Goal: Task Accomplishment & Management: Complete application form

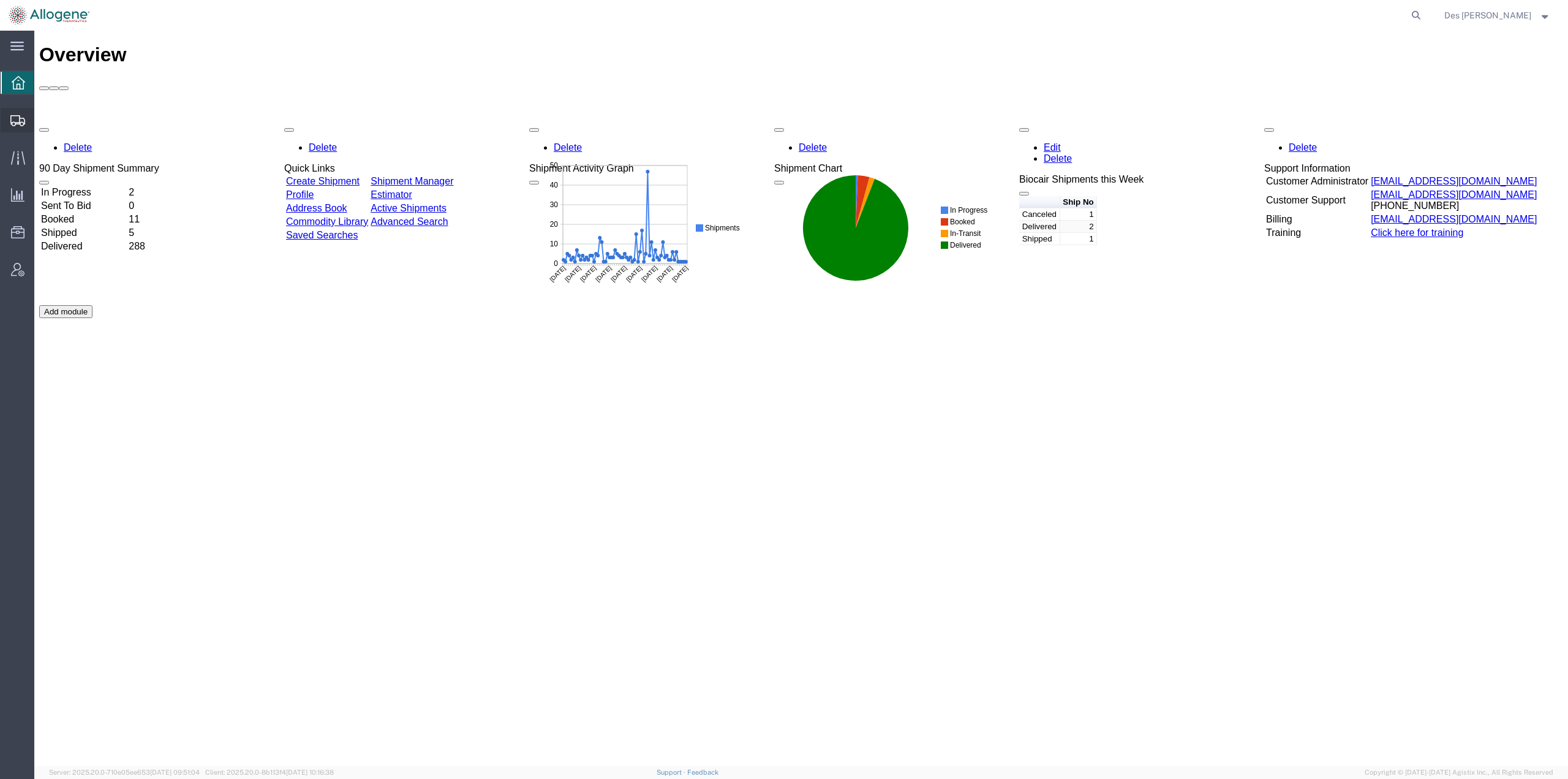
click at [43, 118] on span "Shipments" at bounding box center [38, 119] width 8 height 24
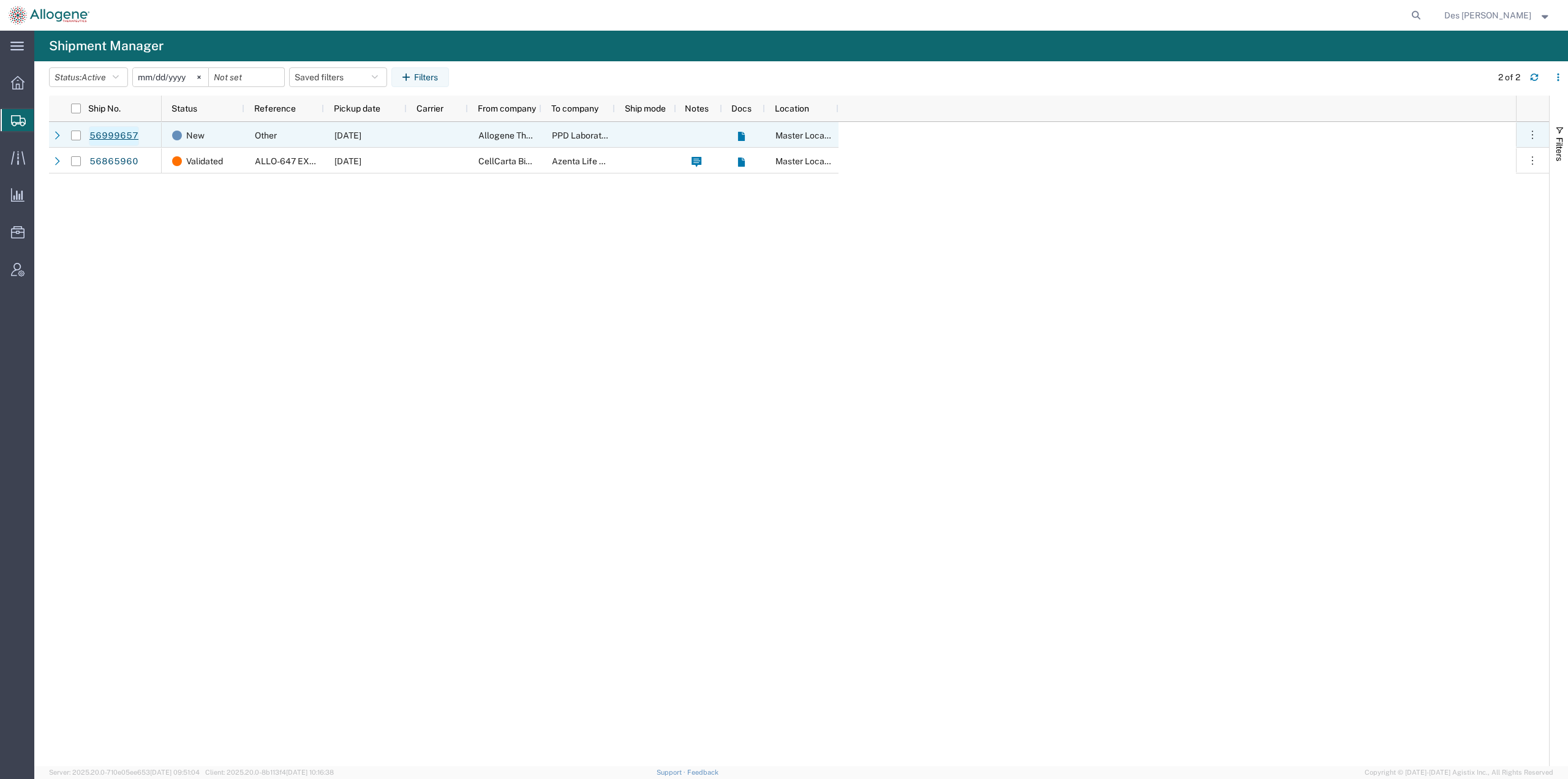
click at [122, 135] on link "56999657" at bounding box center [114, 136] width 50 height 20
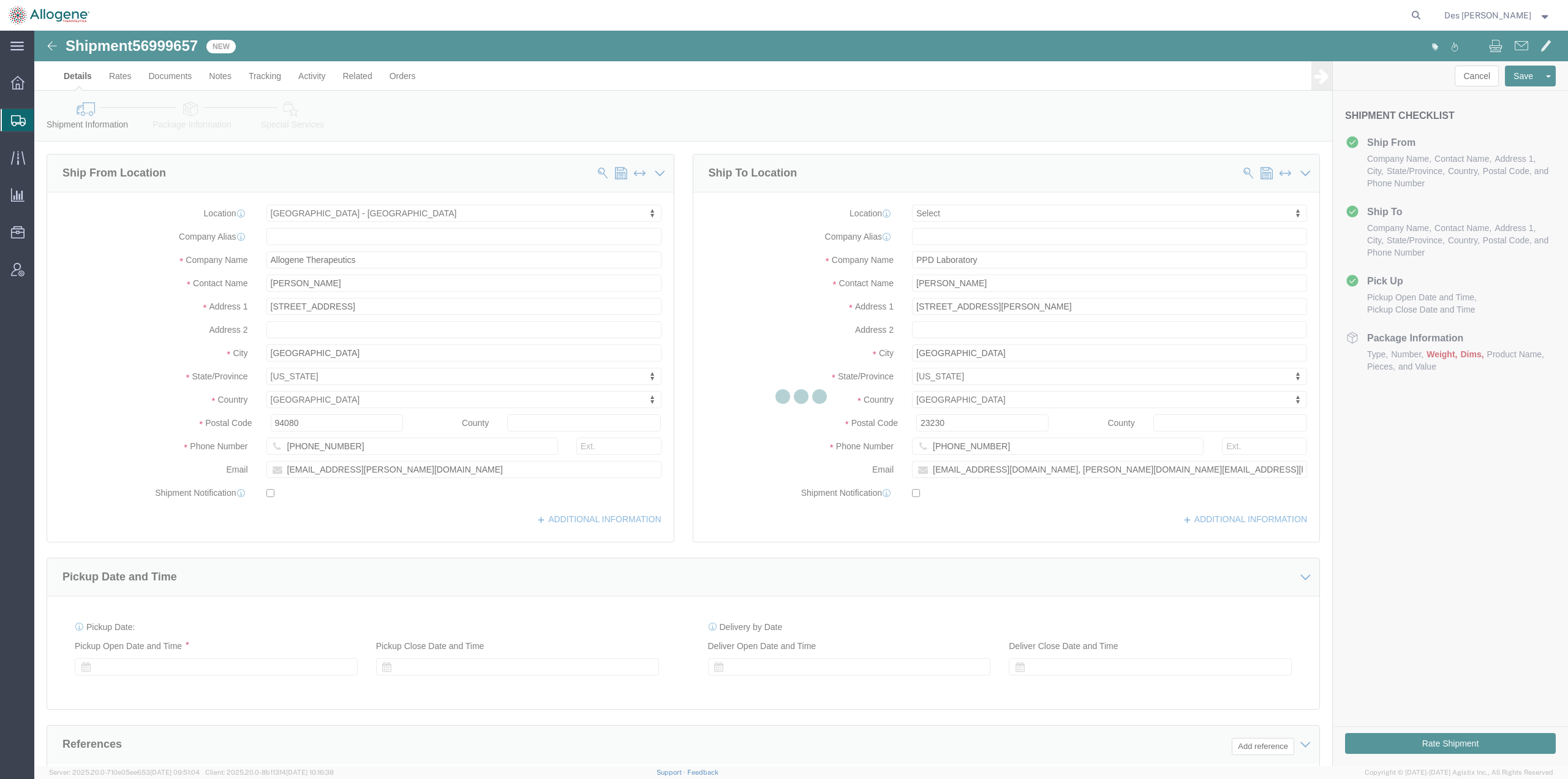
select select "52632"
select select
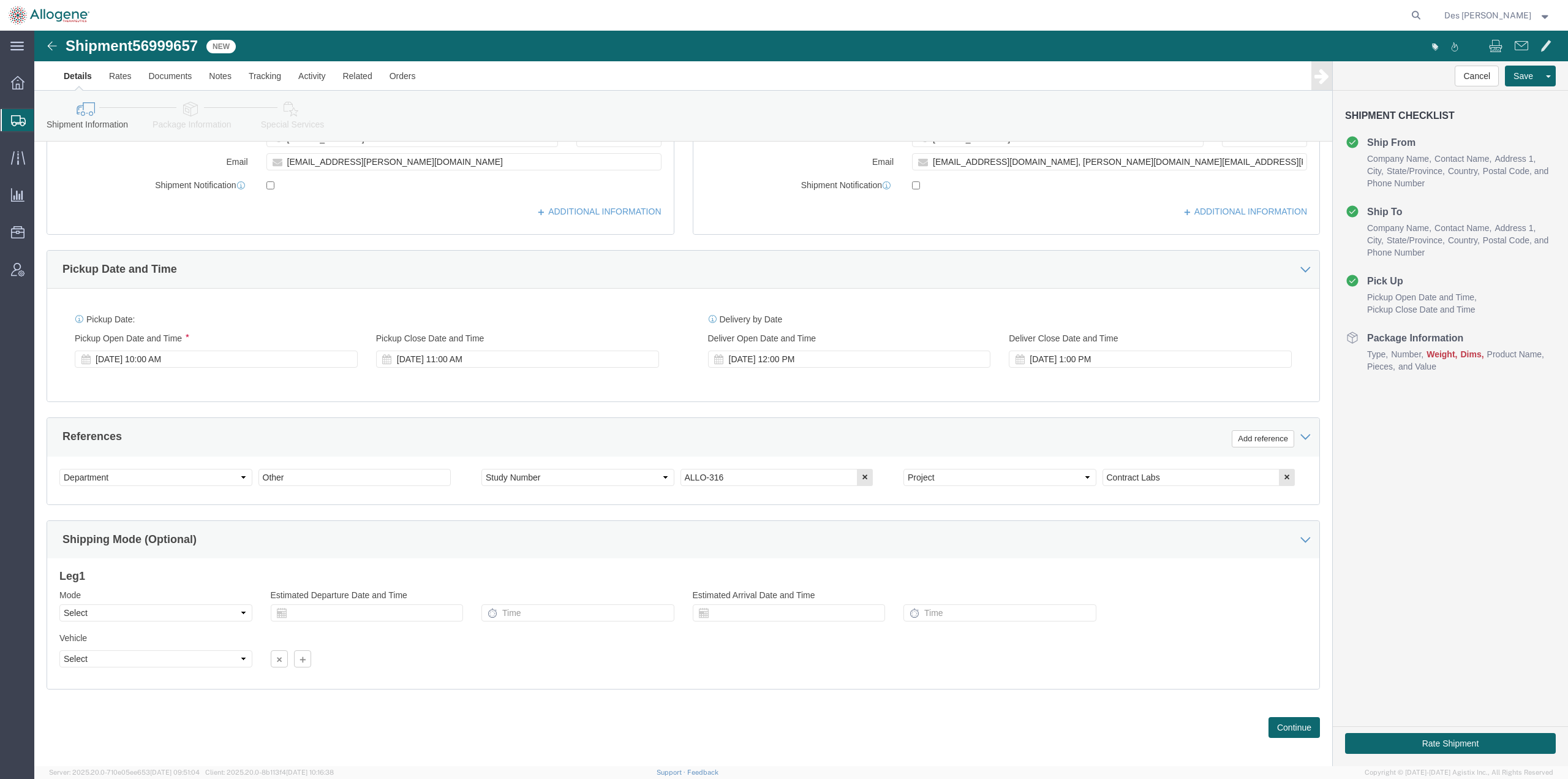
scroll to position [317, 0]
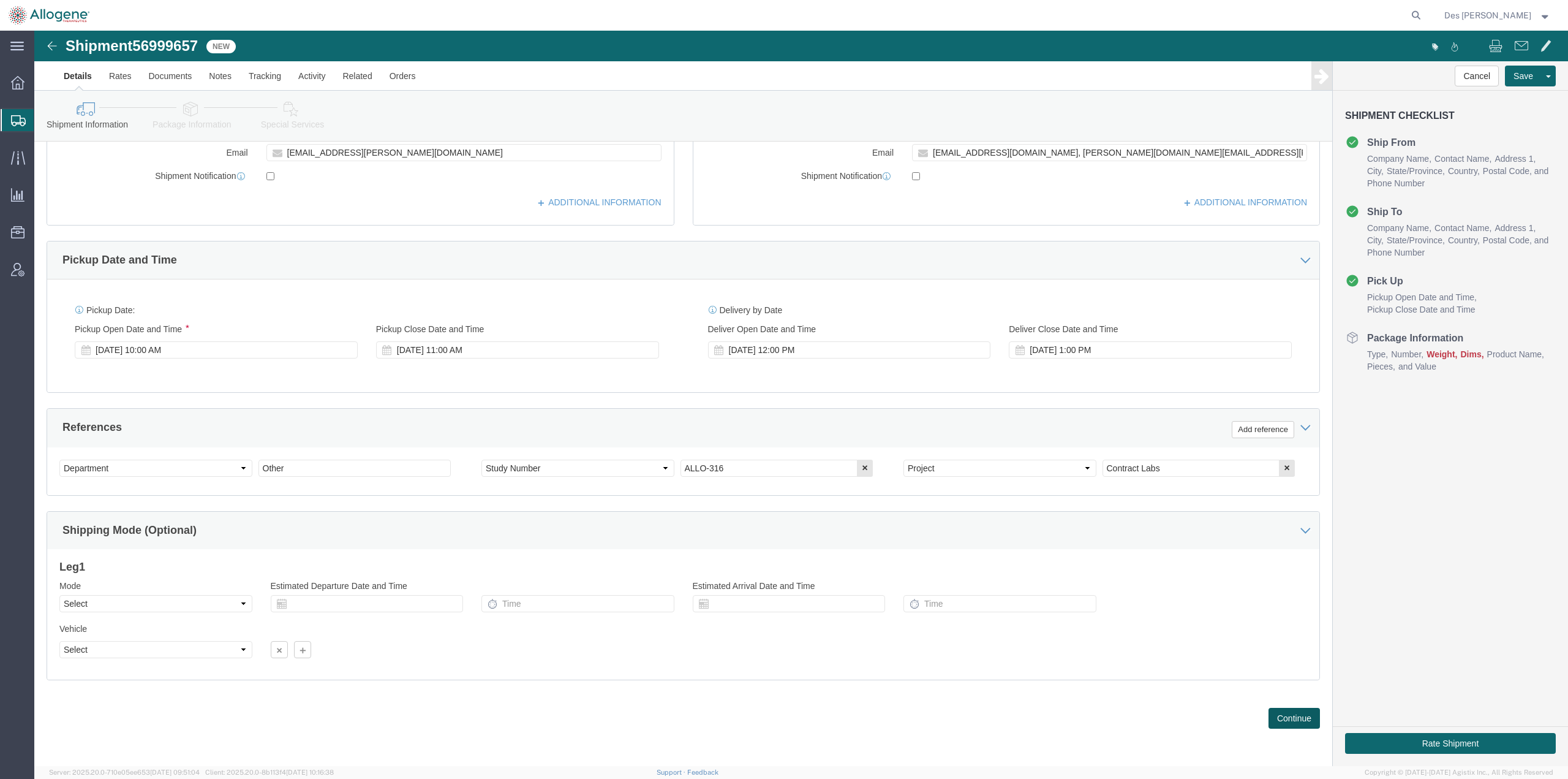
click button "Continue"
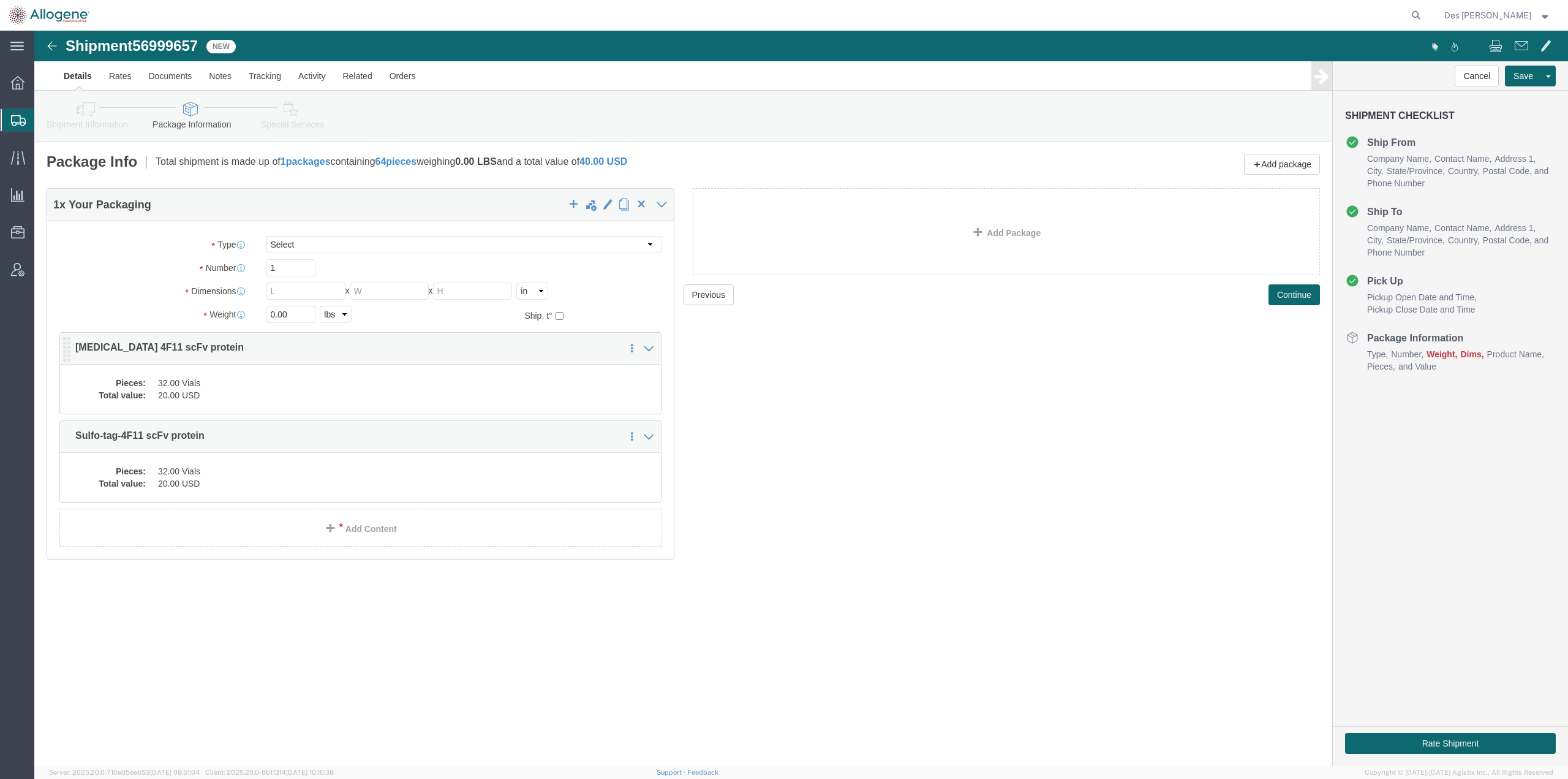
click dl "Pieces: 32.00 Vials Total value: 20.00 USD"
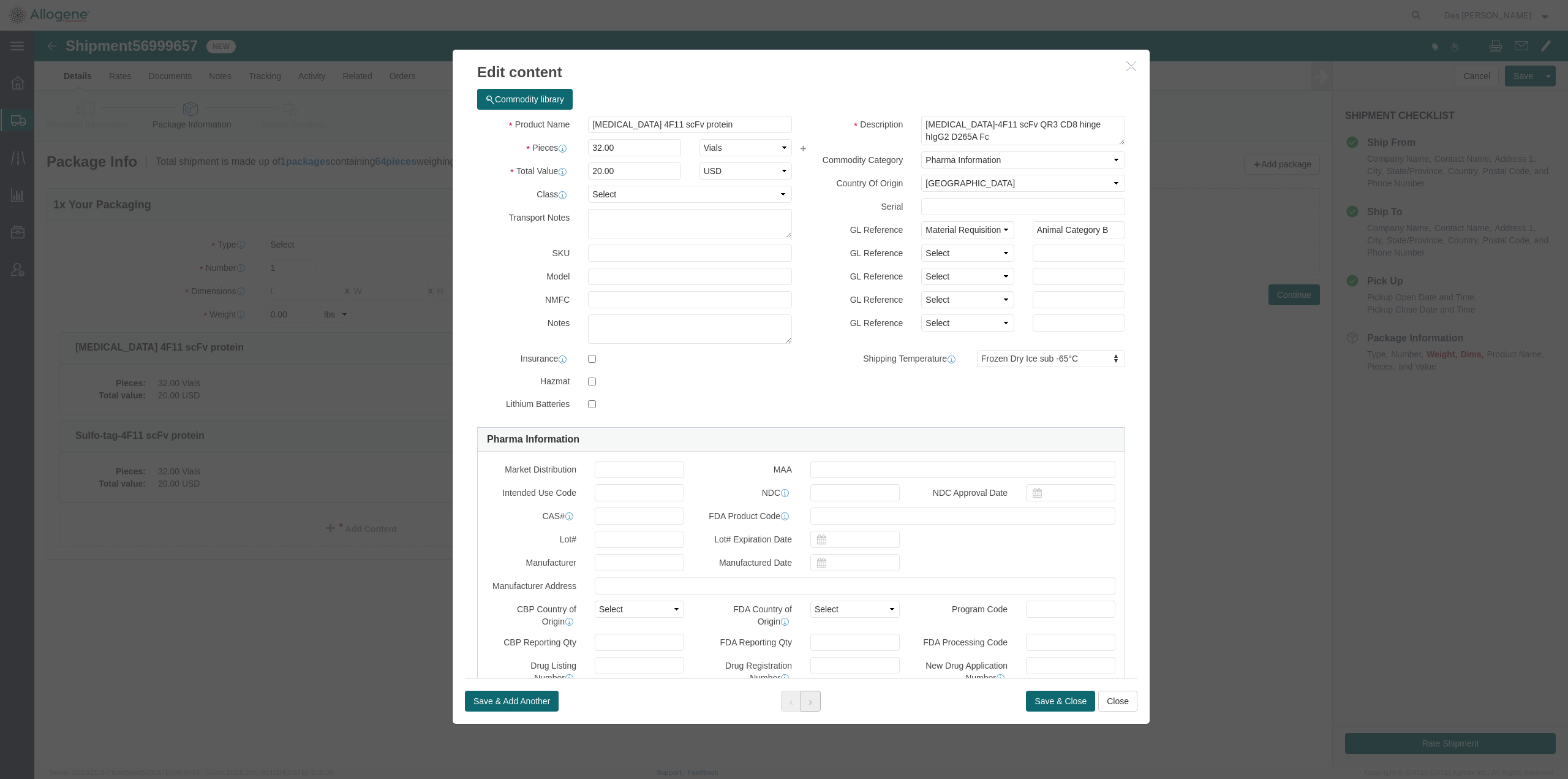
click button
click icon "button"
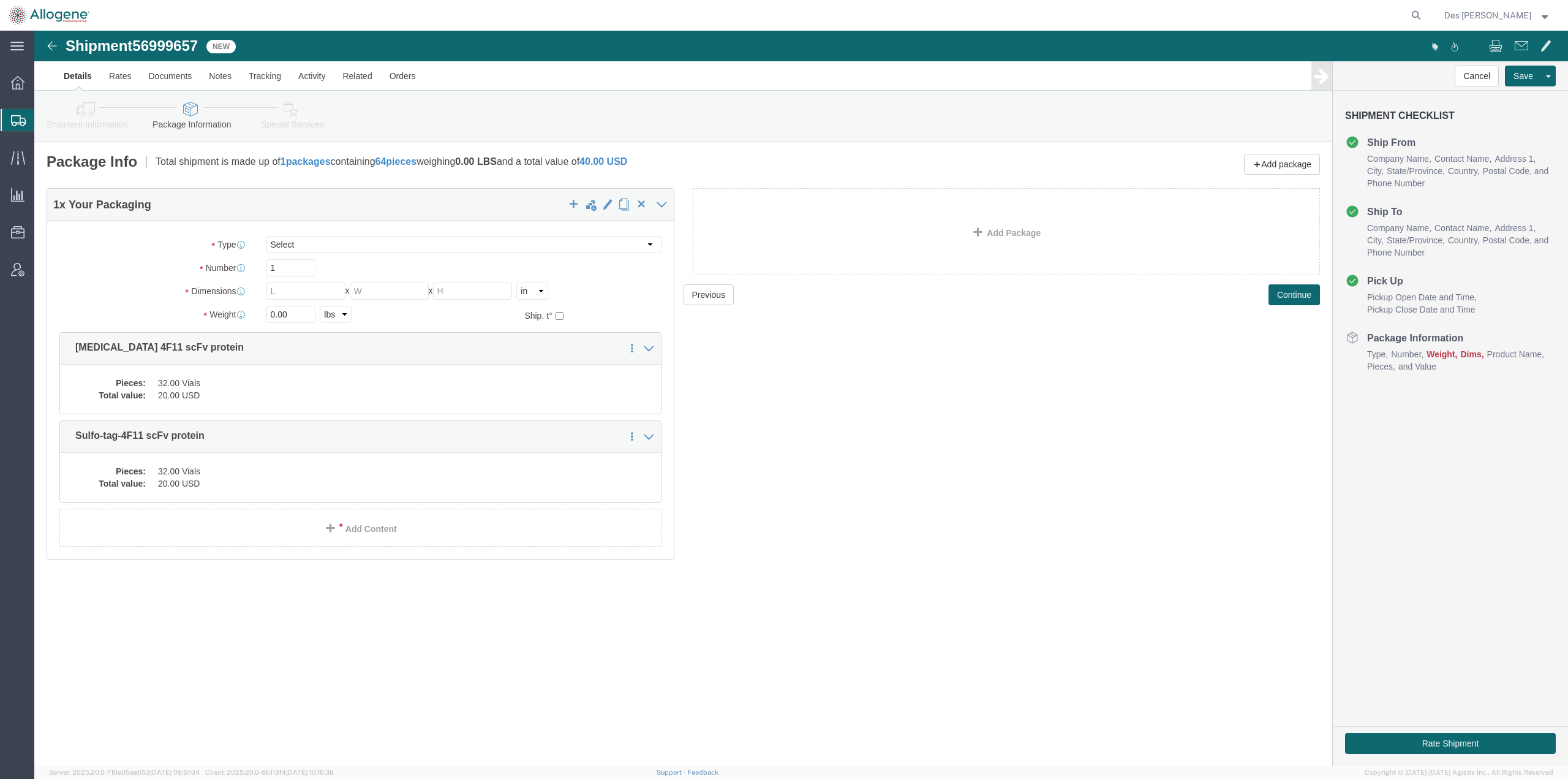
click div "Previous Continue"
click at [0, 0] on span "Create Shipment" at bounding box center [0, 0] width 0 height 0
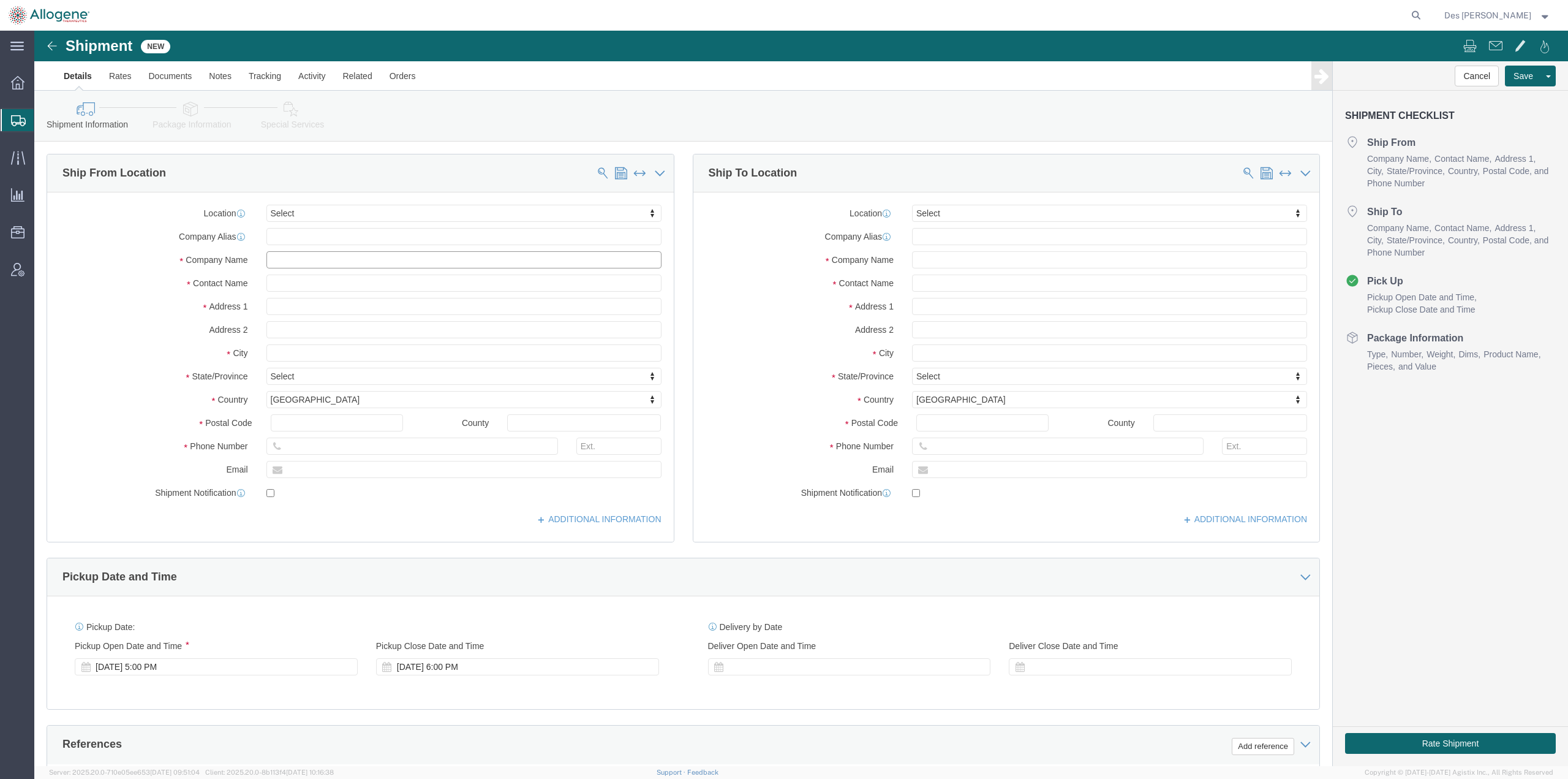
drag, startPoint x: 241, startPoint y: 229, endPoint x: 276, endPoint y: 239, distance: 36.4
click input "text"
type input "[PERSON_NAME] b"
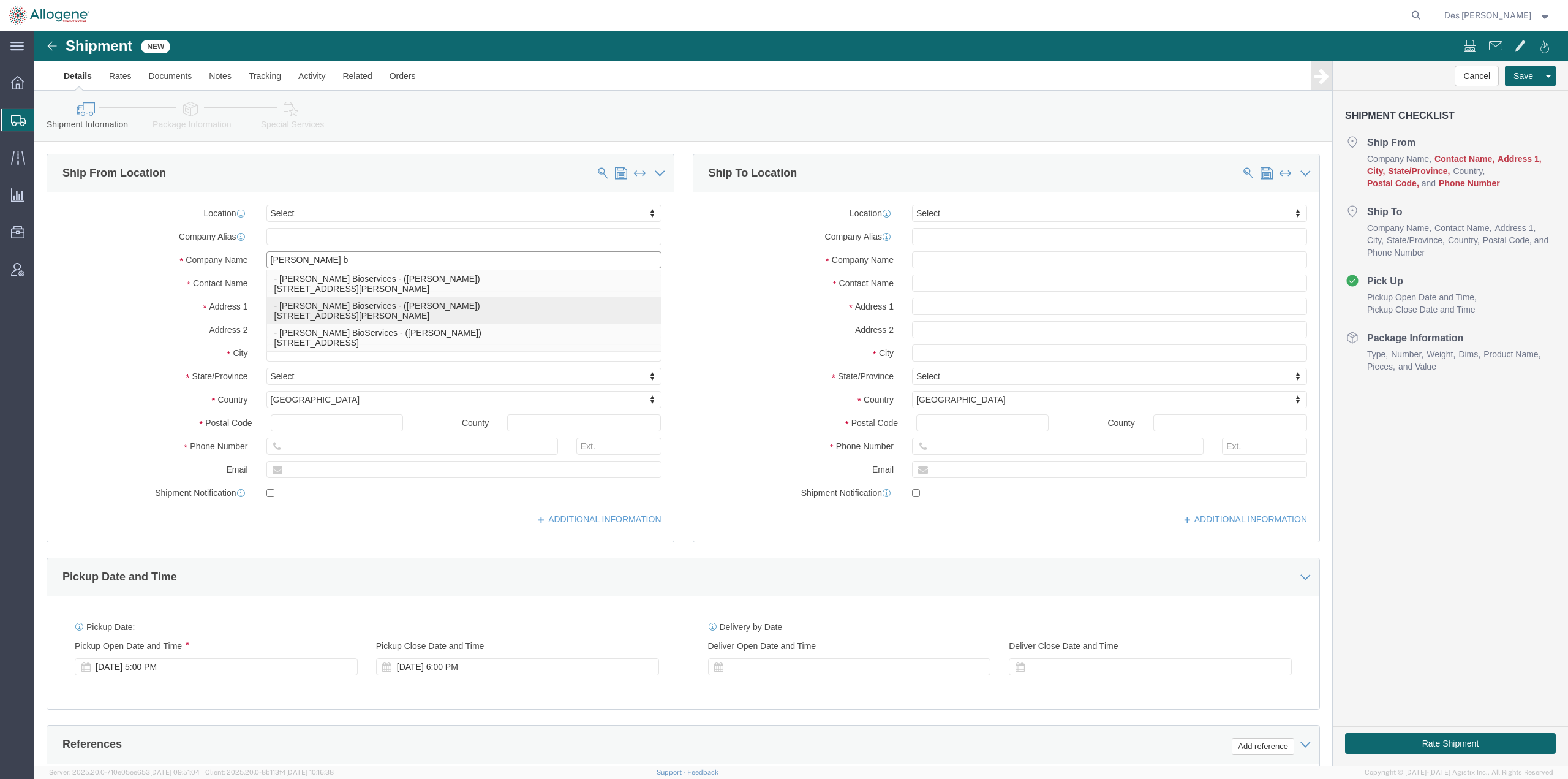
click p "- [PERSON_NAME] Bioservices - ([PERSON_NAME]) [STREET_ADDRESS][PERSON_NAME]"
select select "MD"
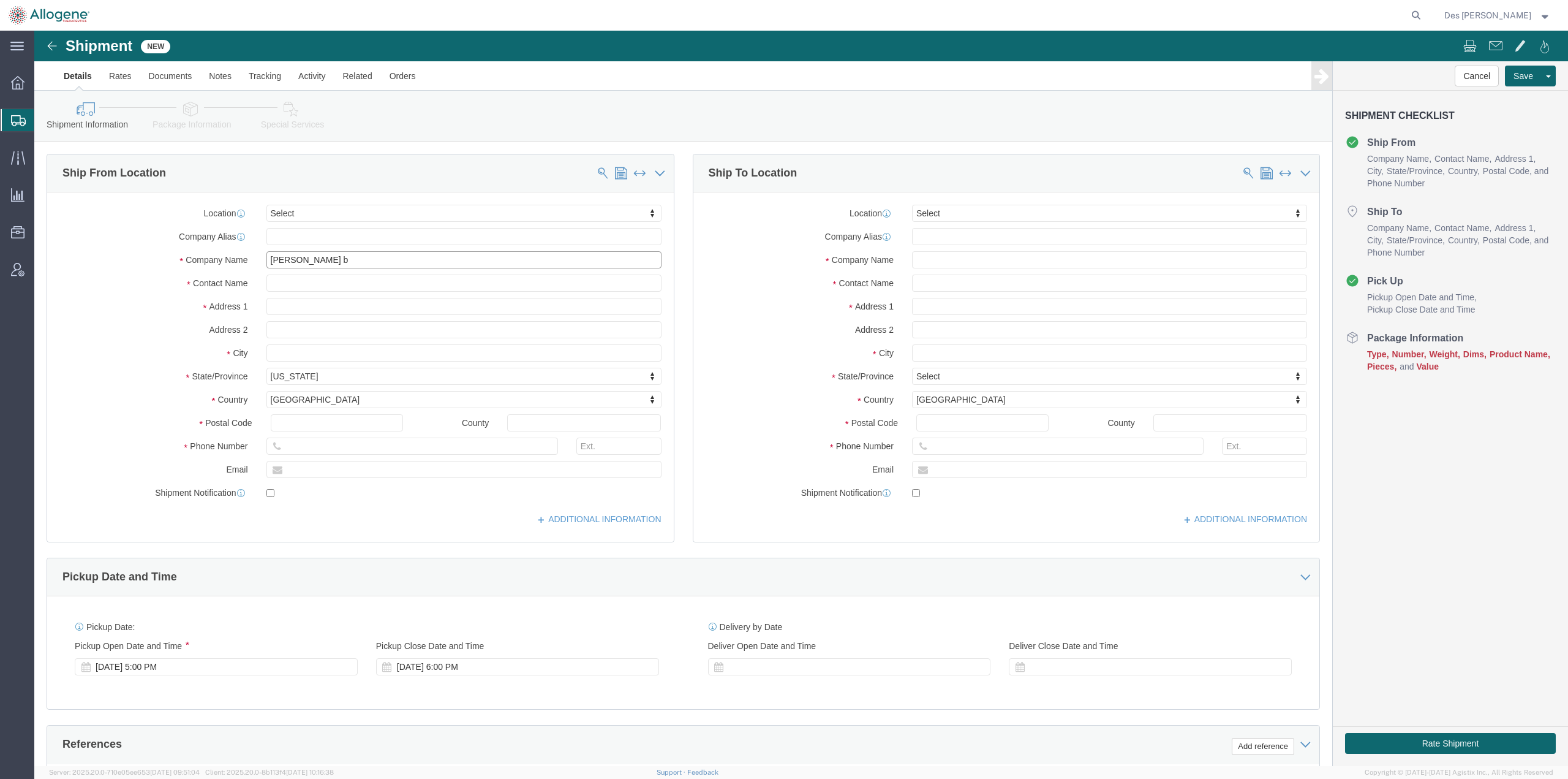
type input "[PERSON_NAME] Bioservices"
click input "text"
type input "[GEOGRAPHIC_DATA]"
click input "text"
type input "[PERSON_NAME]"
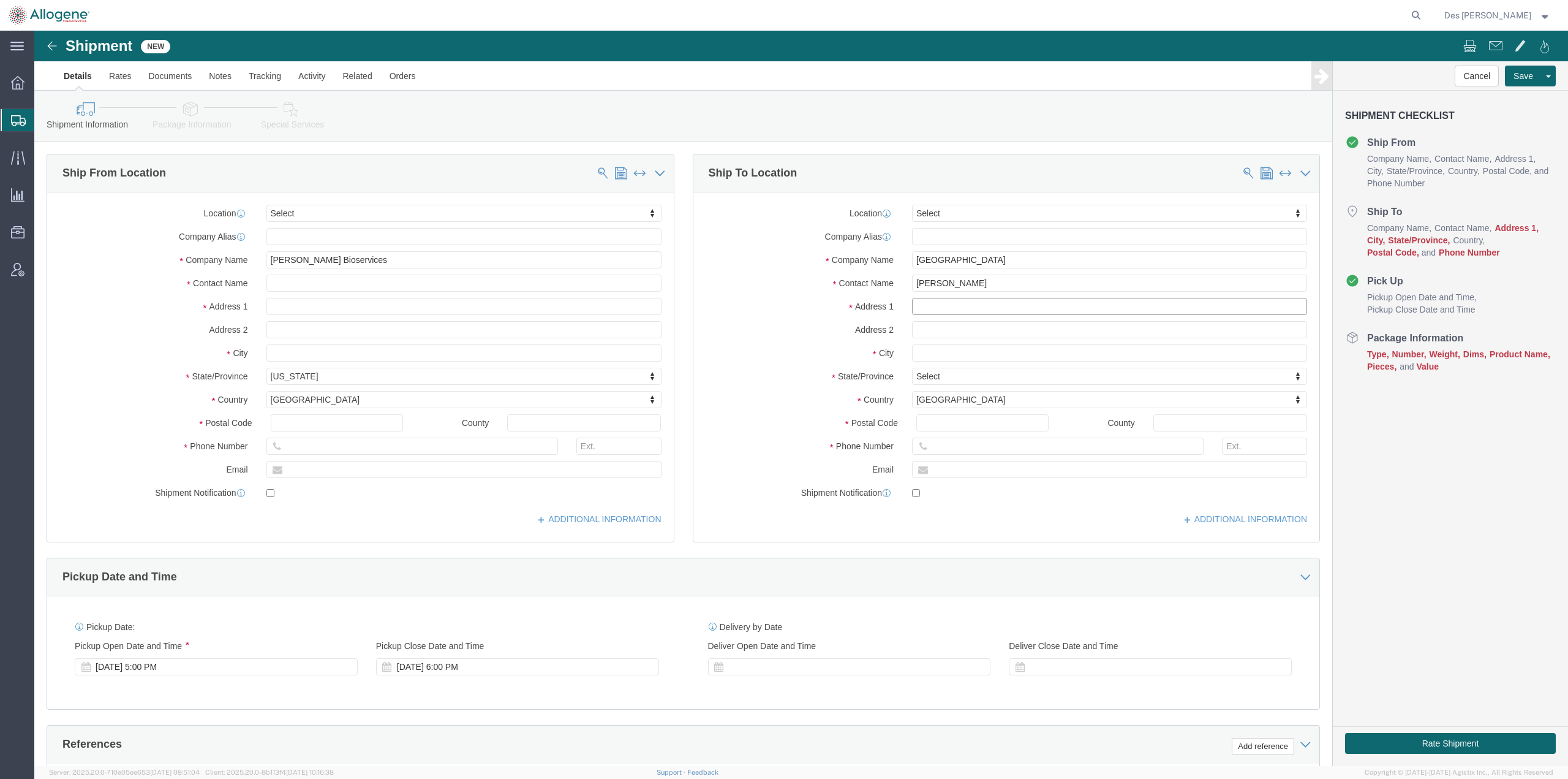
click input "text"
type input "[STREET_ADDRESS]"
click input "text"
type input "Green Elevators,"
click input "text"
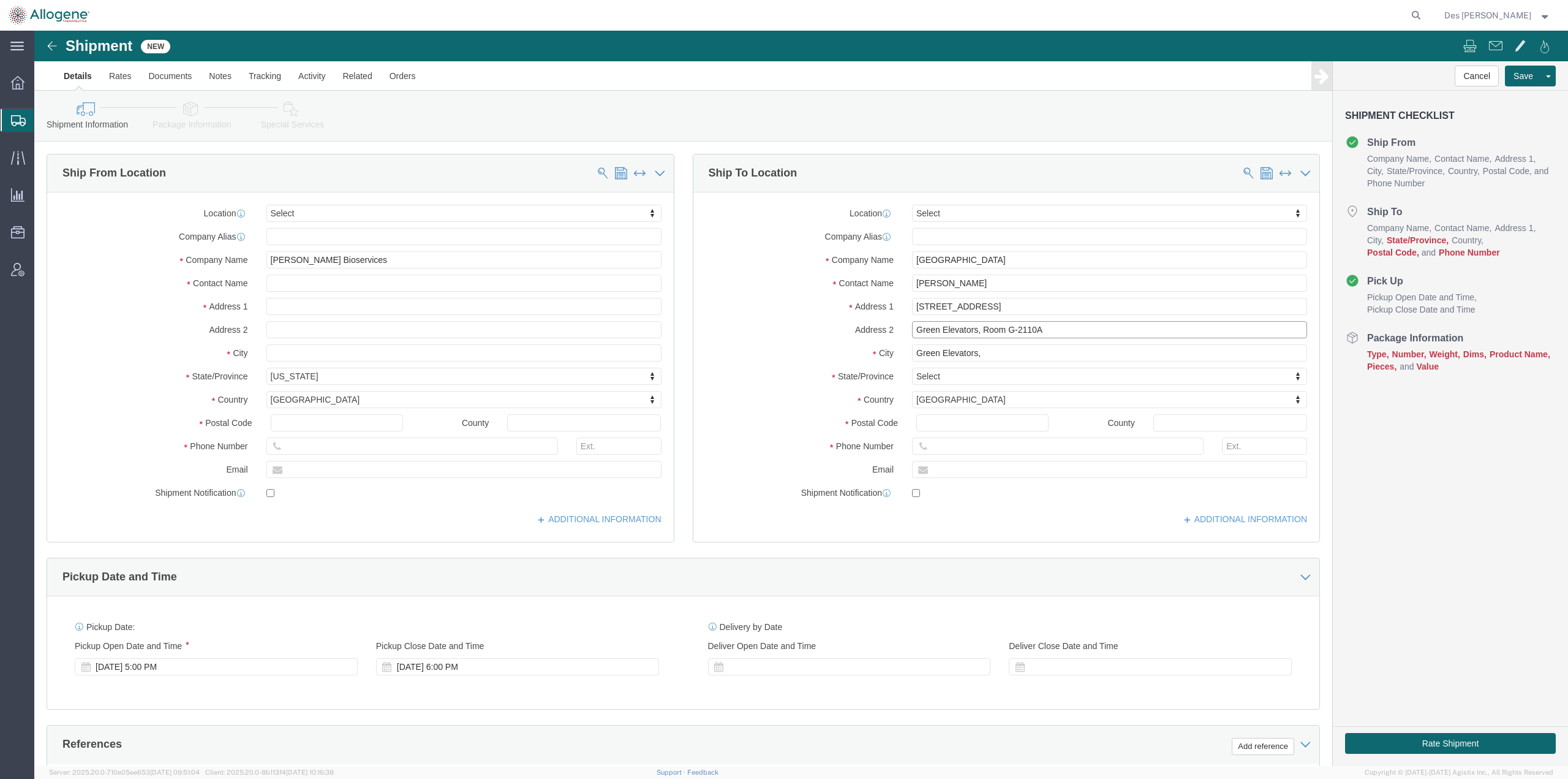
type input "Green Elevators, Room G-2110A"
drag, startPoint x: 951, startPoint y: 321, endPoint x: 856, endPoint y: 318, distance: 95.0
click div "City Green Elevators,"
type input "[GEOGRAPHIC_DATA] [GEOGRAPHIC_DATA]"
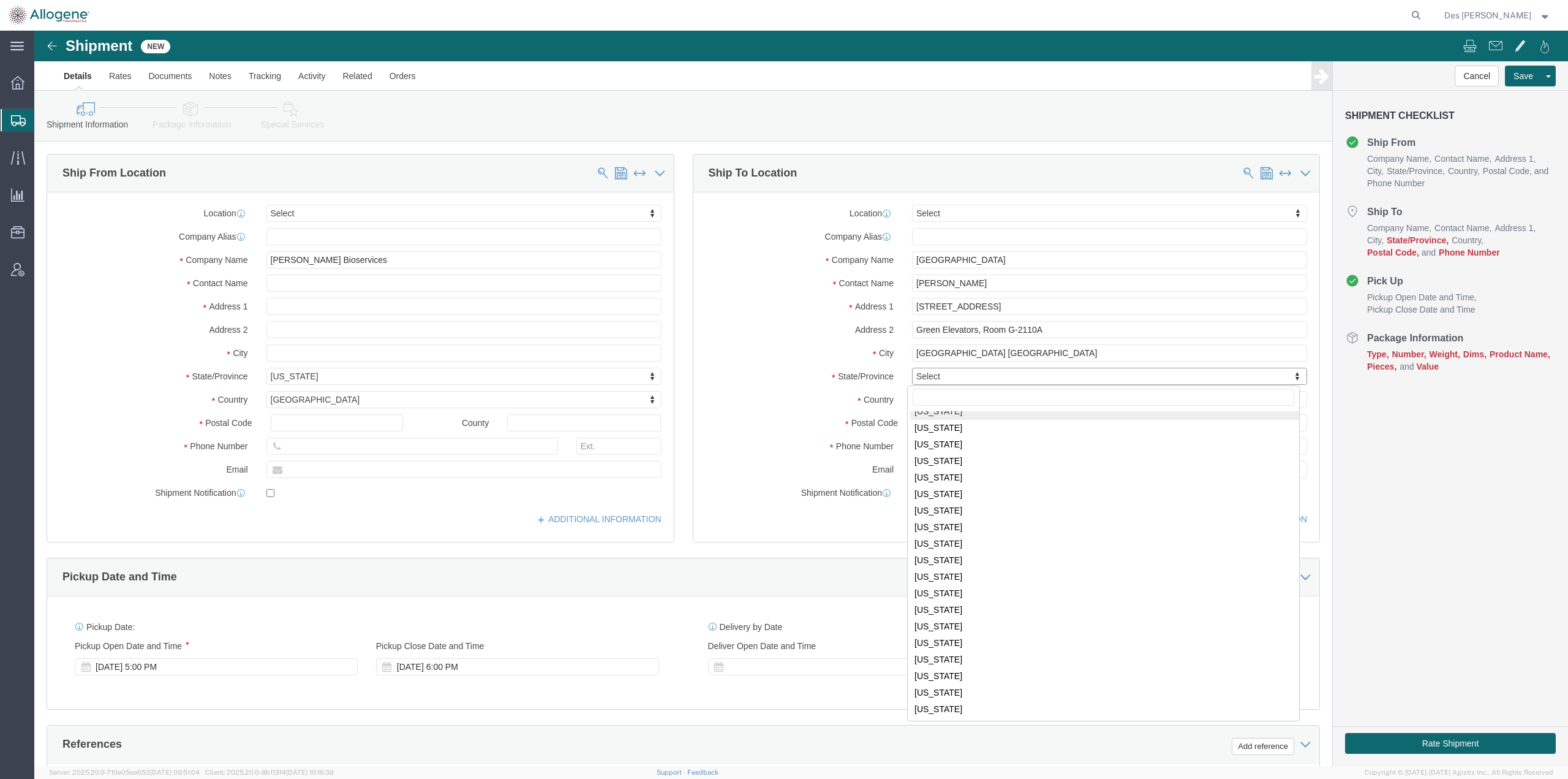
scroll to position [629, 0]
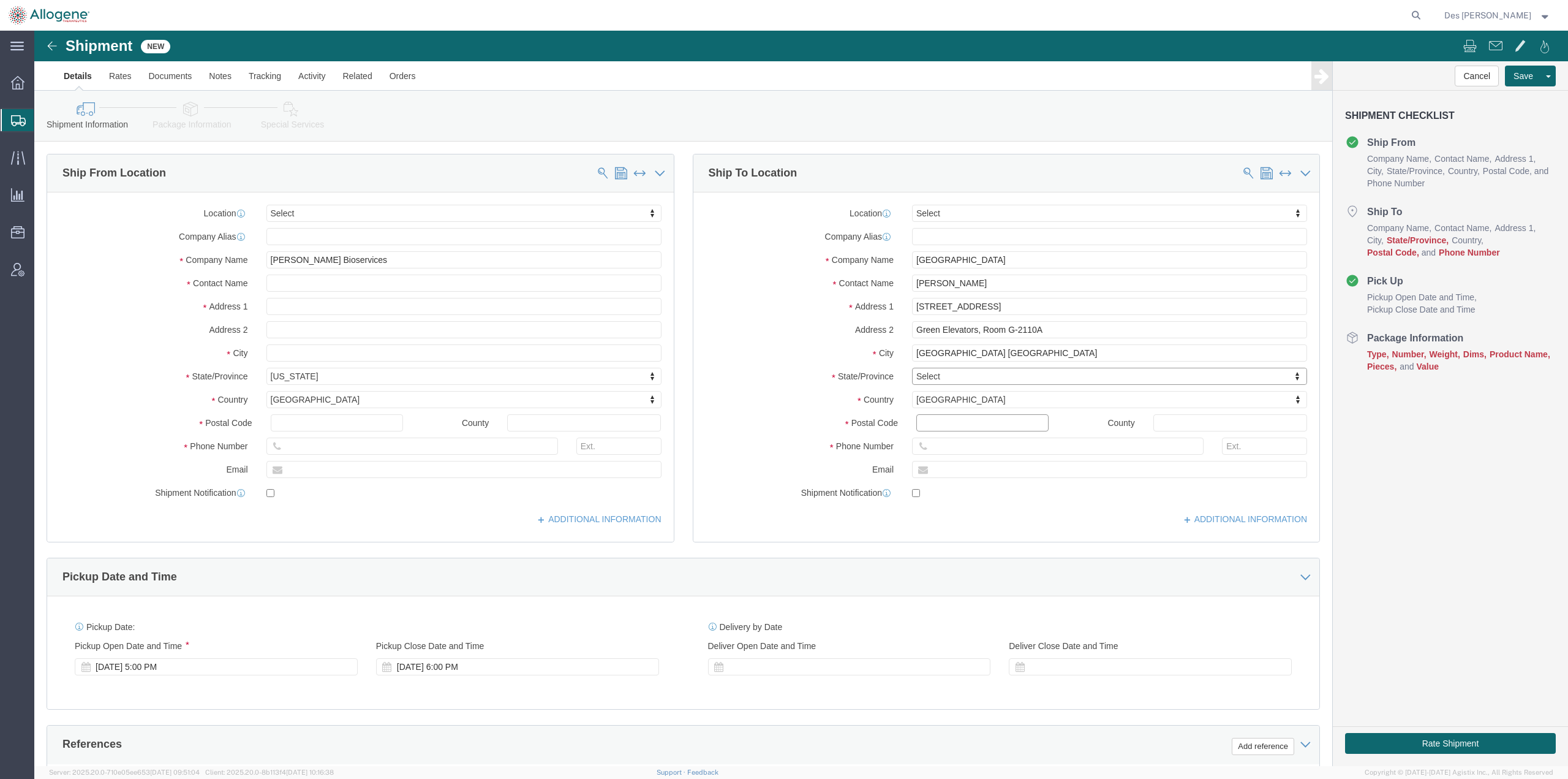
click input "Postal Code"
type input "14642"
click input "text"
type input "[PHONE_NUMBER]"
click input "text"
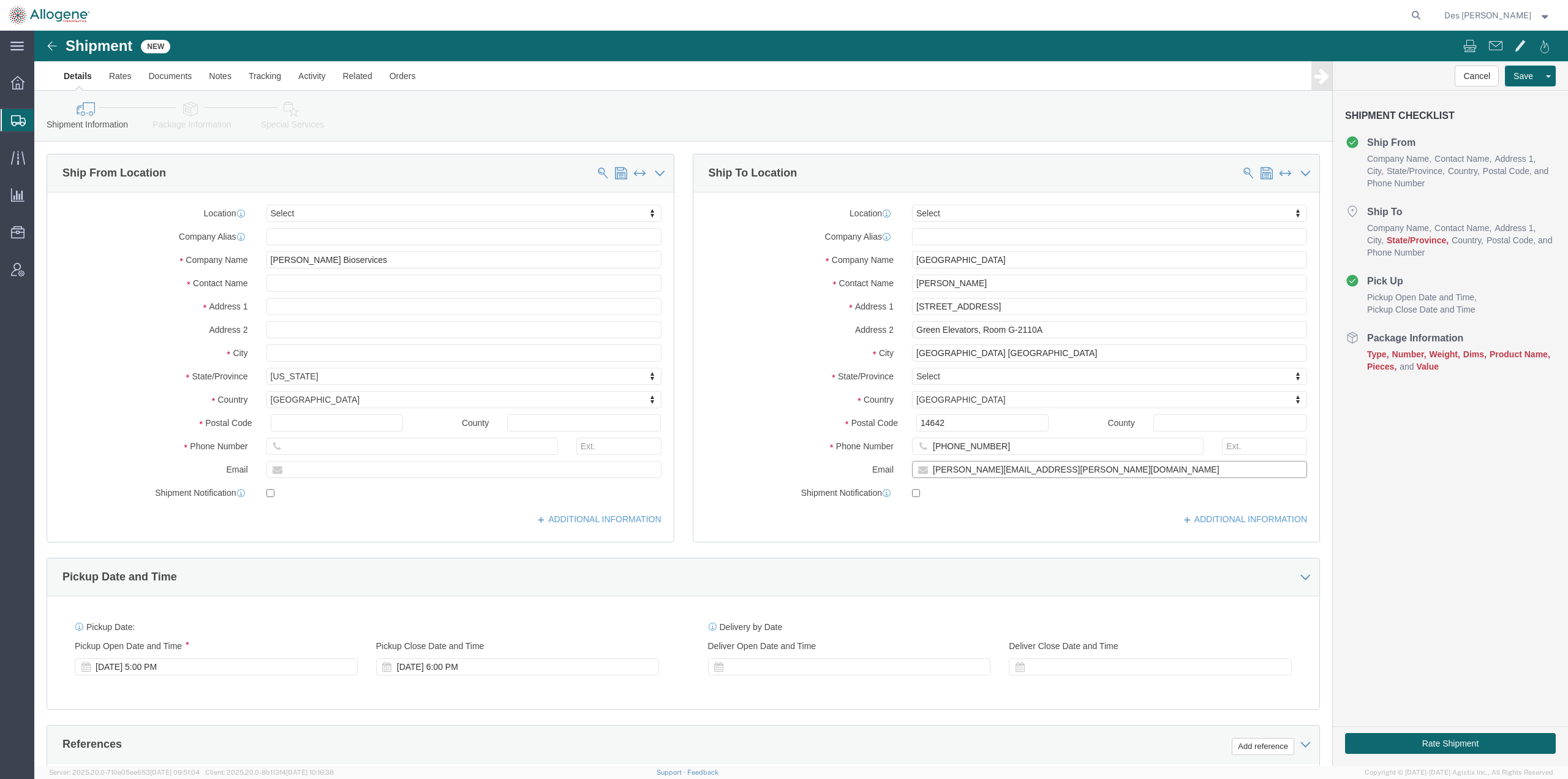
type input "[PERSON_NAME][EMAIL_ADDRESS][PERSON_NAME][DOMAIN_NAME]"
click div "ADDITIONAL INFORMATION"
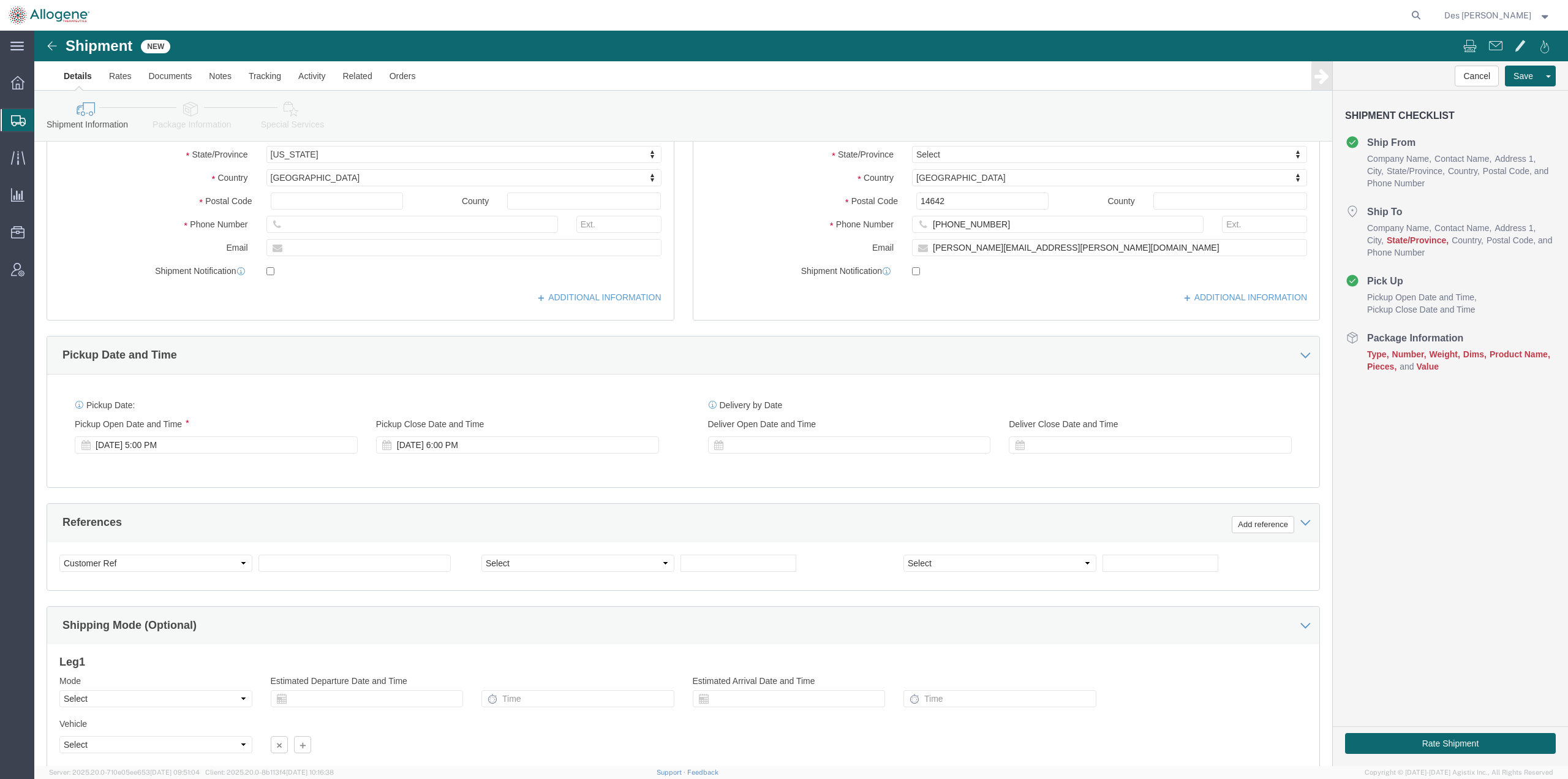
scroll to position [223, 0]
click div "[DATE] 5:00 PM"
drag, startPoint x: 112, startPoint y: 638, endPoint x: 68, endPoint y: 636, distance: 44.0
click div "5:00 PM"
drag, startPoint x: 111, startPoint y: 636, endPoint x: 66, endPoint y: 636, distance: 45.0
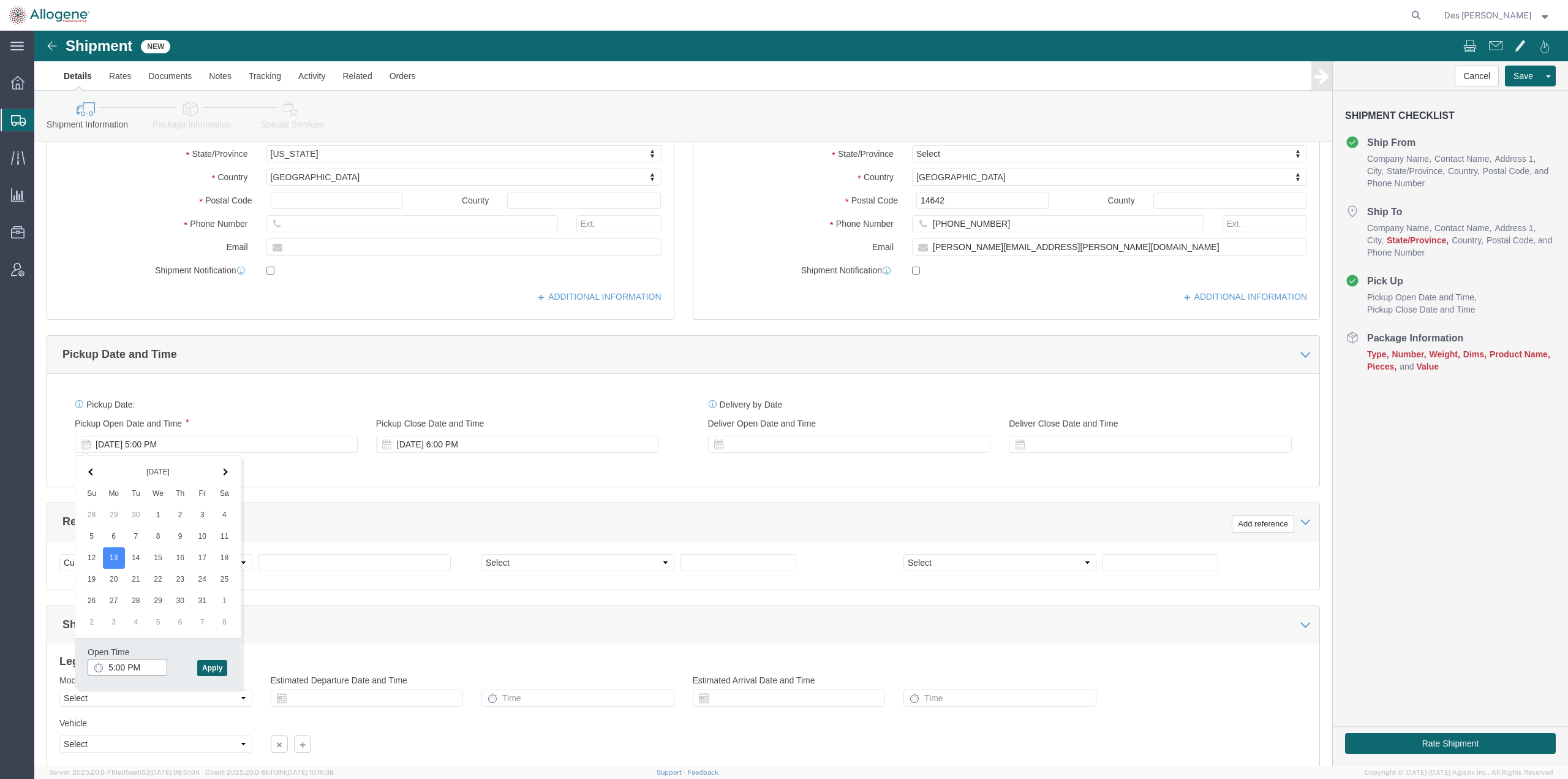
click div "5:00 PM"
type input "1:00 PM"
click button "Apply"
click div
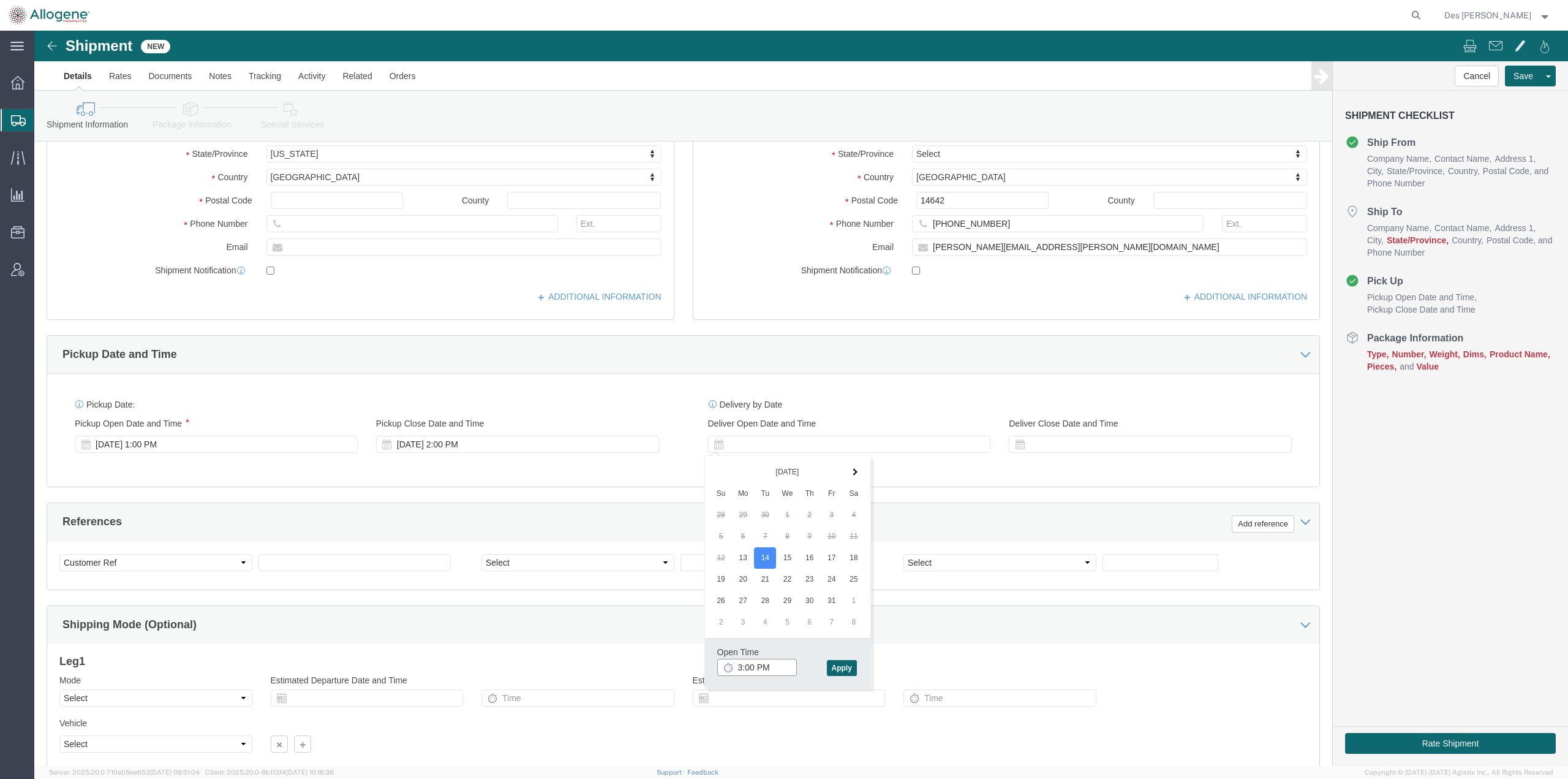
click input "3:00 PM"
type input "1:00 PM"
click button "Apply"
click div
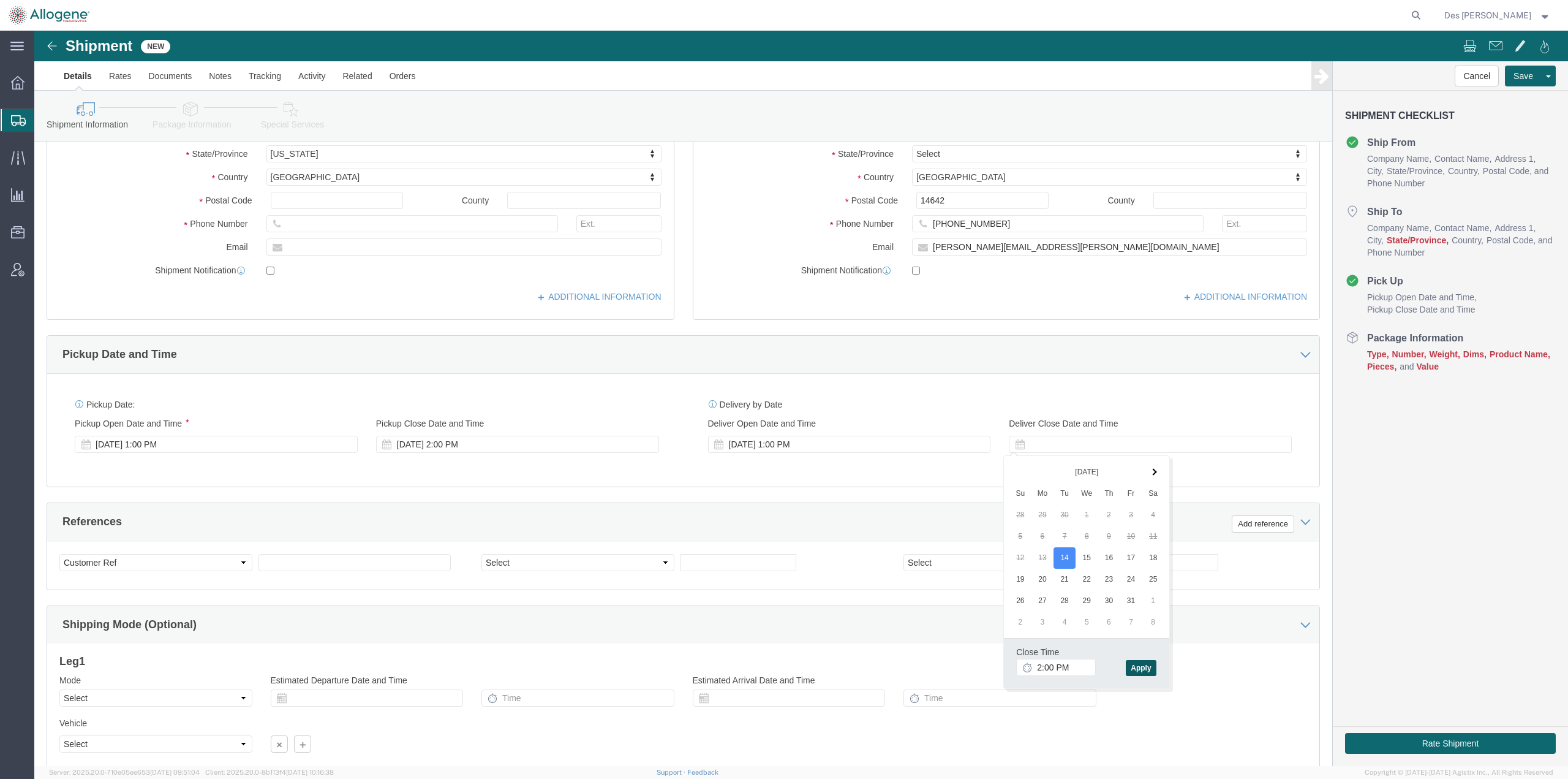
click button "Apply"
click input "text"
type input "ALLO-501A Mock Shipment"
click select "Select Account Type Activity ID Airline Appointment Number ASN Batch Request # …"
select select "PURCHORD"
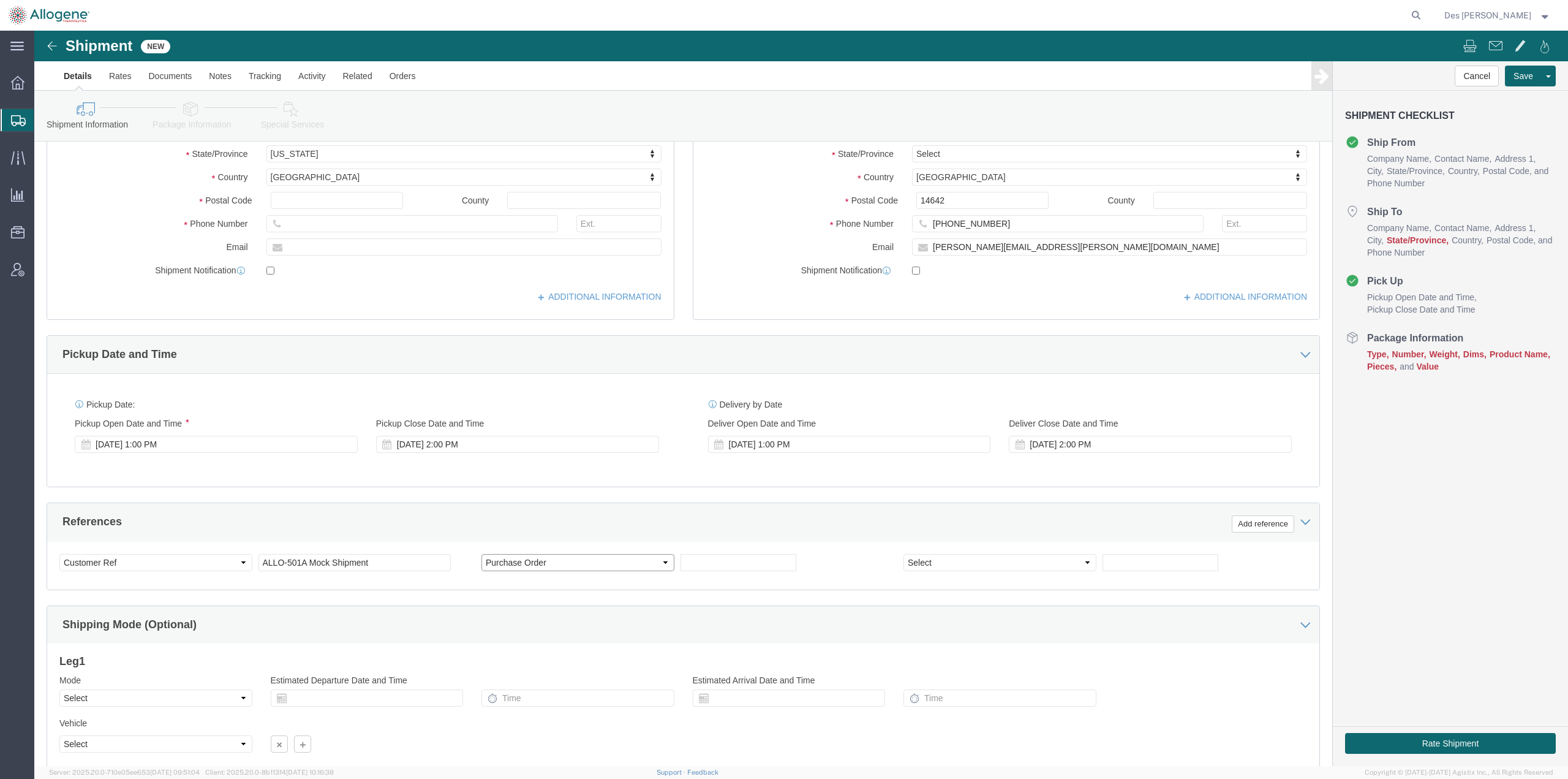
click select "Select Account Type Activity ID Airline Appointment Number ASN Batch Request # …"
click input "text"
type input "1188"
click button "Save"
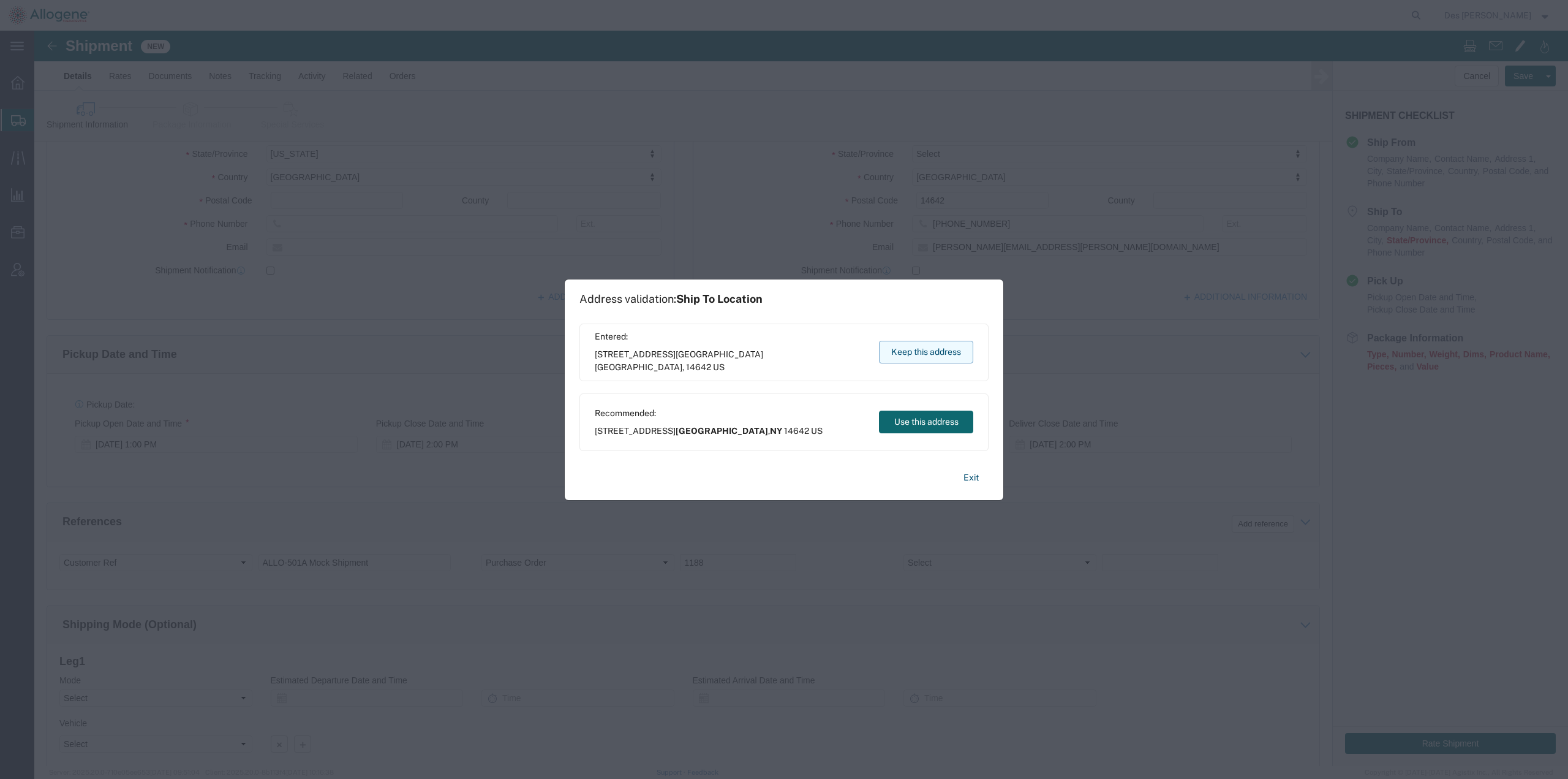
click at [941, 348] on button "Keep this address" at bounding box center [926, 352] width 94 height 23
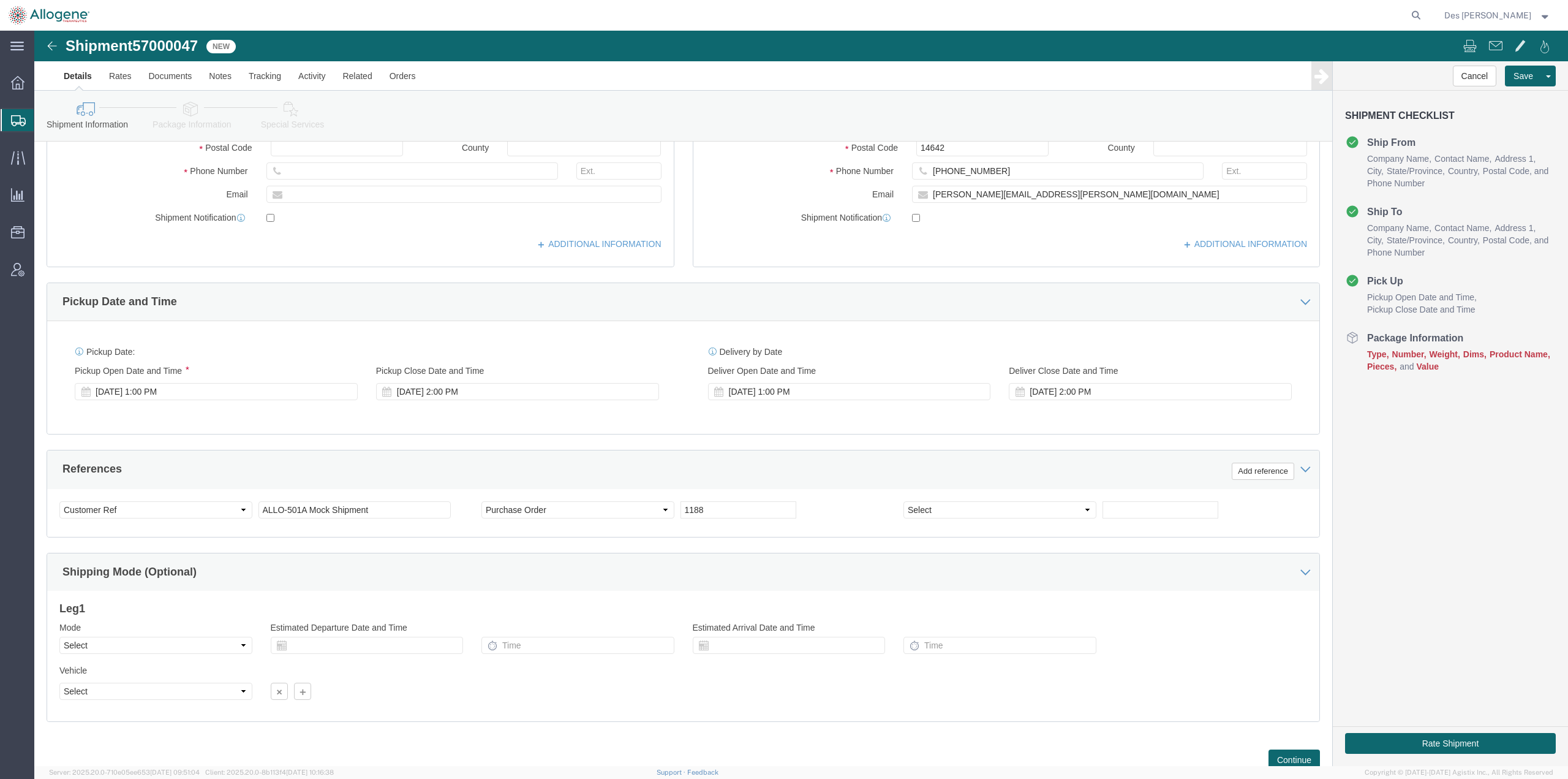
scroll to position [317, 0]
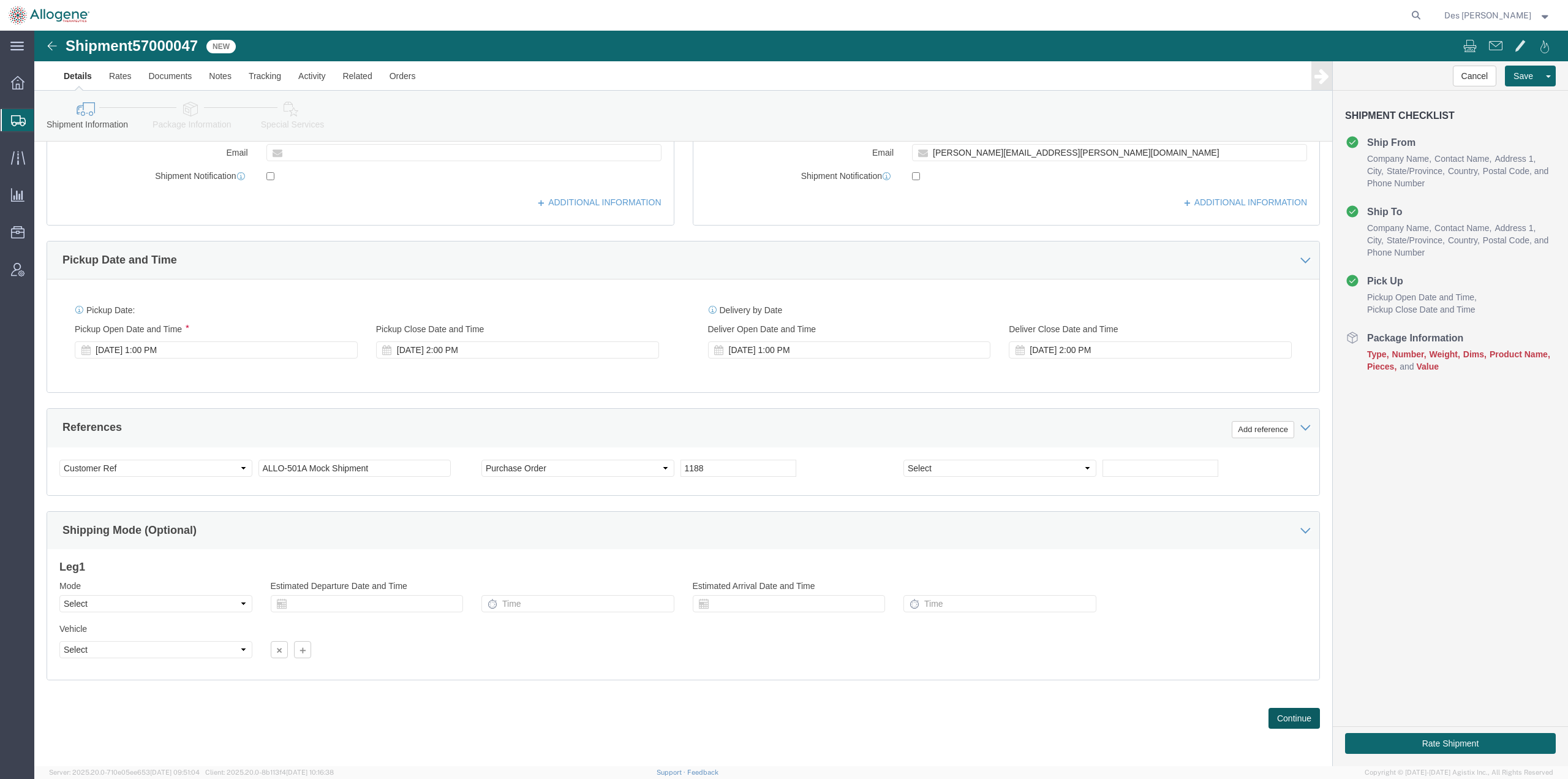
click button "Continue"
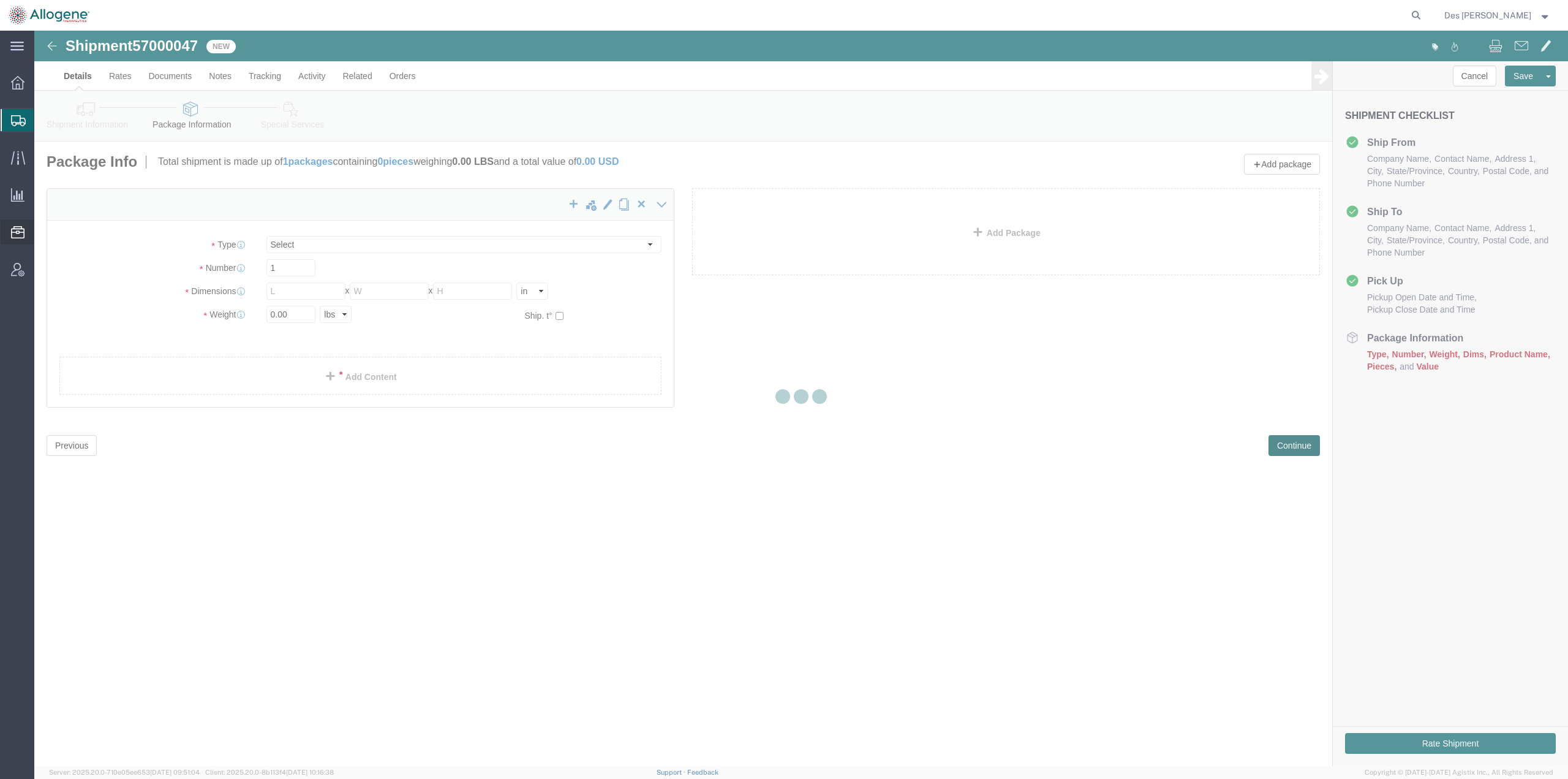
scroll to position [0, 0]
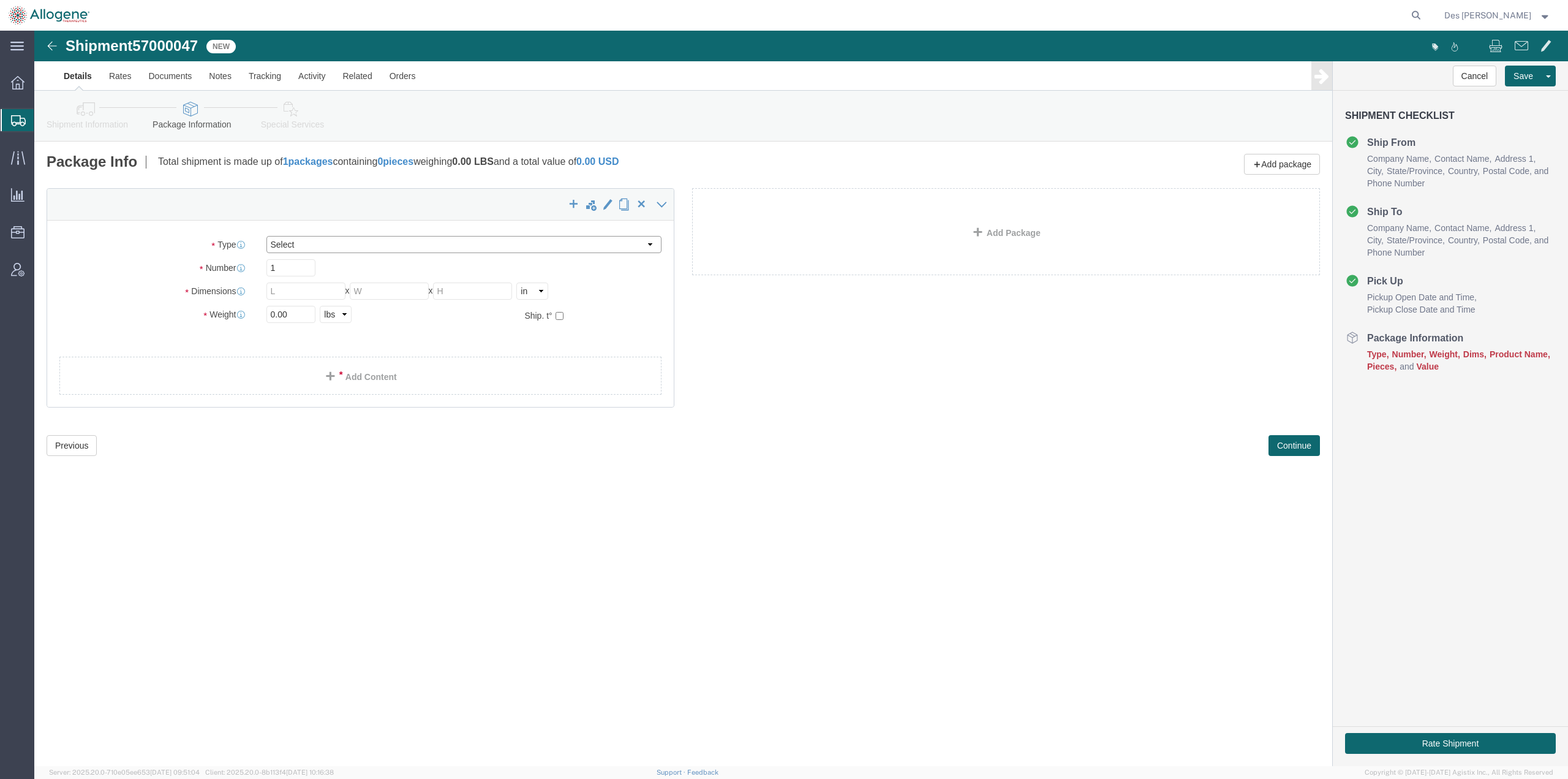
click select "Select [DATE] Ambient [DATE] Dry Ice BC30 BC30 Ambient BC42 BC42 Frozen BC61 (C…"
select select "CP06"
click select "Select [DATE] Ambient [DATE] Dry Ice BC30 BC30 Ambient BC42 BC42 Frozen BC61 (C…"
type input "12.20"
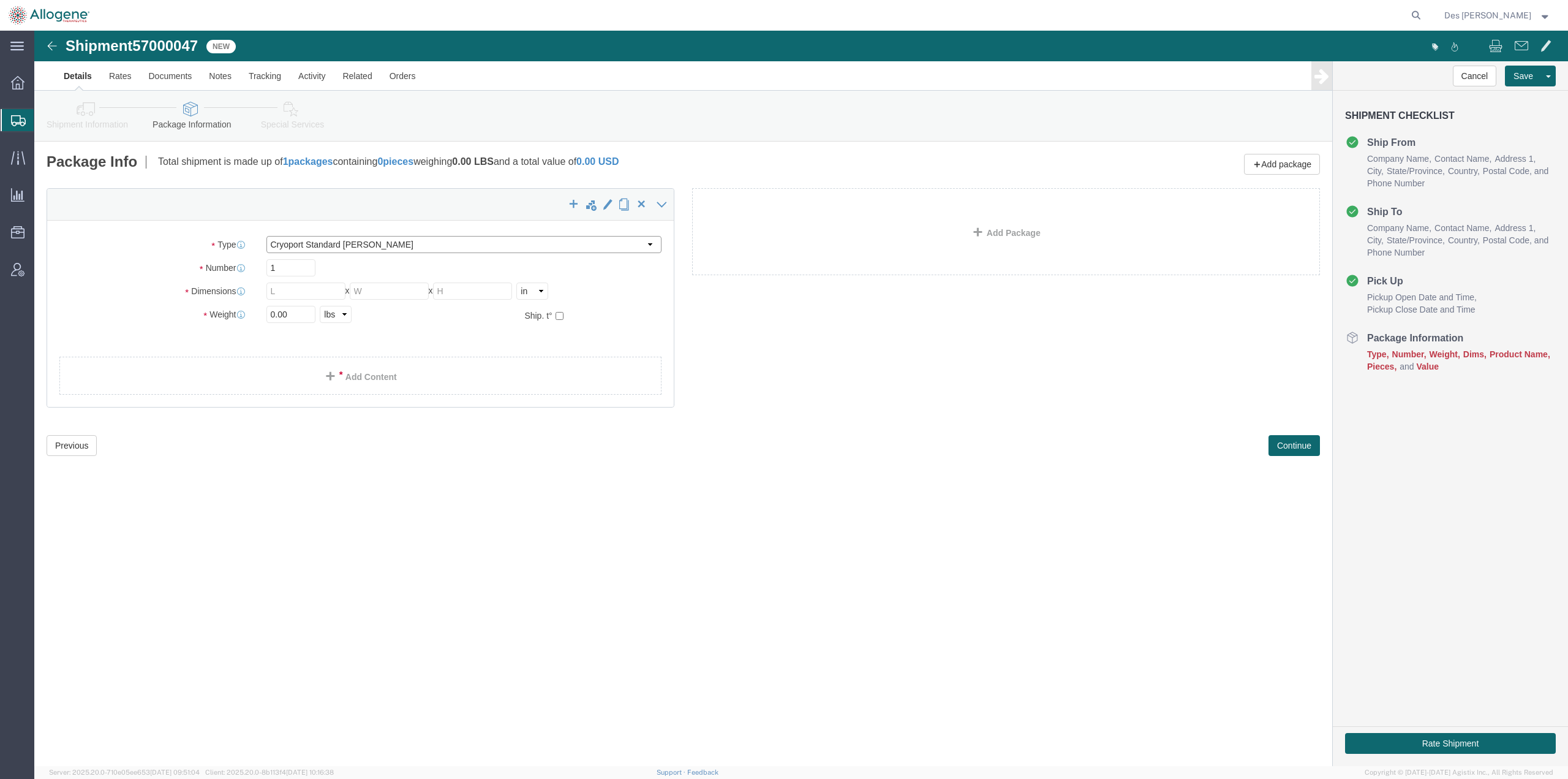
type input "24.00"
type input "19.8"
type input "[MEDICAL_DATA]"
click link "Add Content"
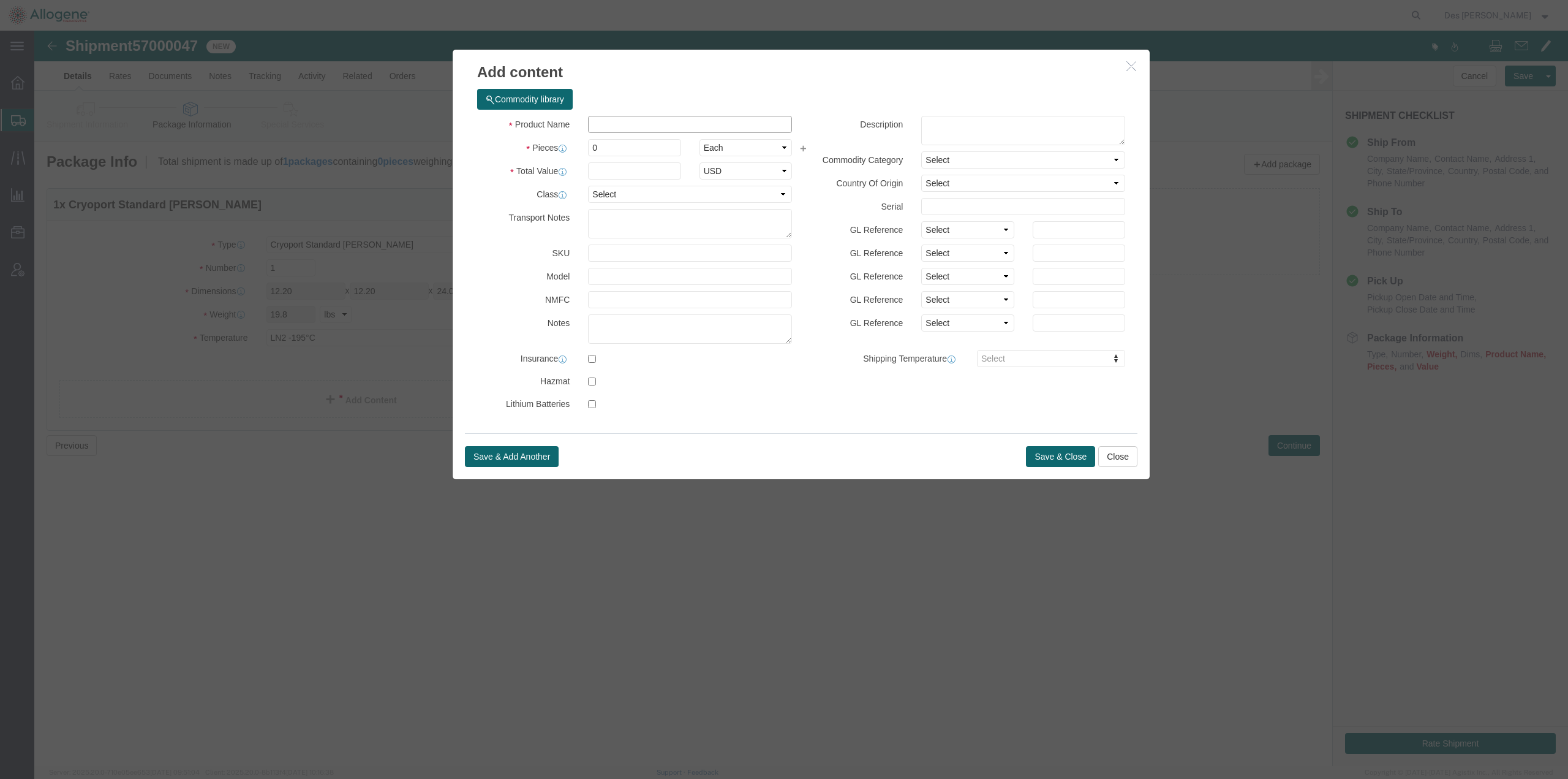
click input "text"
type input "ALLO-501A Mock Kit"
click textarea
click input "ALLO-501A Mock Kit"
click textarea
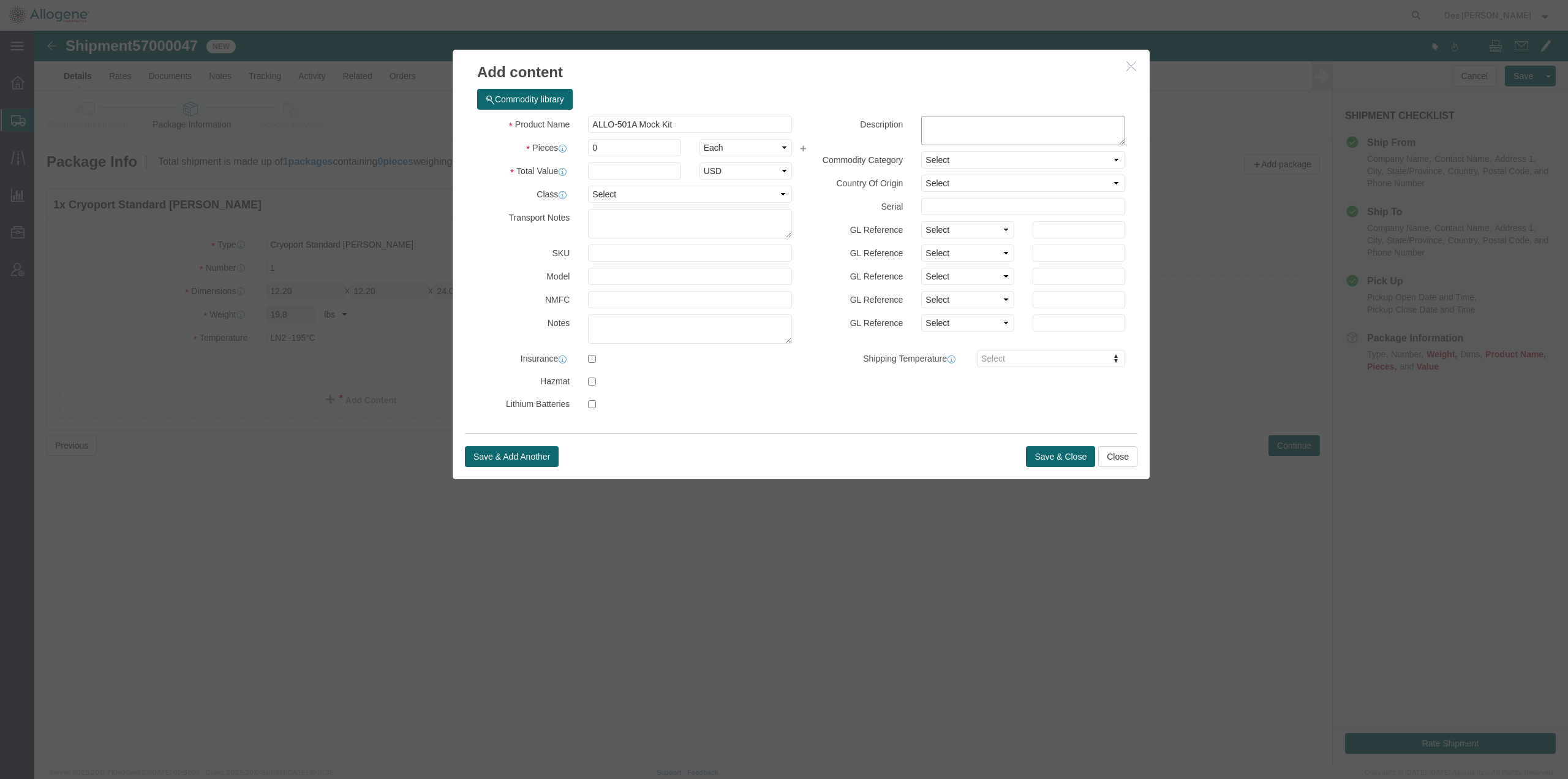
click textarea
paste textarea "ALLO-329 Mock Kit containing 3 x 2mL vials of Cryostor CSB DMSO ([MEDICAL_DATA]…"
click textarea "ALLO-329 Mock Kit containing 3 x 2mL vials of Cryostor CSB DMSO ([MEDICAL_DATA]…"
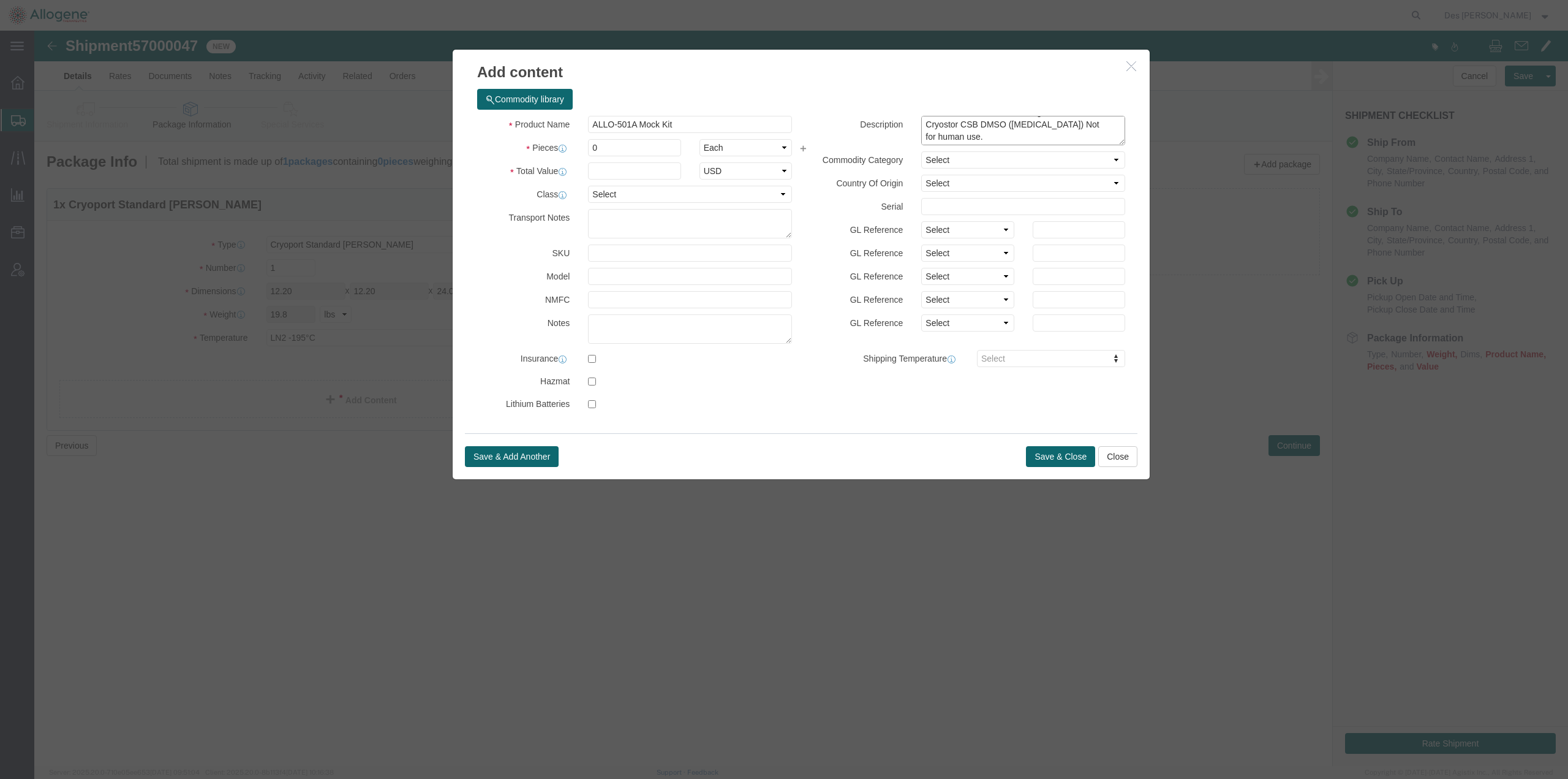
paste textarea "Test shipment to provide training to the receiving address for material package…"
click textarea "ALLO-329 Mock Kit containing 3 x 2mL vials of Cryostor CSB DMSO ([MEDICAL_DATA]…"
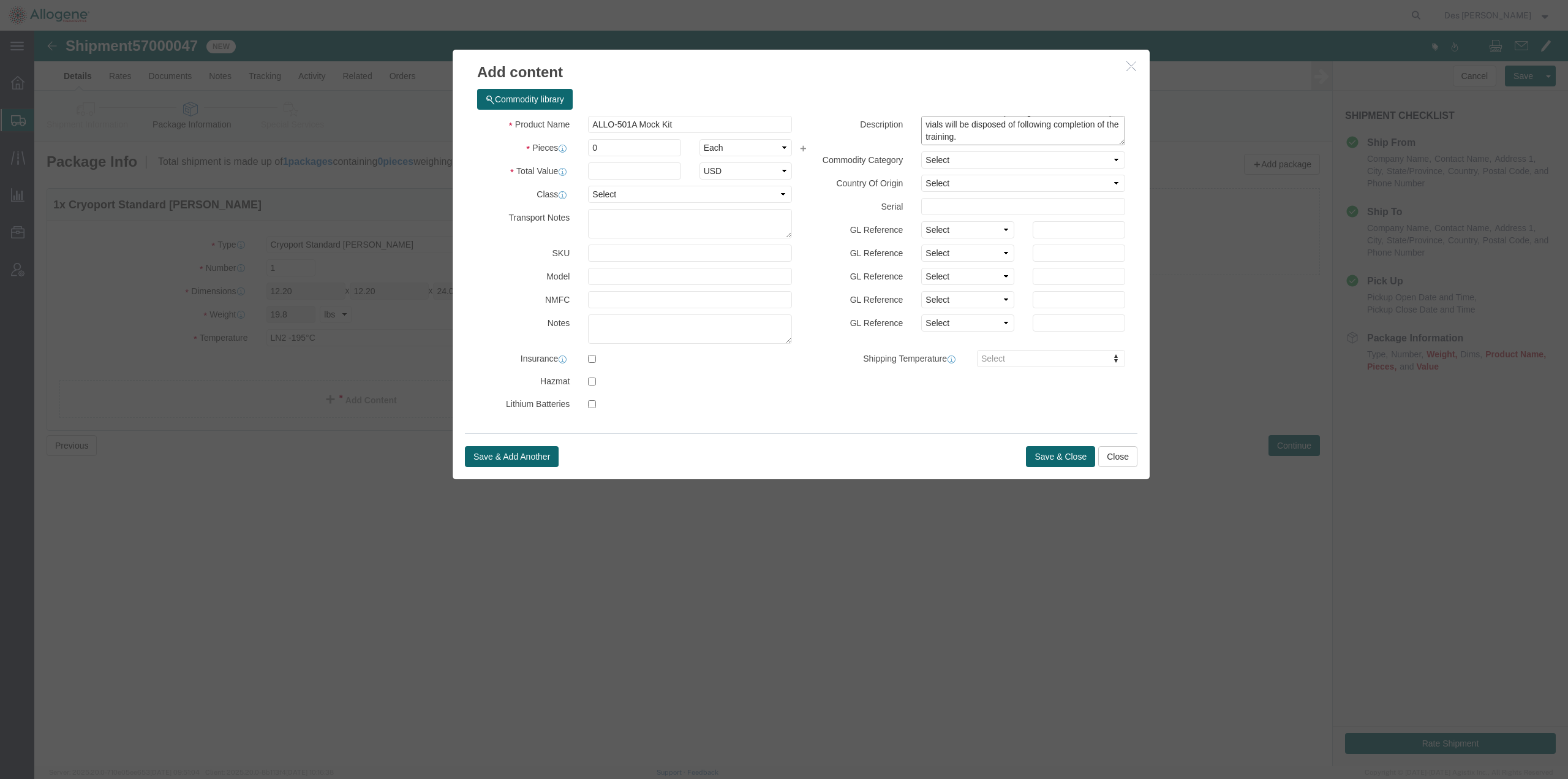
type textarea "ALLO-329 Mock Kit containing 3 x 2mL vials of Cryostor CSB DMSO ([MEDICAL_DATA]…"
drag, startPoint x: 1001, startPoint y: 108, endPoint x: 880, endPoint y: 66, distance: 128.1
click div "Commodity library Product Name ALLO-501A Mock Kit Pieces 0 Select Bag Barrels 1…"
click textarea
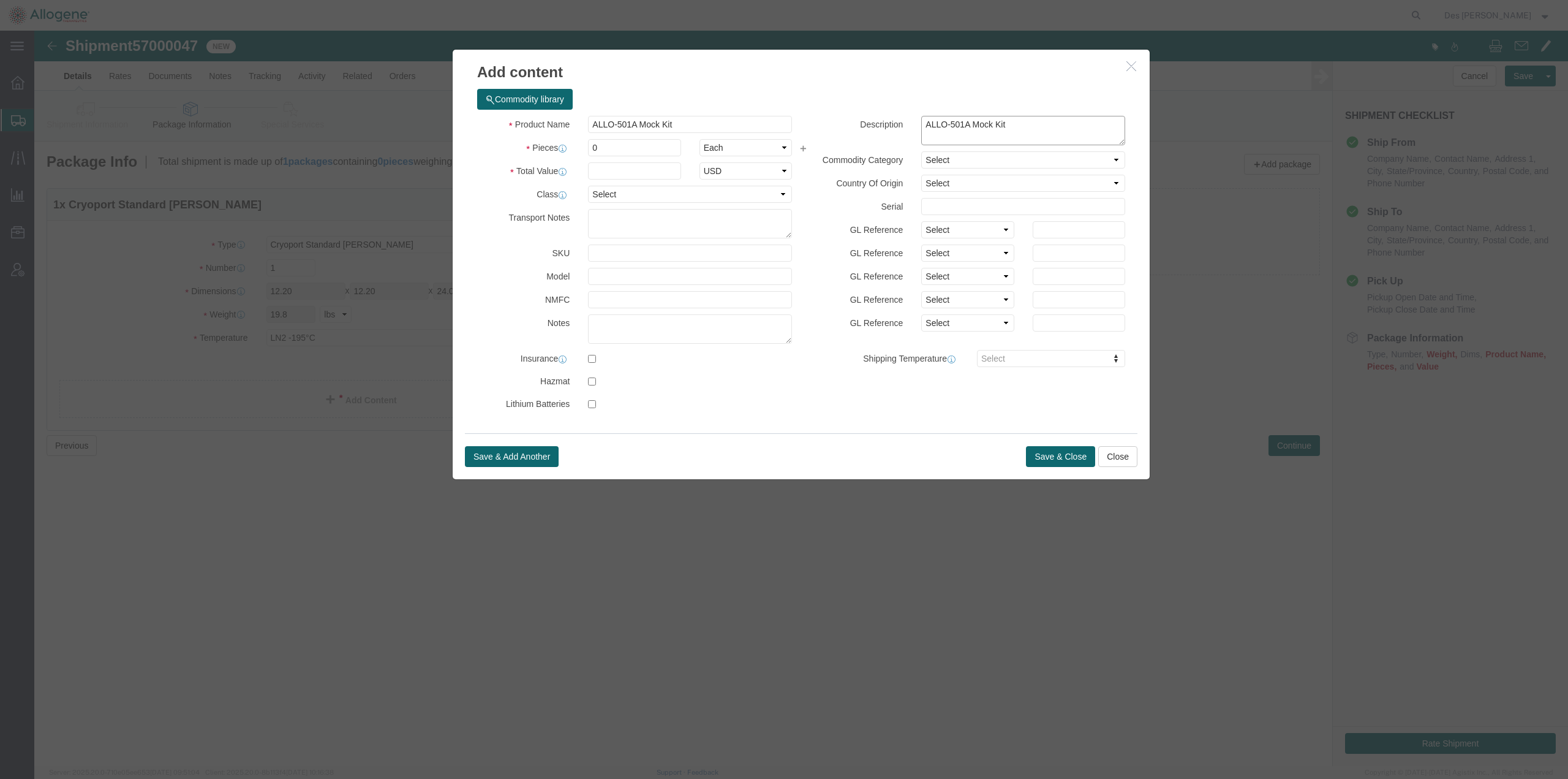
type textarea "ALLO-501A Mock Kit"
drag, startPoint x: 677, startPoint y: 392, endPoint x: 654, endPoint y: 366, distance: 34.7
click div "Commodity library Product Name ALLO-501A Mock Kit Pieces 0 Select Bag Barrels 1…"
drag, startPoint x: 574, startPoint y: 114, endPoint x: 526, endPoint y: 114, distance: 48.0
click div "Pieces Number of pieces inside all the packages 0 Select Bag Barrels 100Board F…"
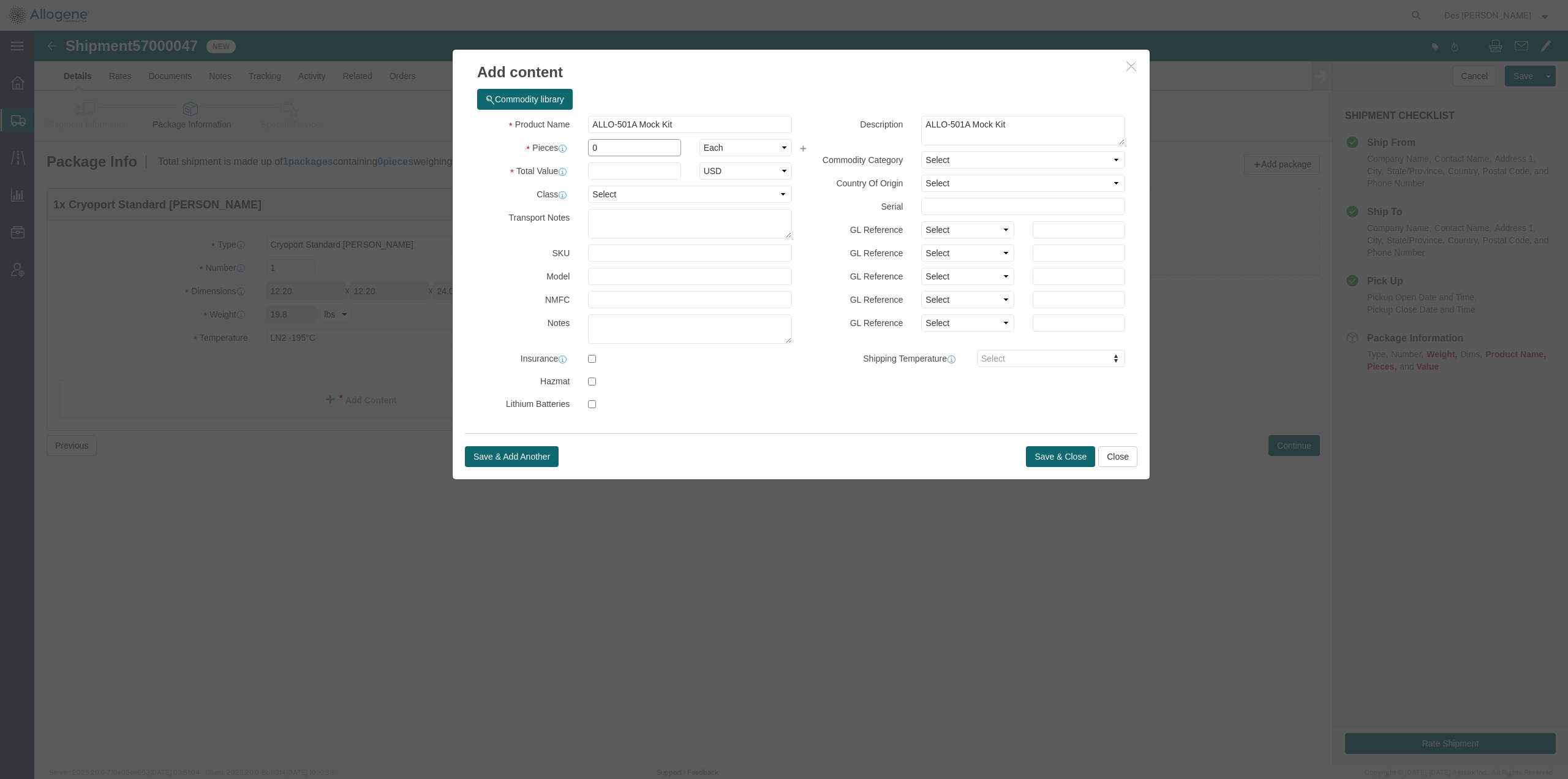
click input "0"
type input "0"
type input "1"
click select "Select Bag Barrels 100Board Feet Bottle Box Blister Pack Carats Can Capsule Car…"
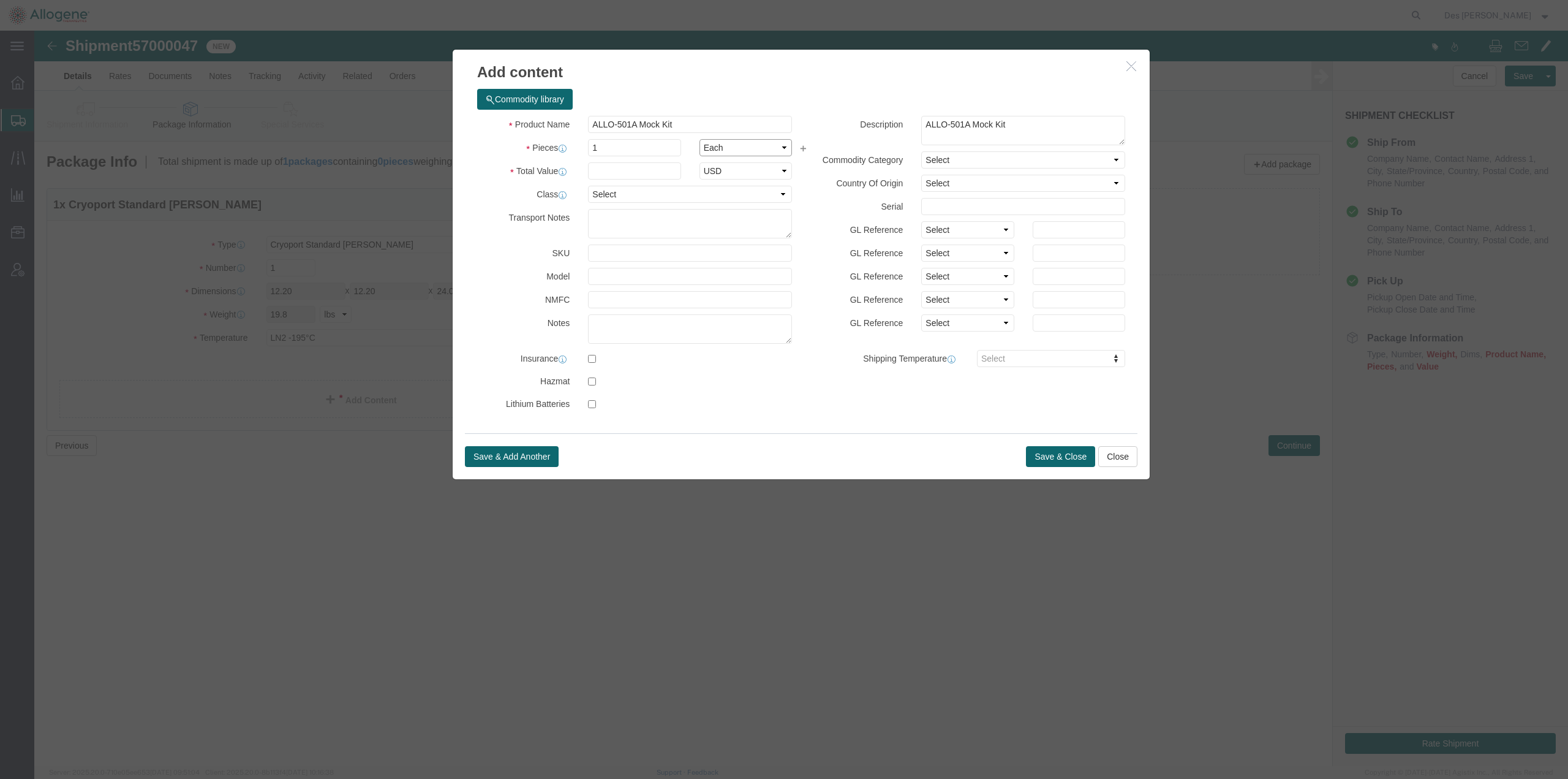
click select "Select Bag Barrels 100Board Feet Bottle Box Blister Pack Carats Can Capsule Car…"
select select "BOX"
click select "Select Bag Barrels 100Board Feet Bottle Box Blister Pack Carats Can Capsule Car…"
drag, startPoint x: 743, startPoint y: 385, endPoint x: 711, endPoint y: 346, distance: 50.4
click div "Product Name ALLO-501A Mock Kit Pieces 1 Select Bag Barrels 100Board Feet Bottl…"
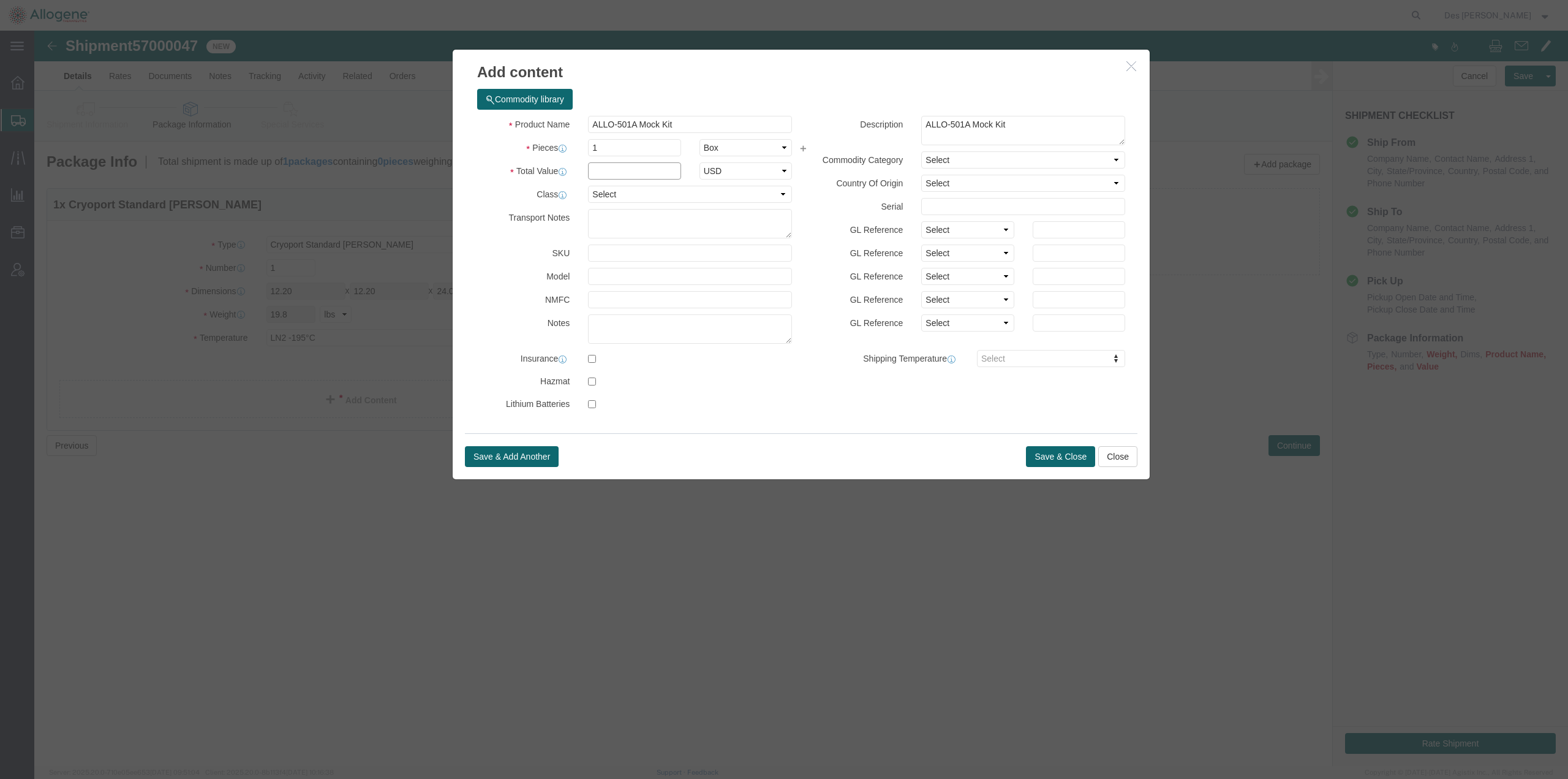
click input "text"
type input "1"
drag, startPoint x: 824, startPoint y: 365, endPoint x: 809, endPoint y: 378, distance: 19.8
click div "Product Name ALLO-501A Mock Kit Pieces 1 Select Bag Barrels 100Board Feet Bottl…"
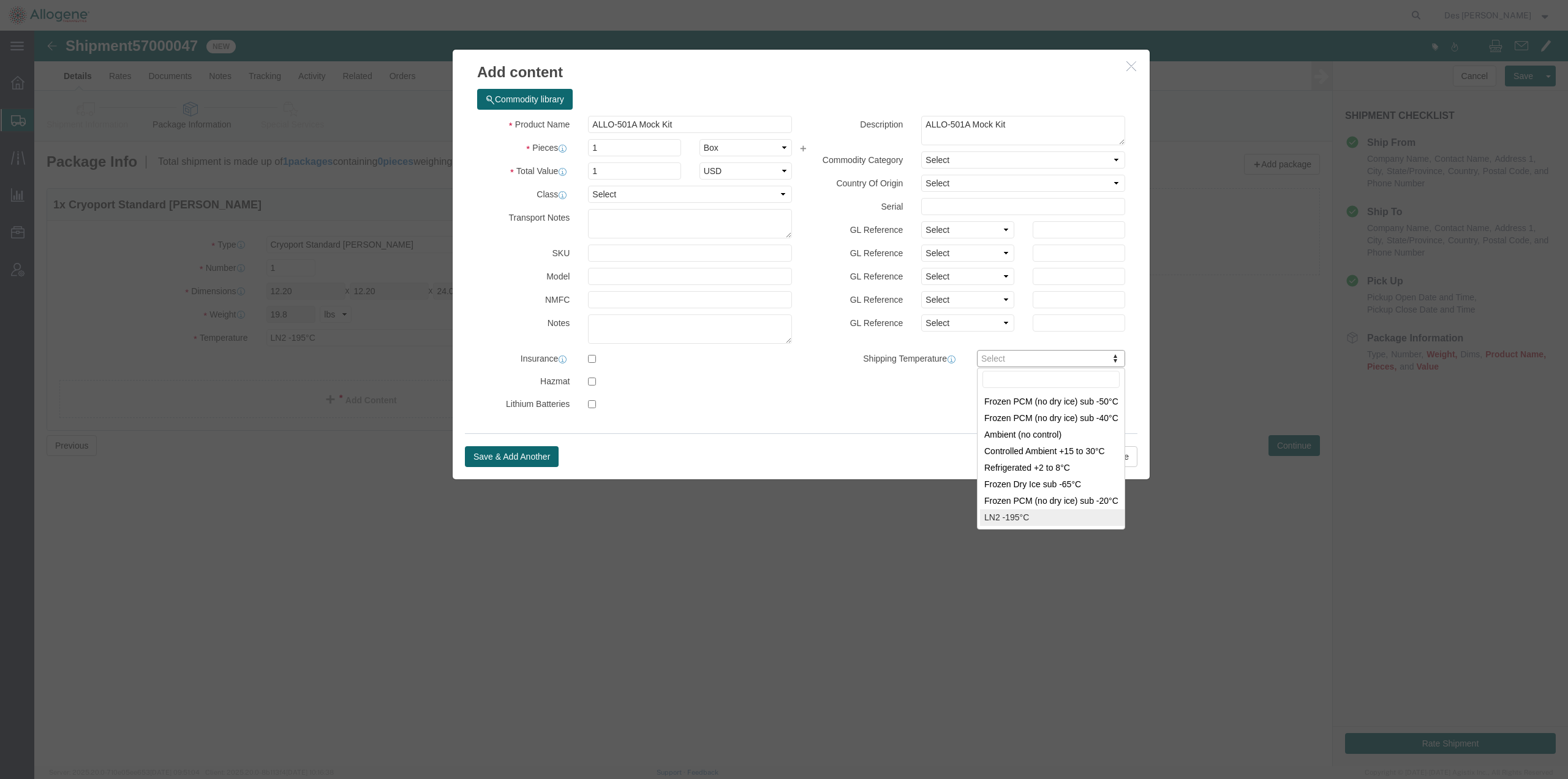
type input "[MEDICAL_DATA]"
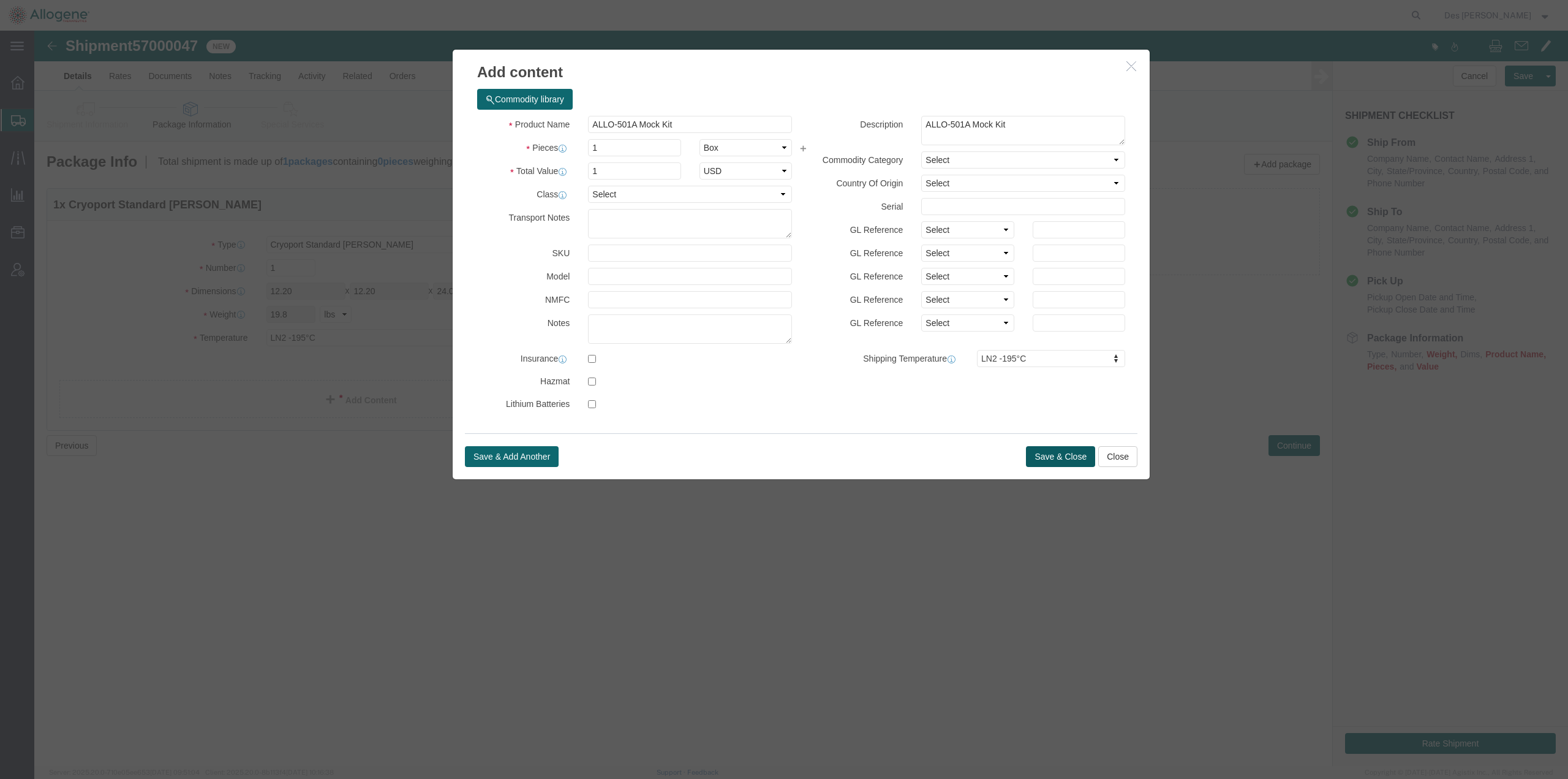
click button "Save & Close"
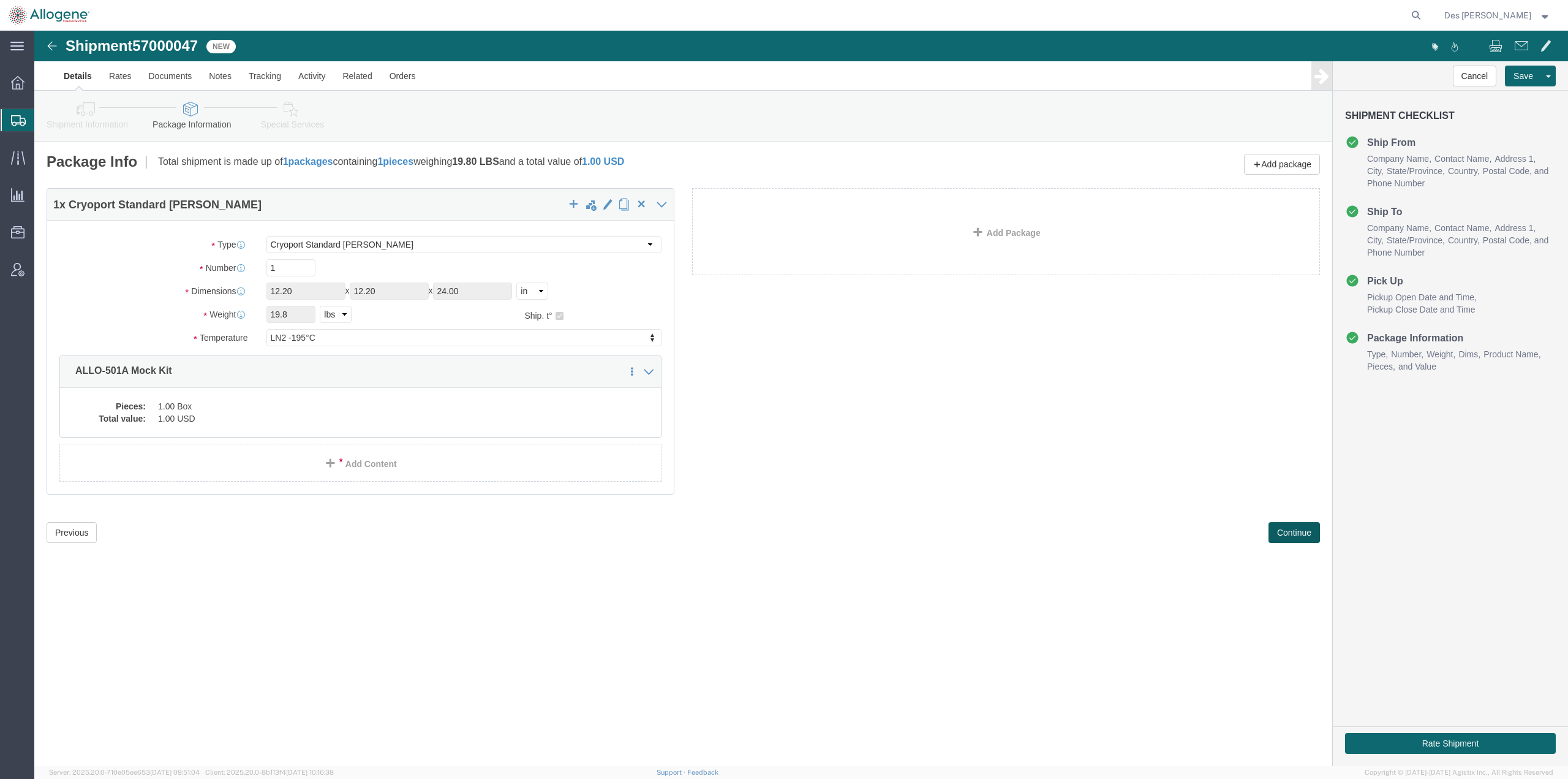
click button "Continue"
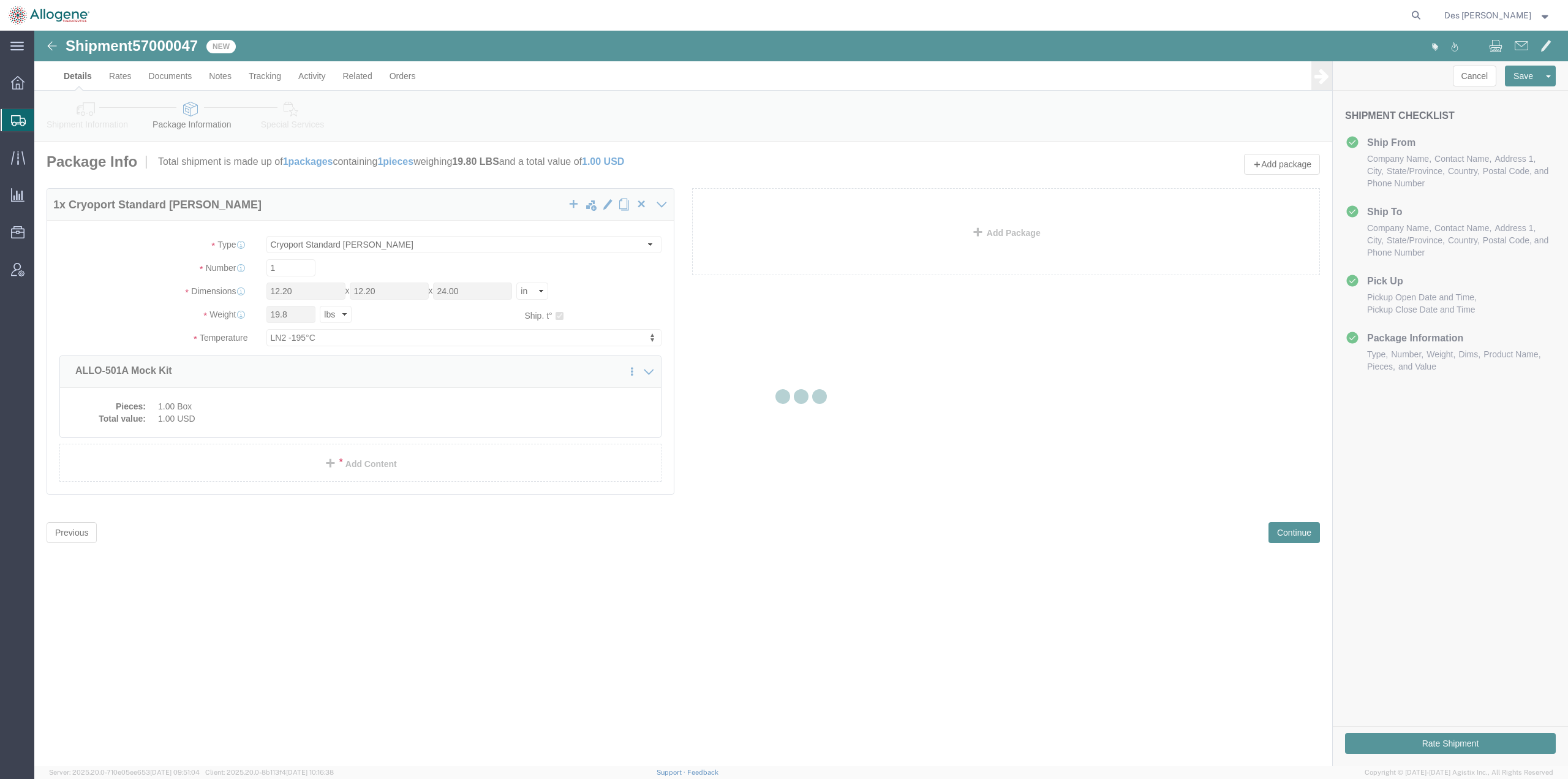
select select
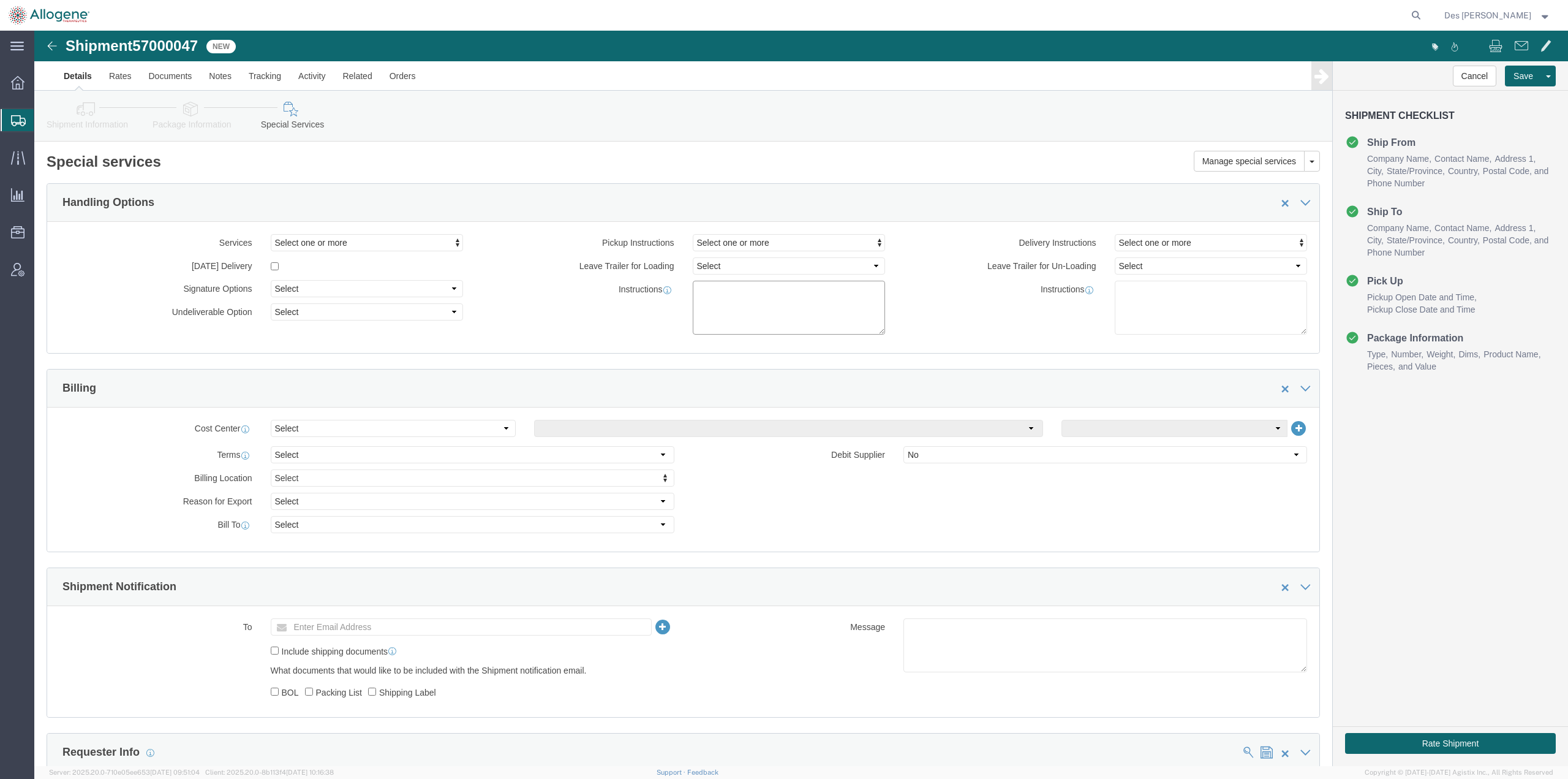
click textarea
click textarea "Please provide 1 x Cryoport sandard [PERSON_NAME] [DATE]"
click textarea "Please provide 1 x Cryoport standard [PERSON_NAME] [DATE]"
type textarea "Please provide 1 x Cryoport standard [PERSON_NAME] [DATE][DATE] with live view …"
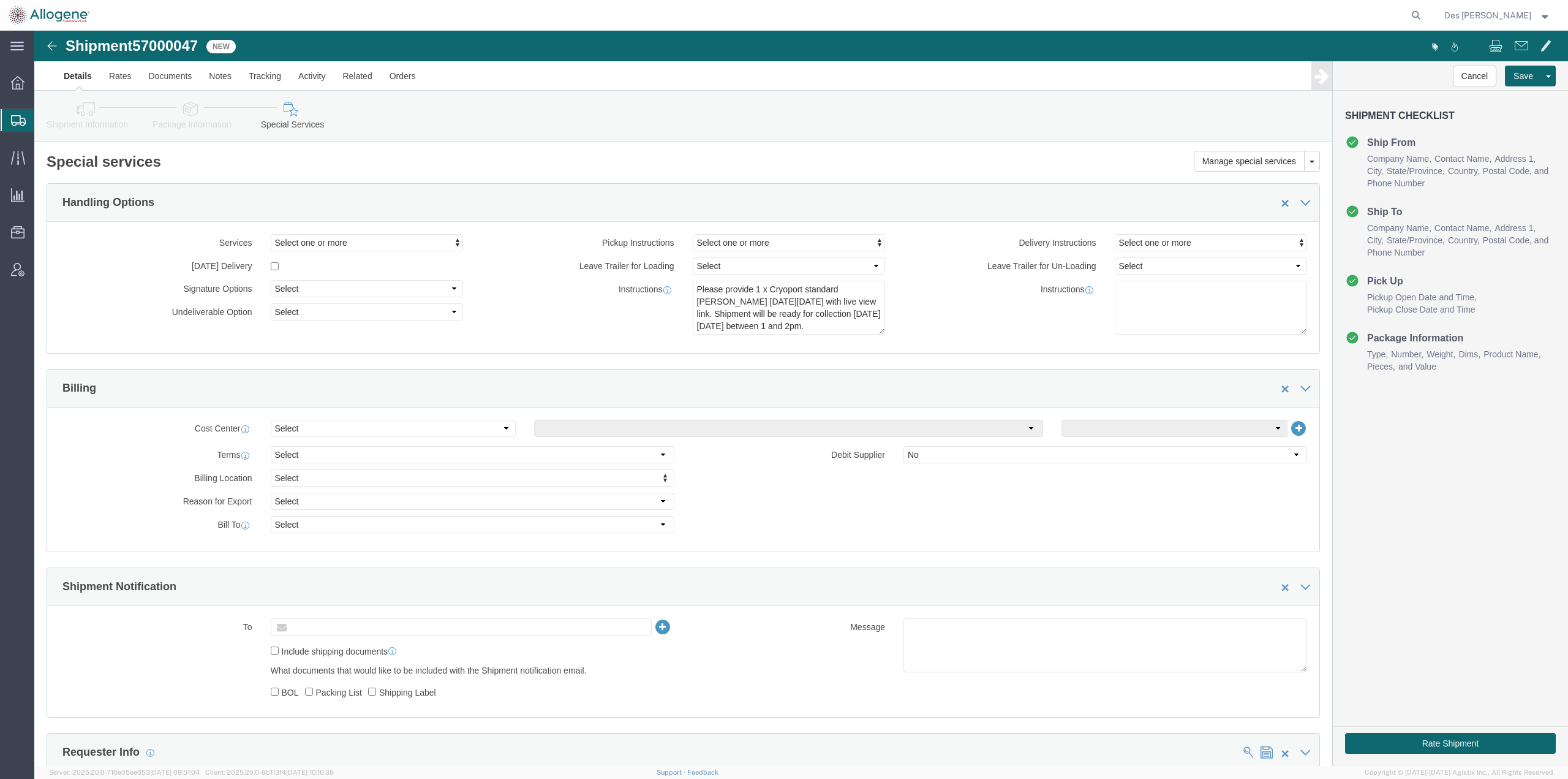
click input "text"
type input "[DOMAIN_NAME][EMAIL_ADDRESS][DOMAIN_NAME]"
click button "Save"
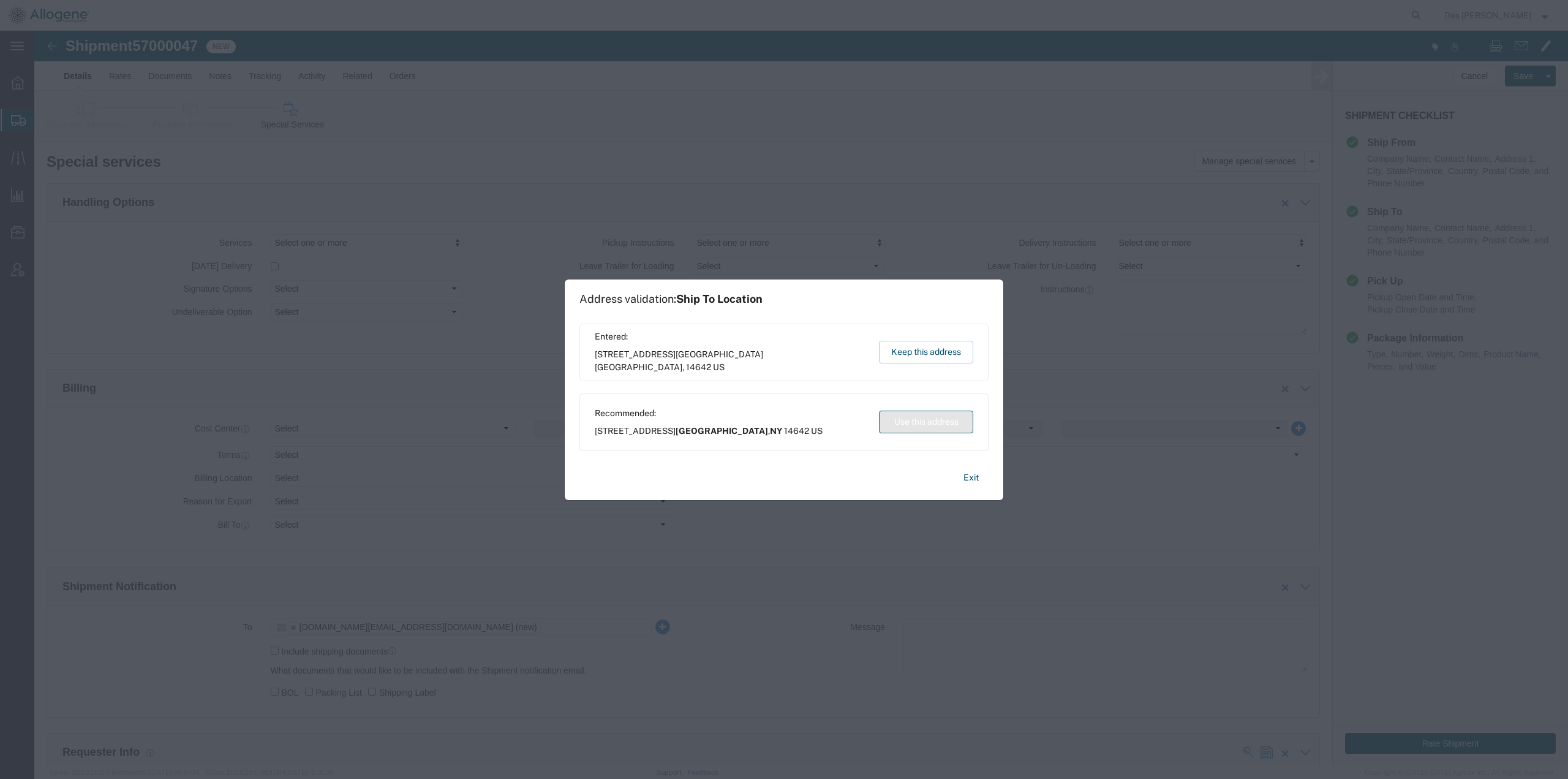
click at [921, 427] on button "Use this address" at bounding box center [926, 421] width 94 height 23
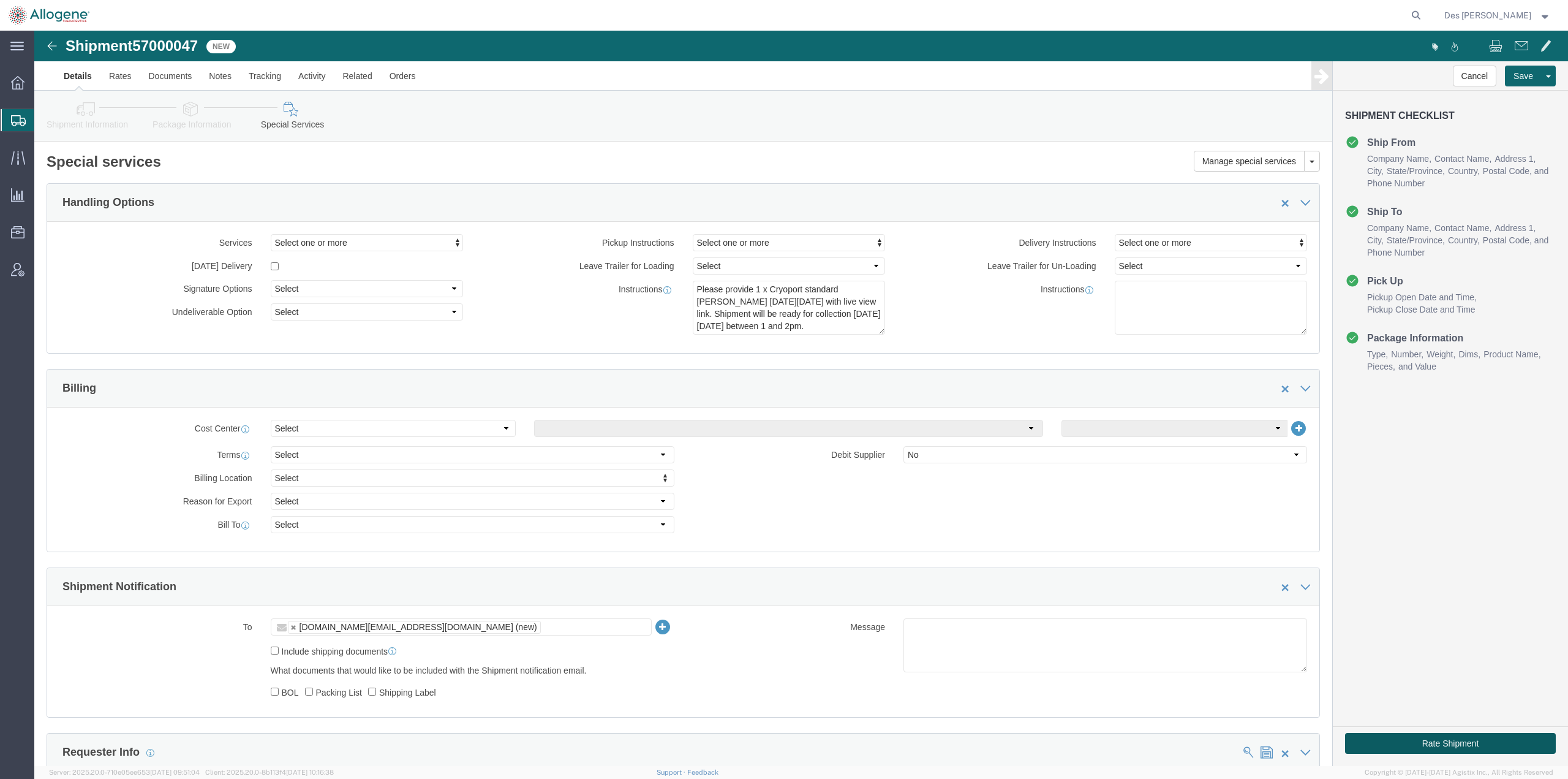
click button "Rate Shipment"
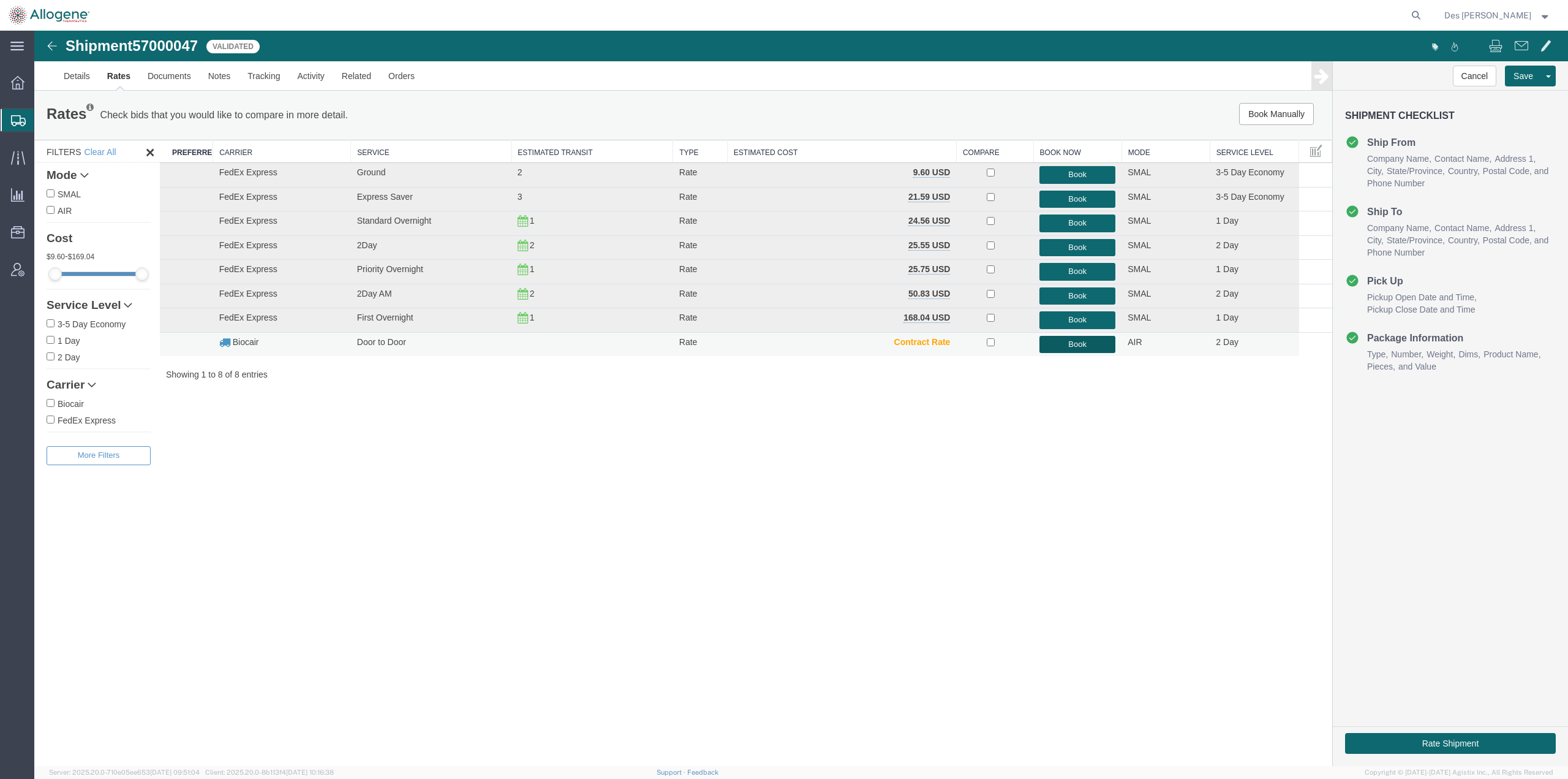
click at [1080, 344] on button "Book" at bounding box center [1077, 344] width 76 height 18
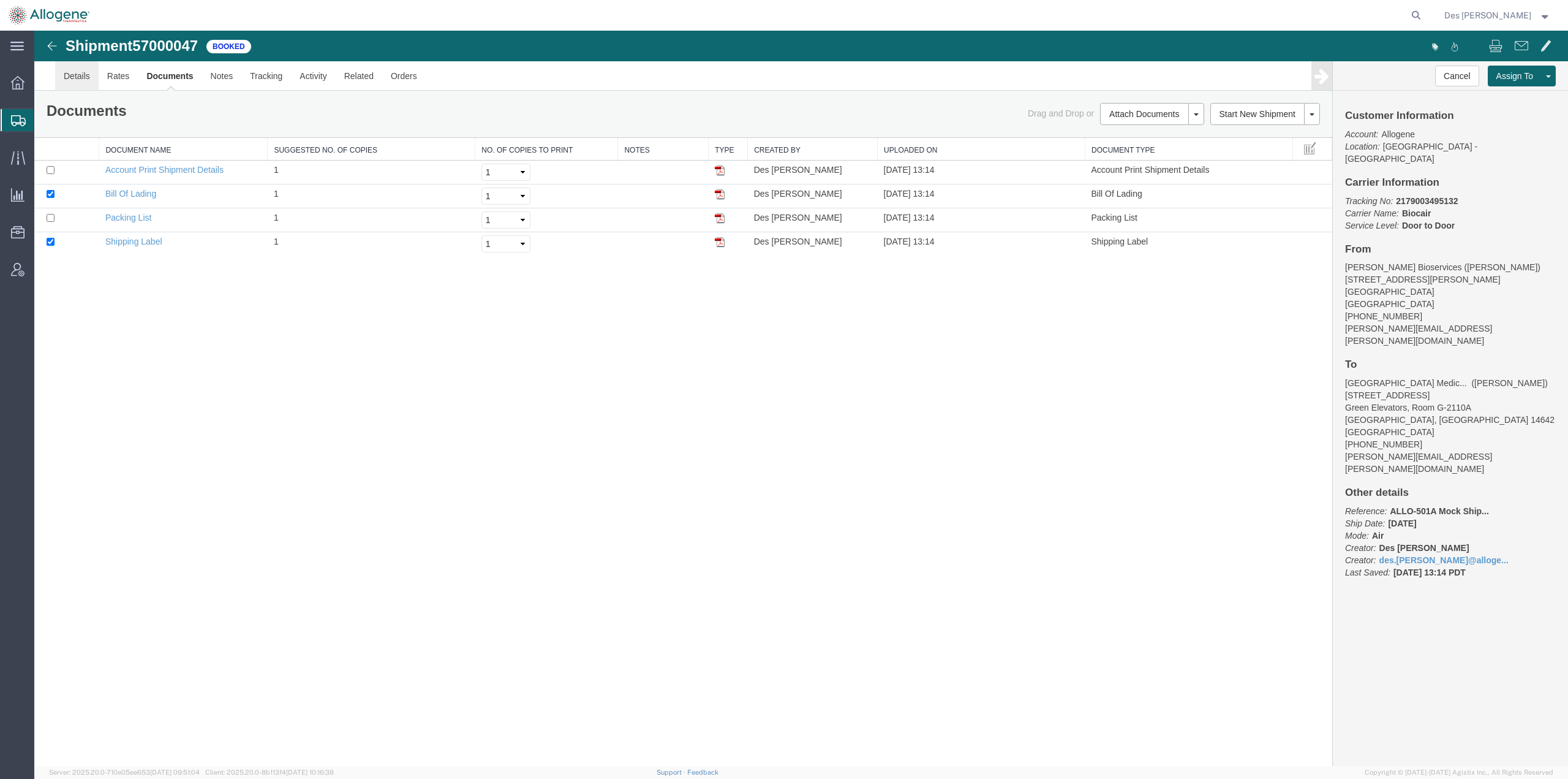
click at [74, 81] on link "Details" at bounding box center [77, 75] width 43 height 29
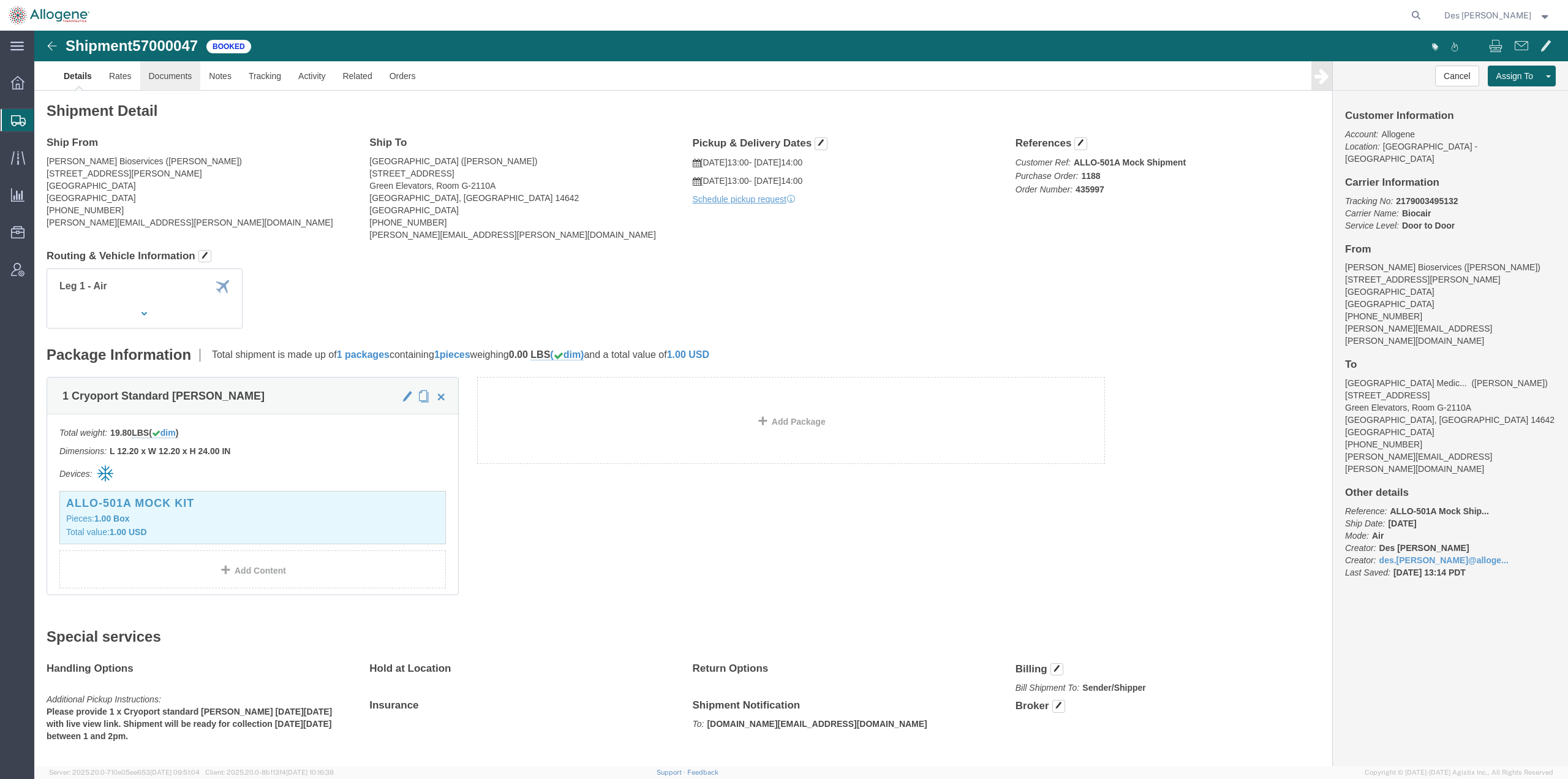
drag, startPoint x: 133, startPoint y: 43, endPoint x: 123, endPoint y: 56, distance: 16.4
click link "Documents"
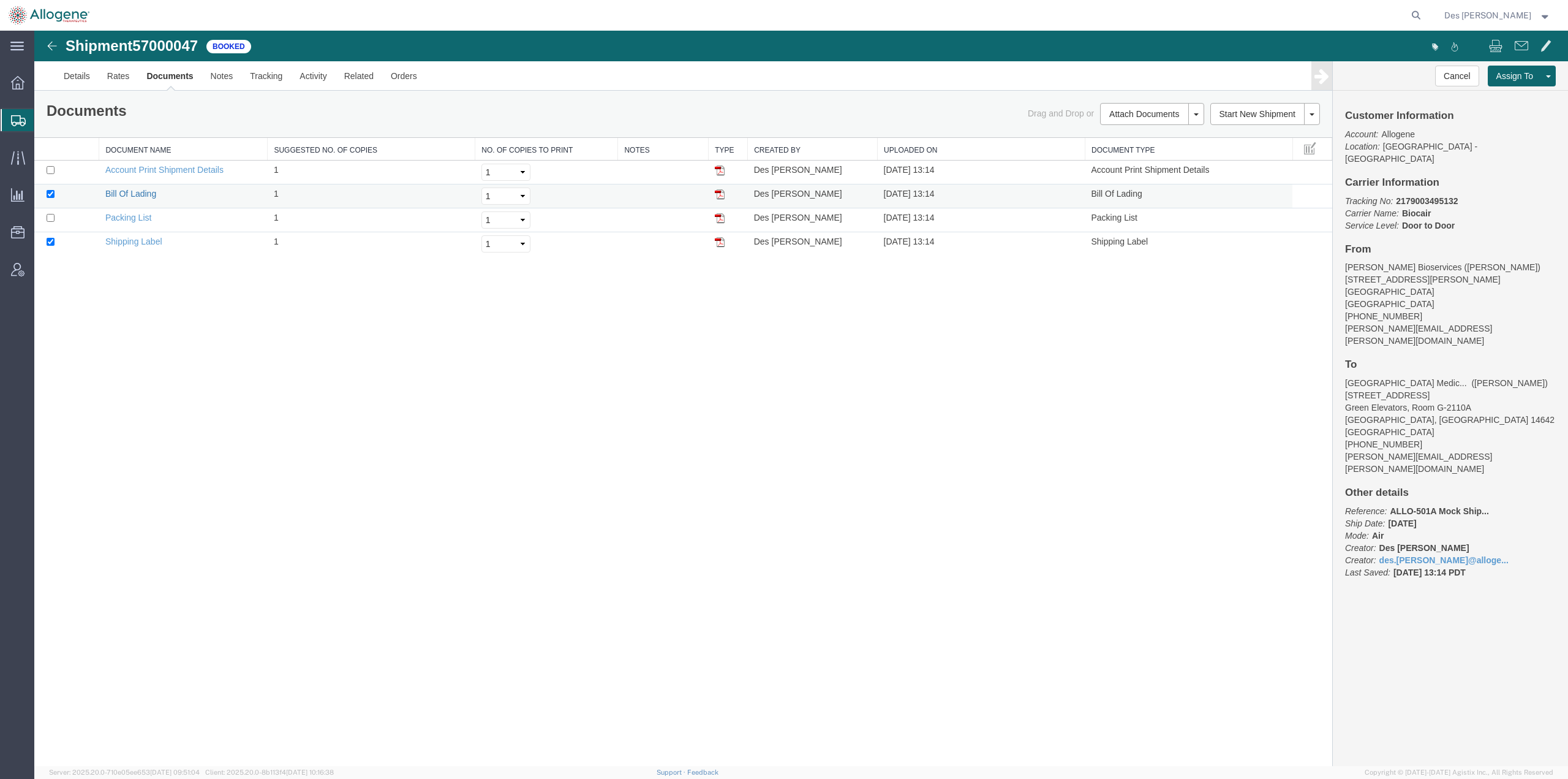
drag, startPoint x: 116, startPoint y: 189, endPoint x: 912, endPoint y: 33, distance: 811.1
click at [116, 189] on link "Bill Of Lading" at bounding box center [130, 193] width 51 height 10
click at [0, 0] on span "Create Shipment" at bounding box center [0, 0] width 0 height 0
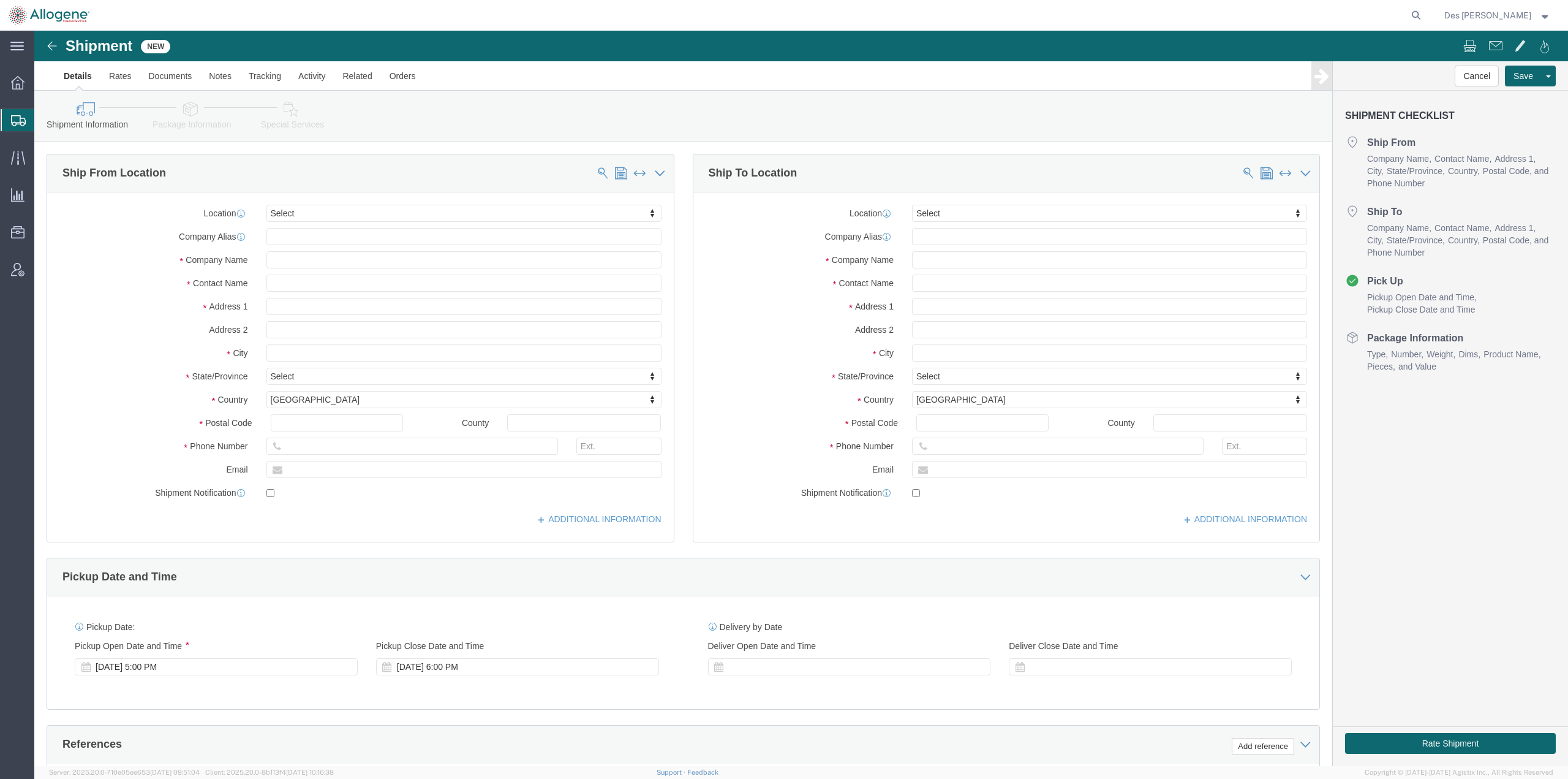
click div "Location Select Select My Profile Location Master Location [GEOGRAPHIC_DATA] [G…"
click input "text"
type input "[PERSON_NAME]"
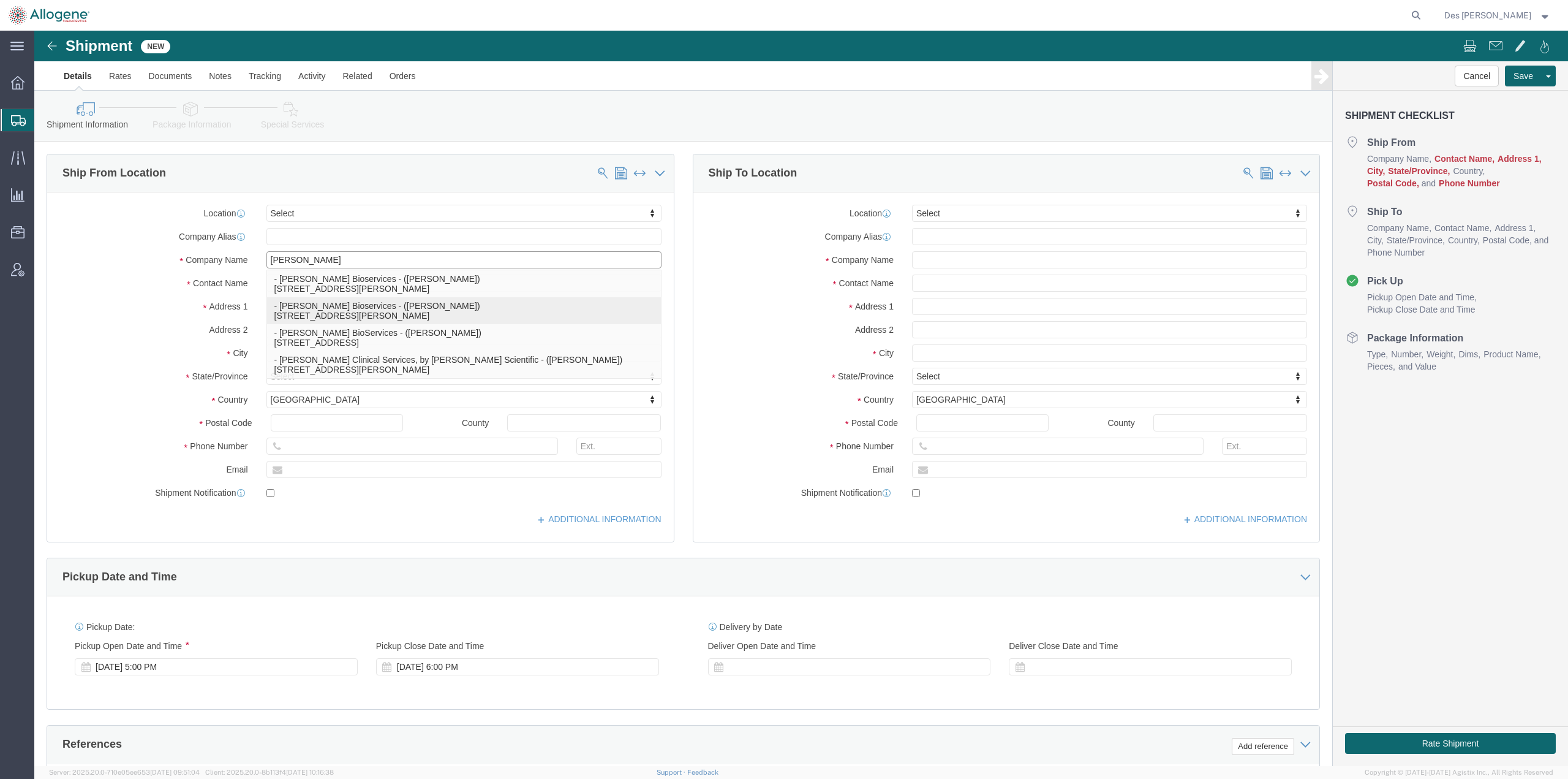
click p "- [PERSON_NAME] Bioservices - ([PERSON_NAME]) [STREET_ADDRESS][PERSON_NAME]"
select select "MD"
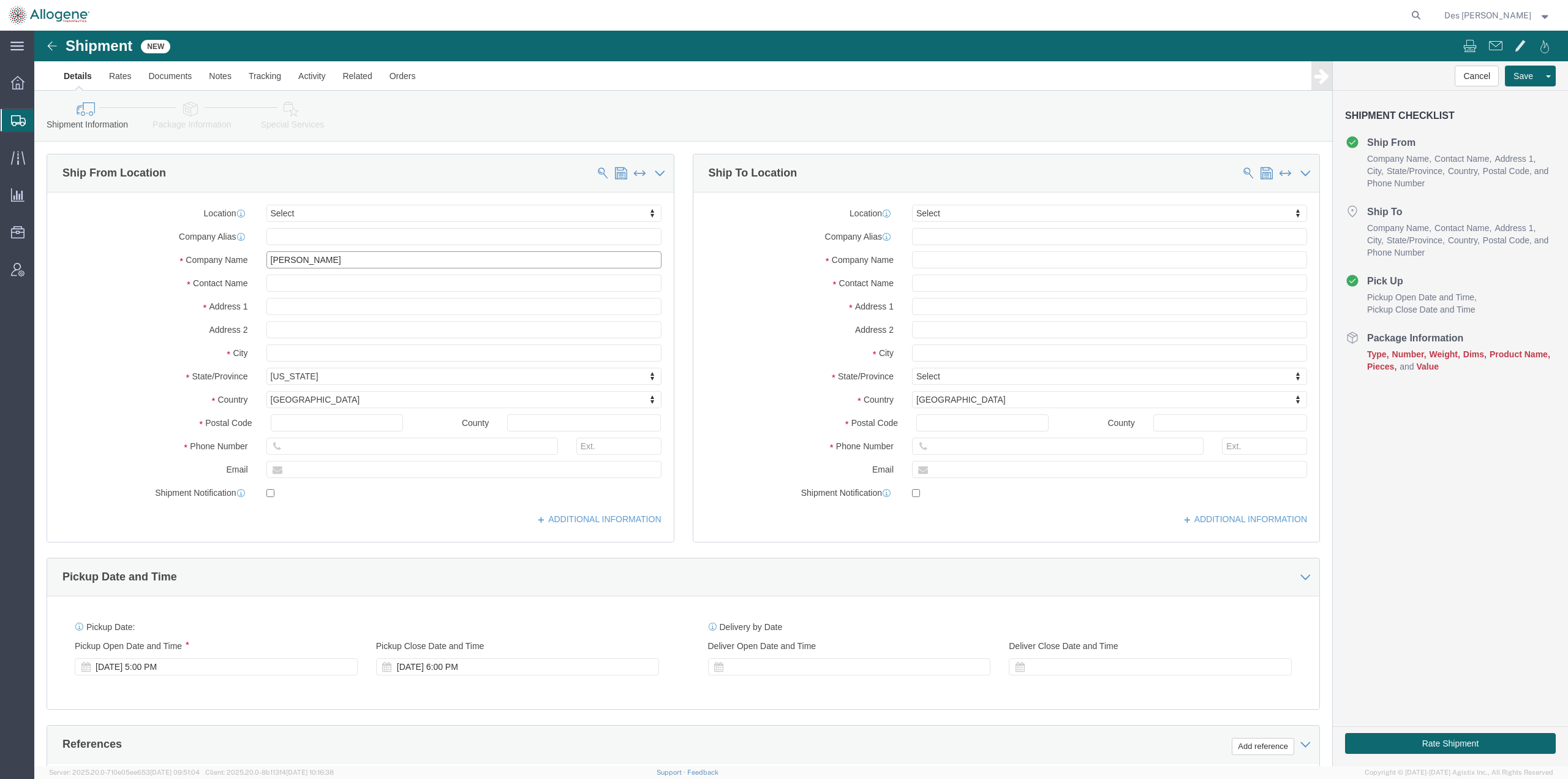
type input "[PERSON_NAME] Bioservices"
click input "text"
type input "[PERSON_NAME][GEOGRAPHIC_DATA][MEDICAL_DATA]"
click input "text"
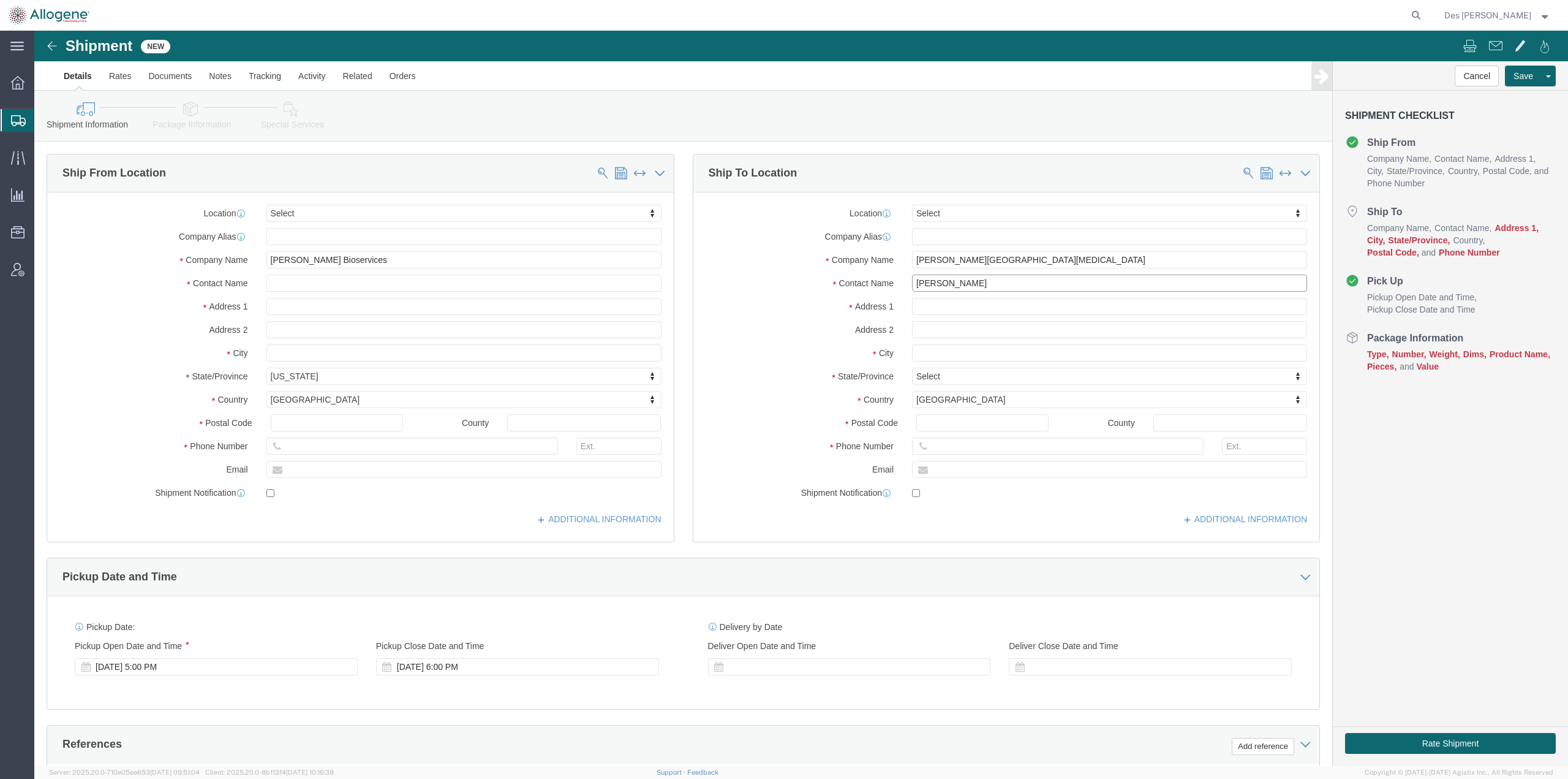
type input "[PERSON_NAME]"
click input "text"
type input "2nd Floor. RM YC023702"
click input "text"
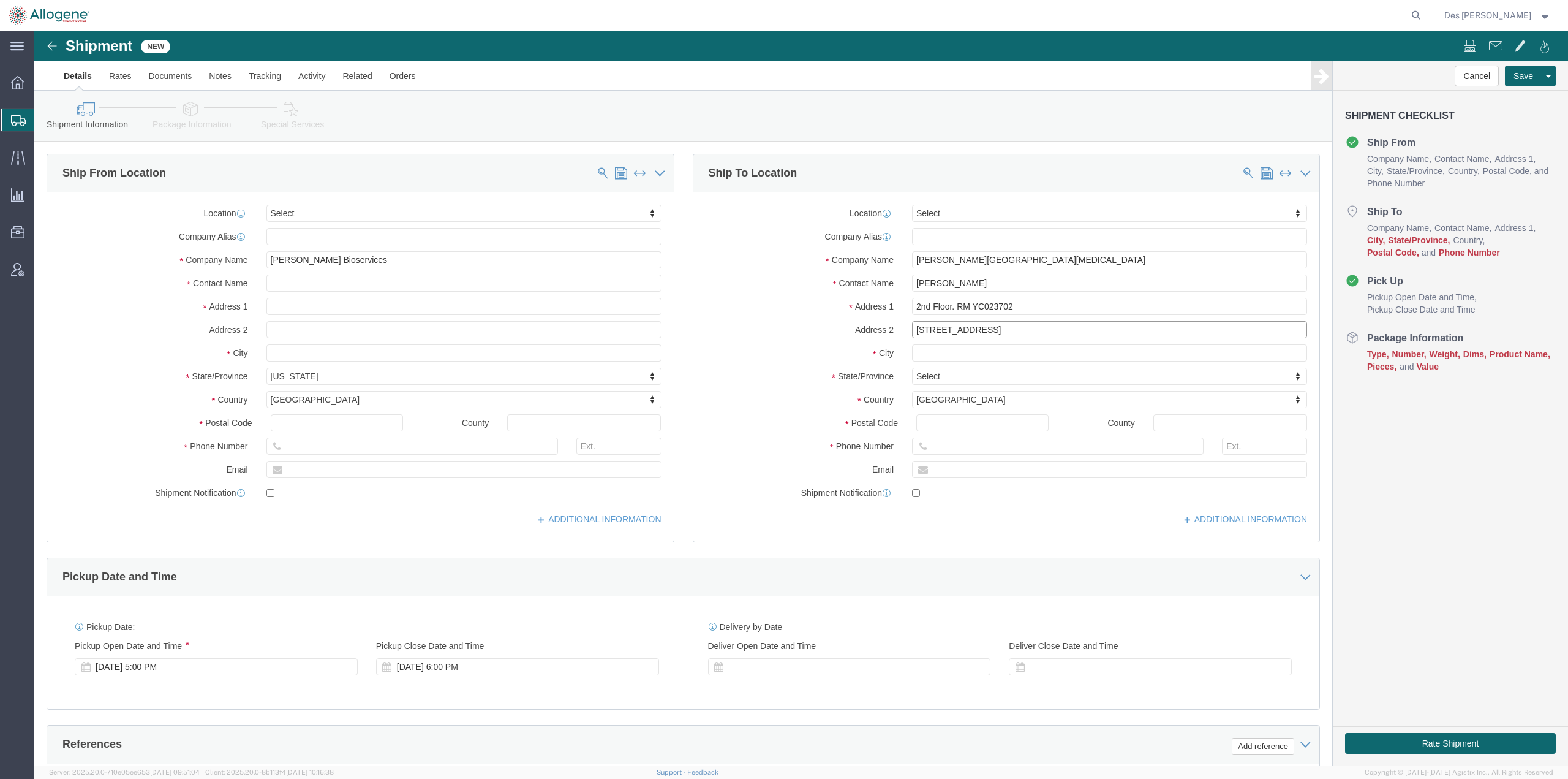
type input "[STREET_ADDRESS]"
click input "text"
type input "[GEOGRAPHIC_DATA]"
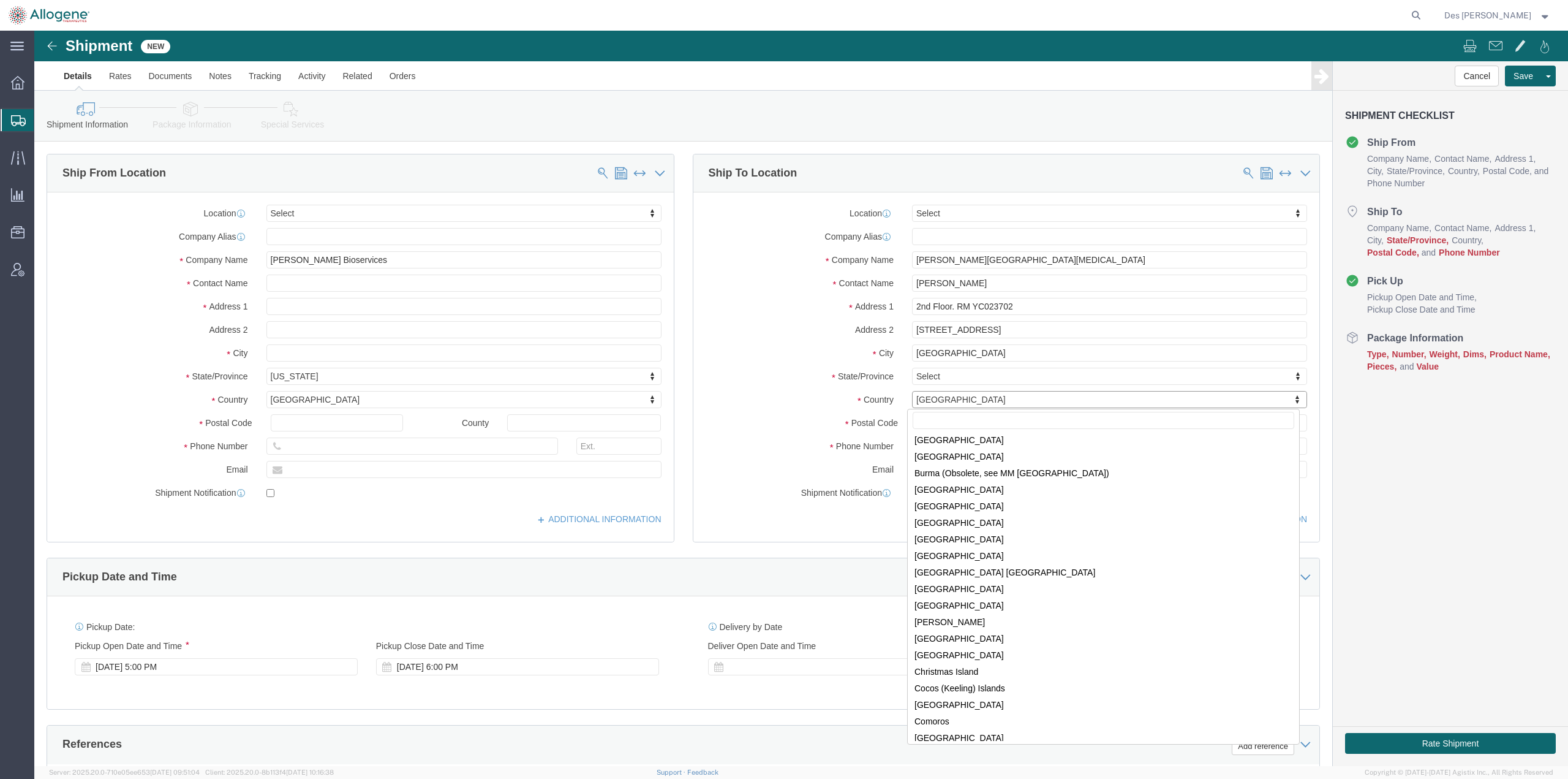
scroll to position [591, 0]
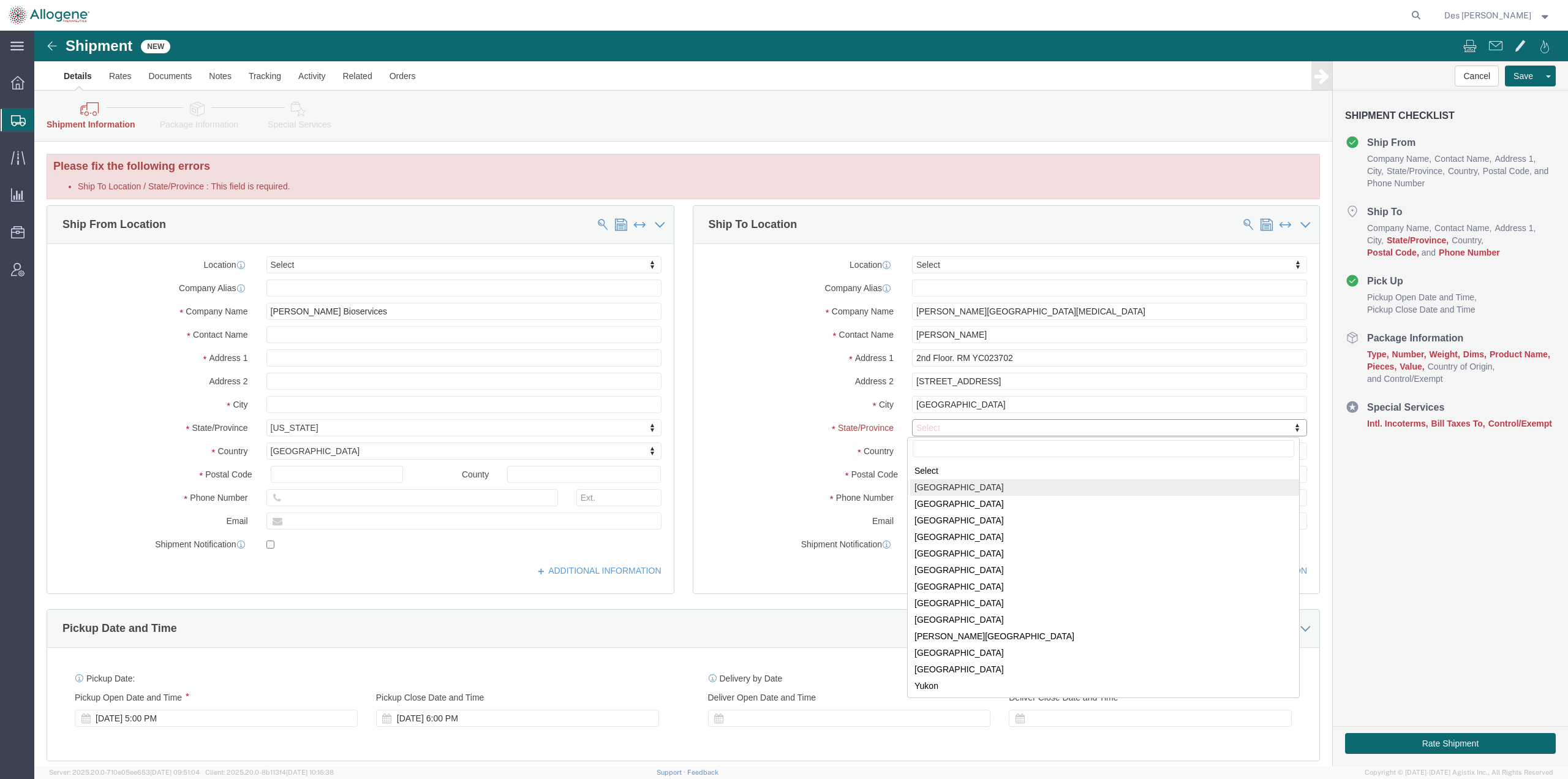
select select "AB"
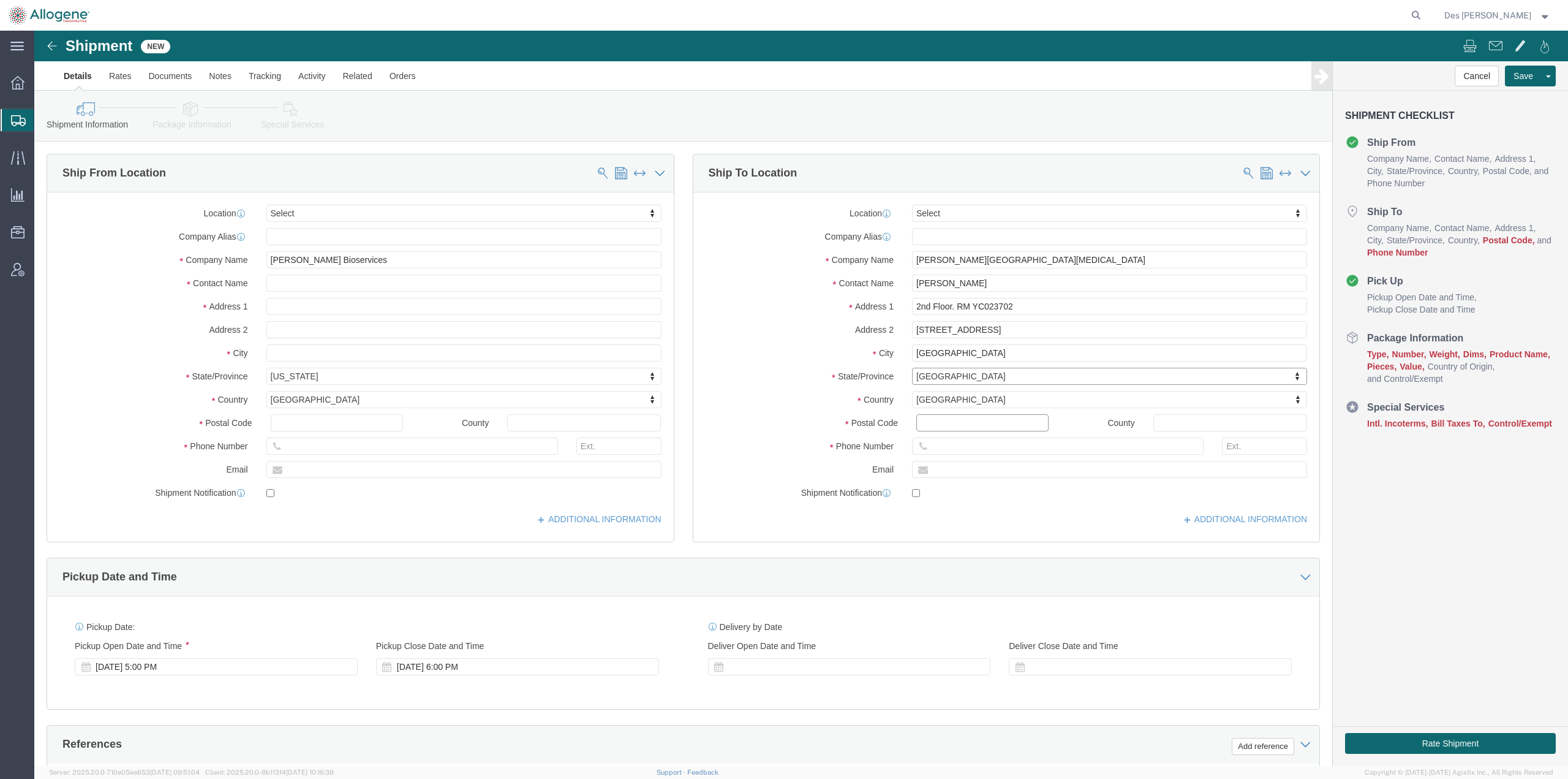
click input "Postal Code"
type input "T2N 5G2"
click input "text"
type input "[PHONE_NUMBER]"
click input "text"
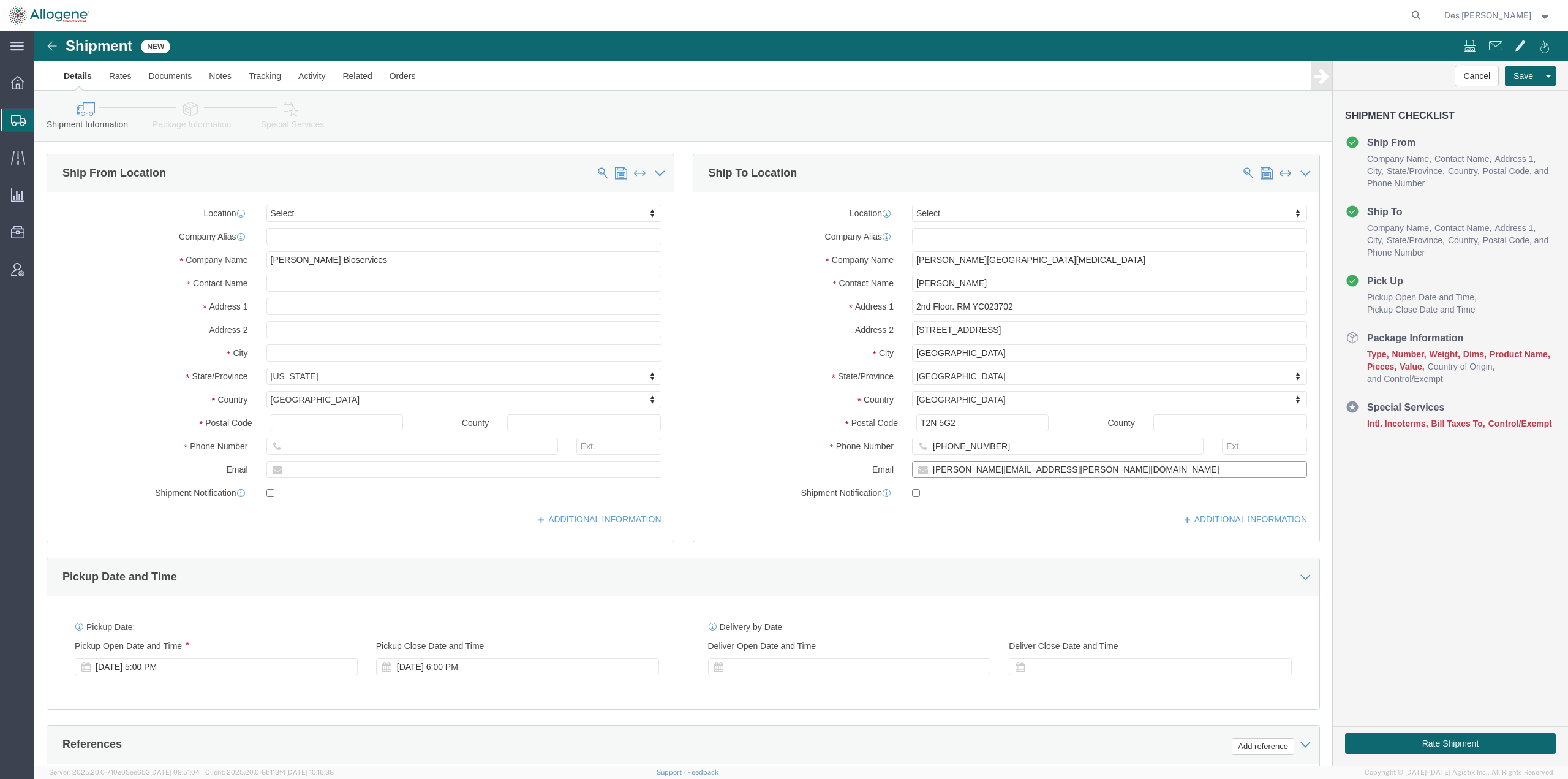
type input "[PERSON_NAME][EMAIL_ADDRESS][PERSON_NAME][DOMAIN_NAME]"
click div "ADDITIONAL INFORMATION"
click div "[DATE] 5:00 PM"
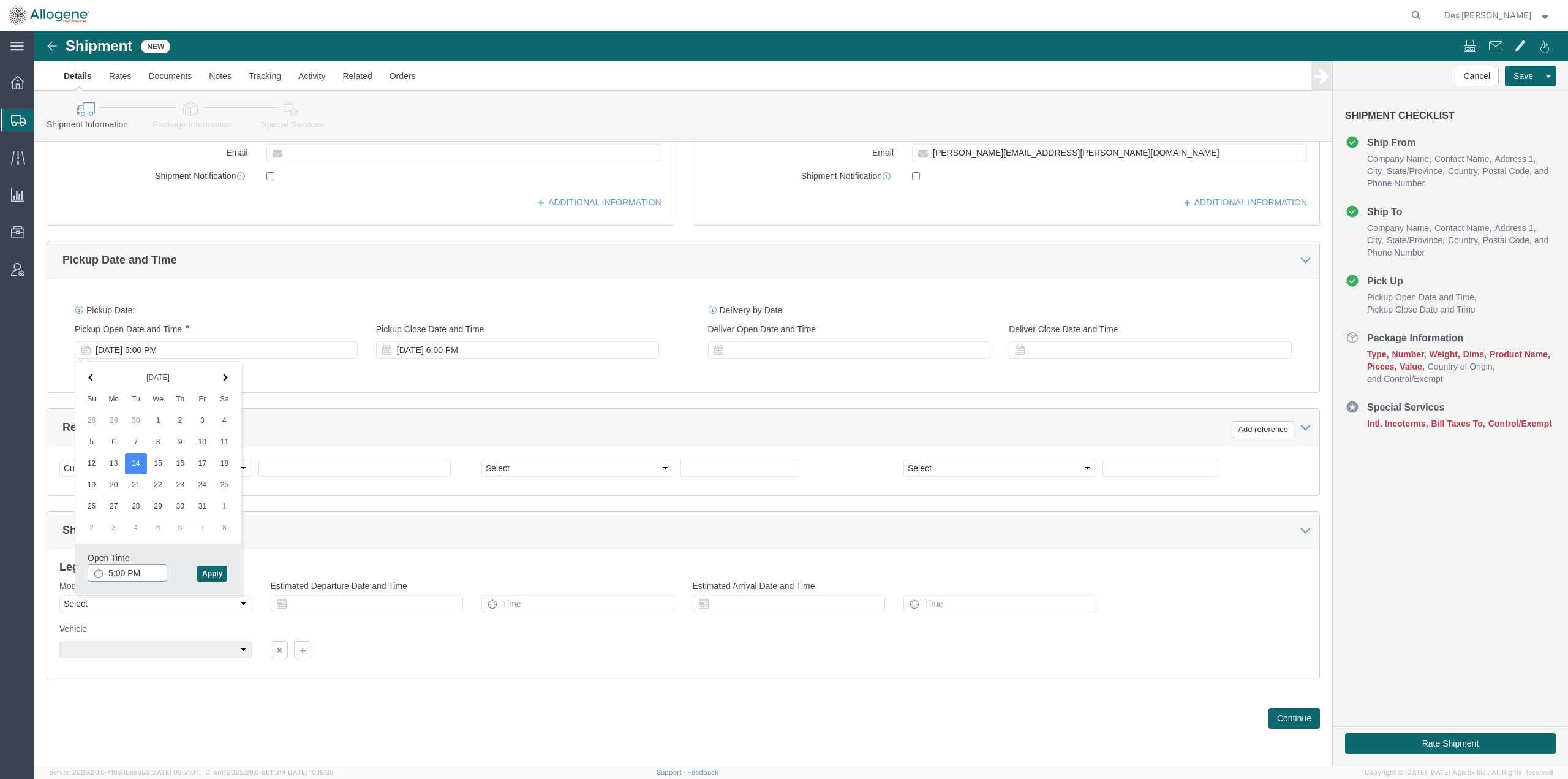
click input "5:00 PM"
type input "11:00 AM"
click button "Apply"
click div
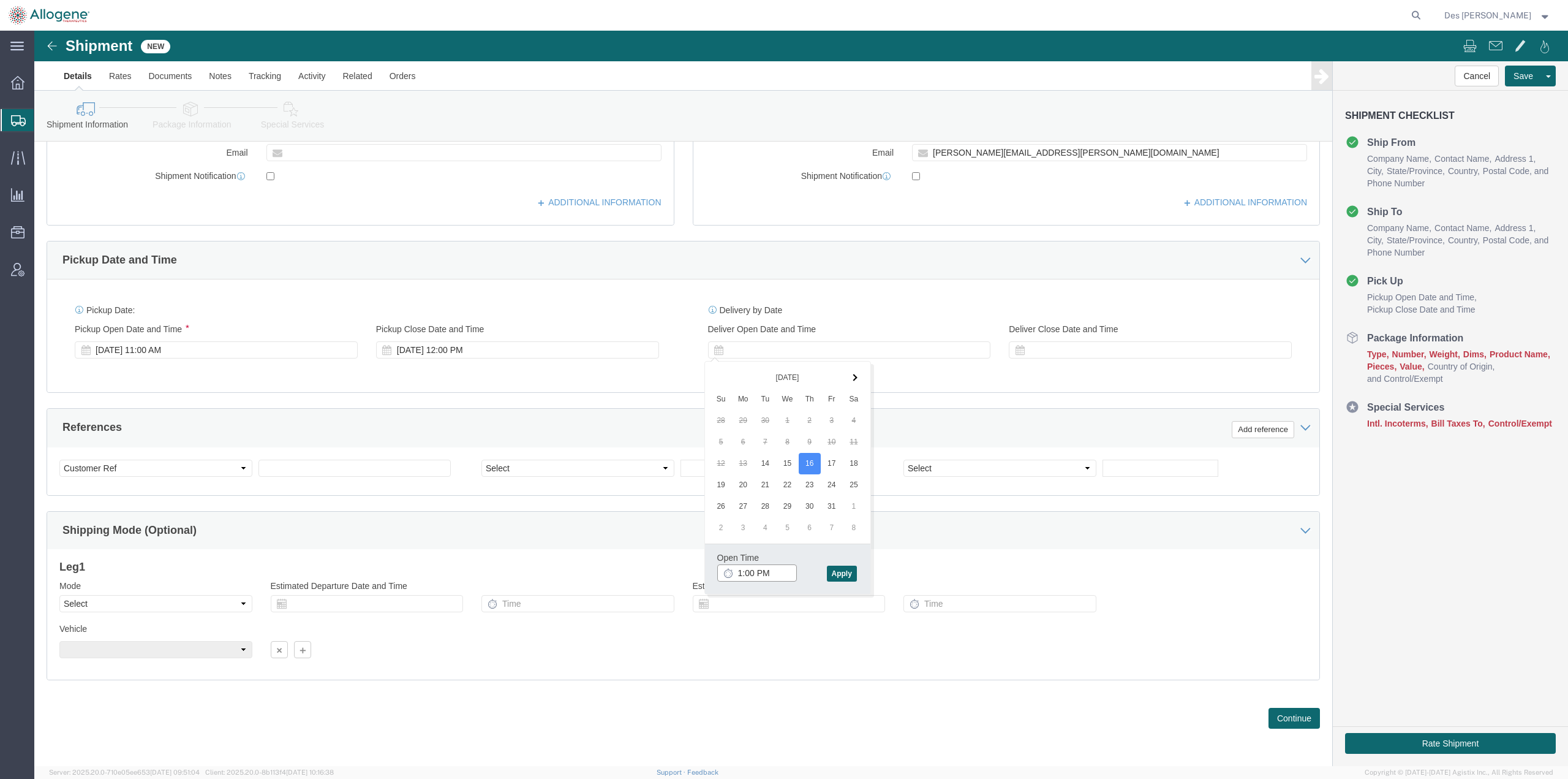
click input "1:00 PM"
type input "10:00 AM"
click button "Apply"
click div
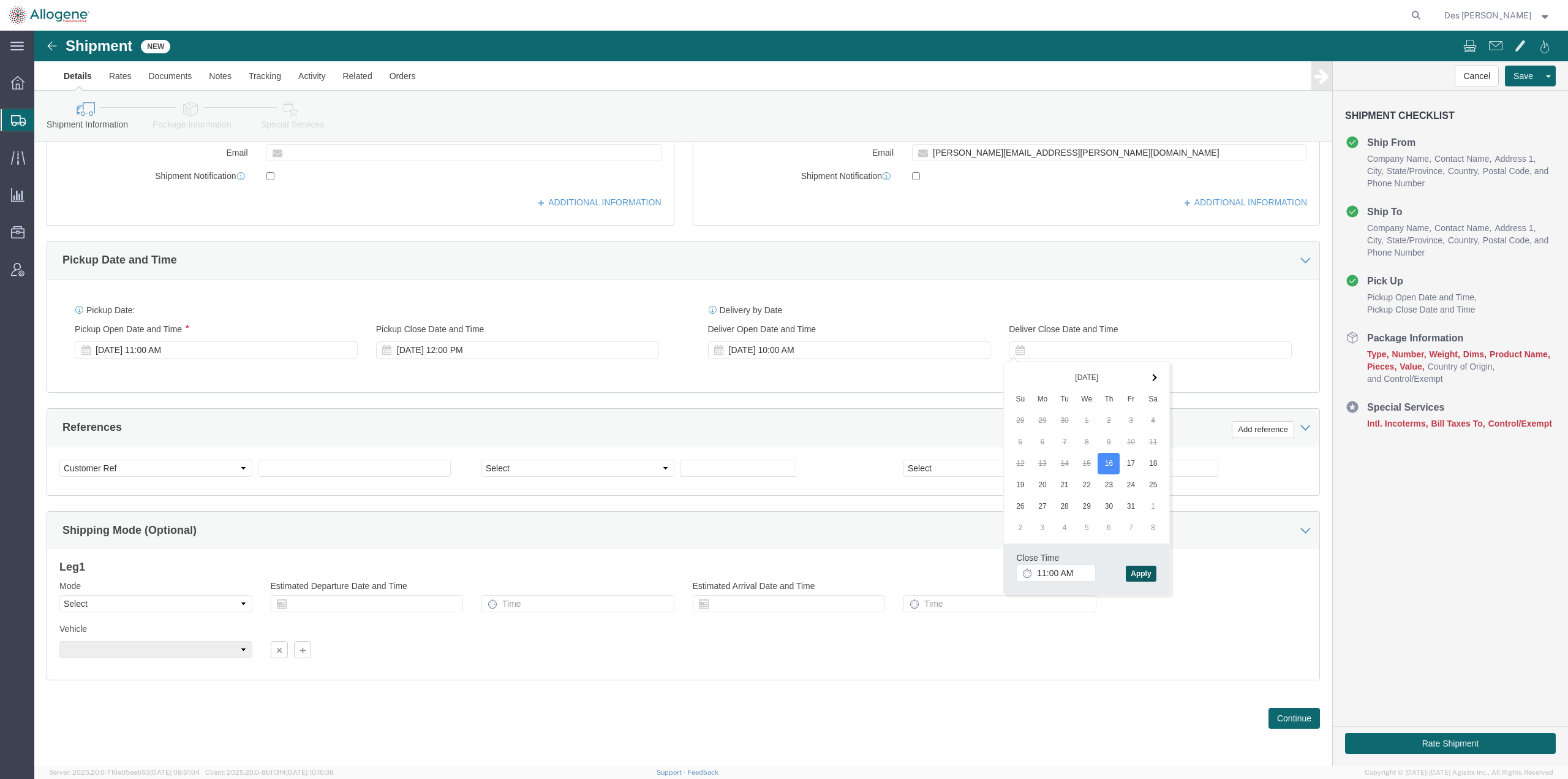
click button "Apply"
click input "text"
type input "ALLO-501A Mock Shipment"
click select "Select Account Type Activity ID Airline Appointment Number ASN Batch Request # …"
select select "PURCHORD"
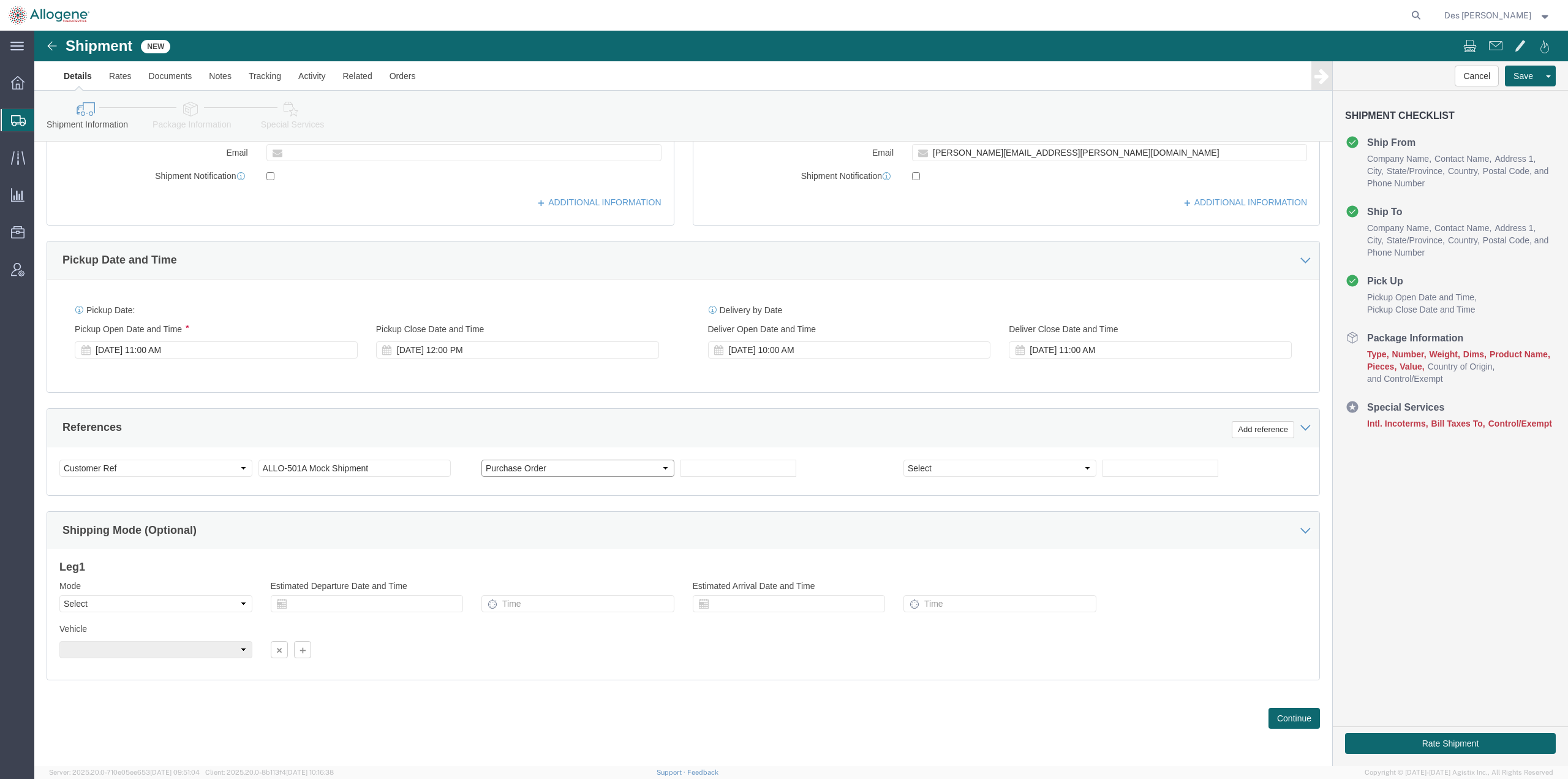
click select "Select Account Type Activity ID Airline Appointment Number ASN Batch Request # …"
click input "text"
type input "1188"
click div "Vehicle Size Container Number Owner Select Shipper Vessel"
click button "Save"
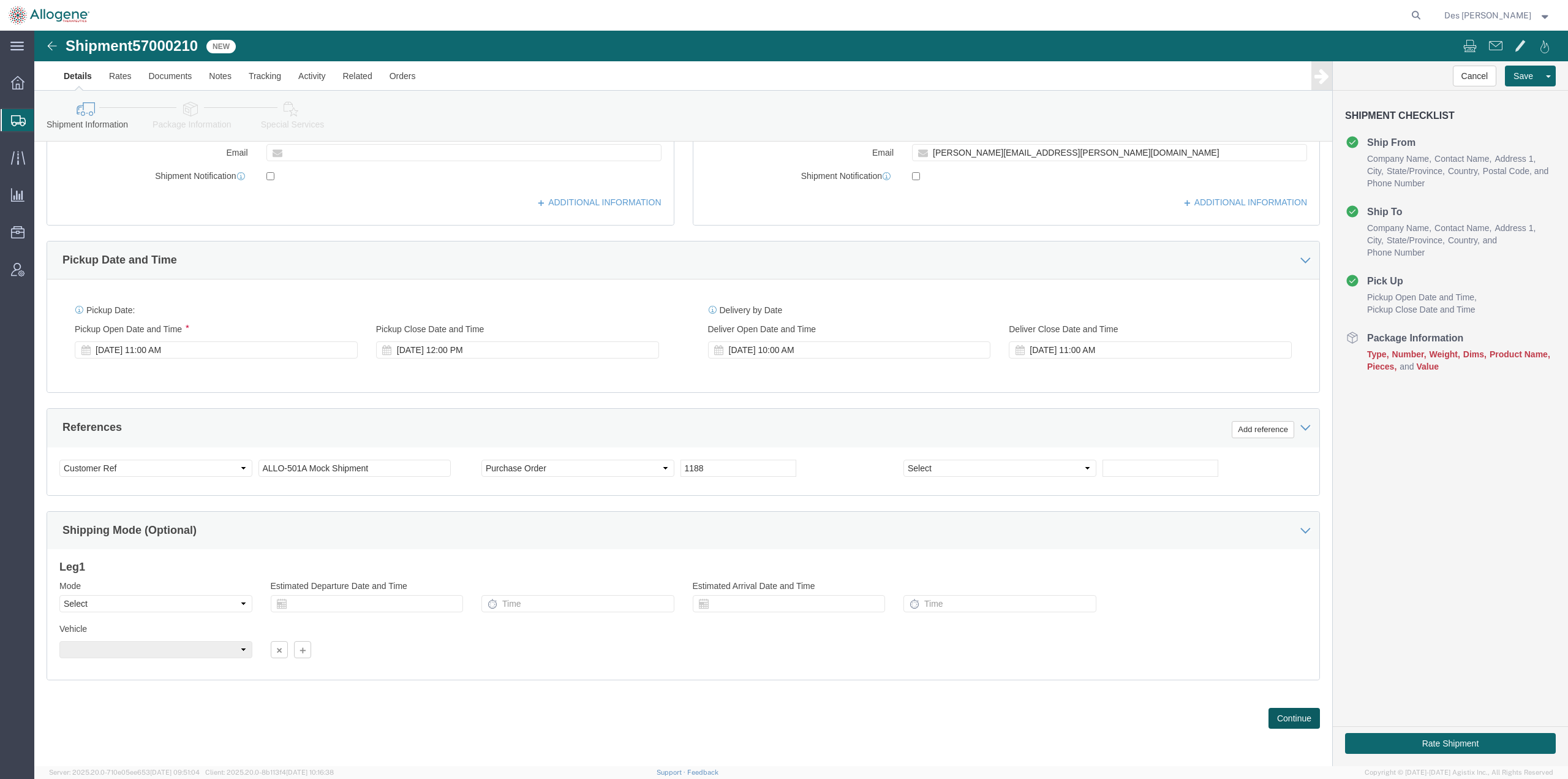
click button "Continue"
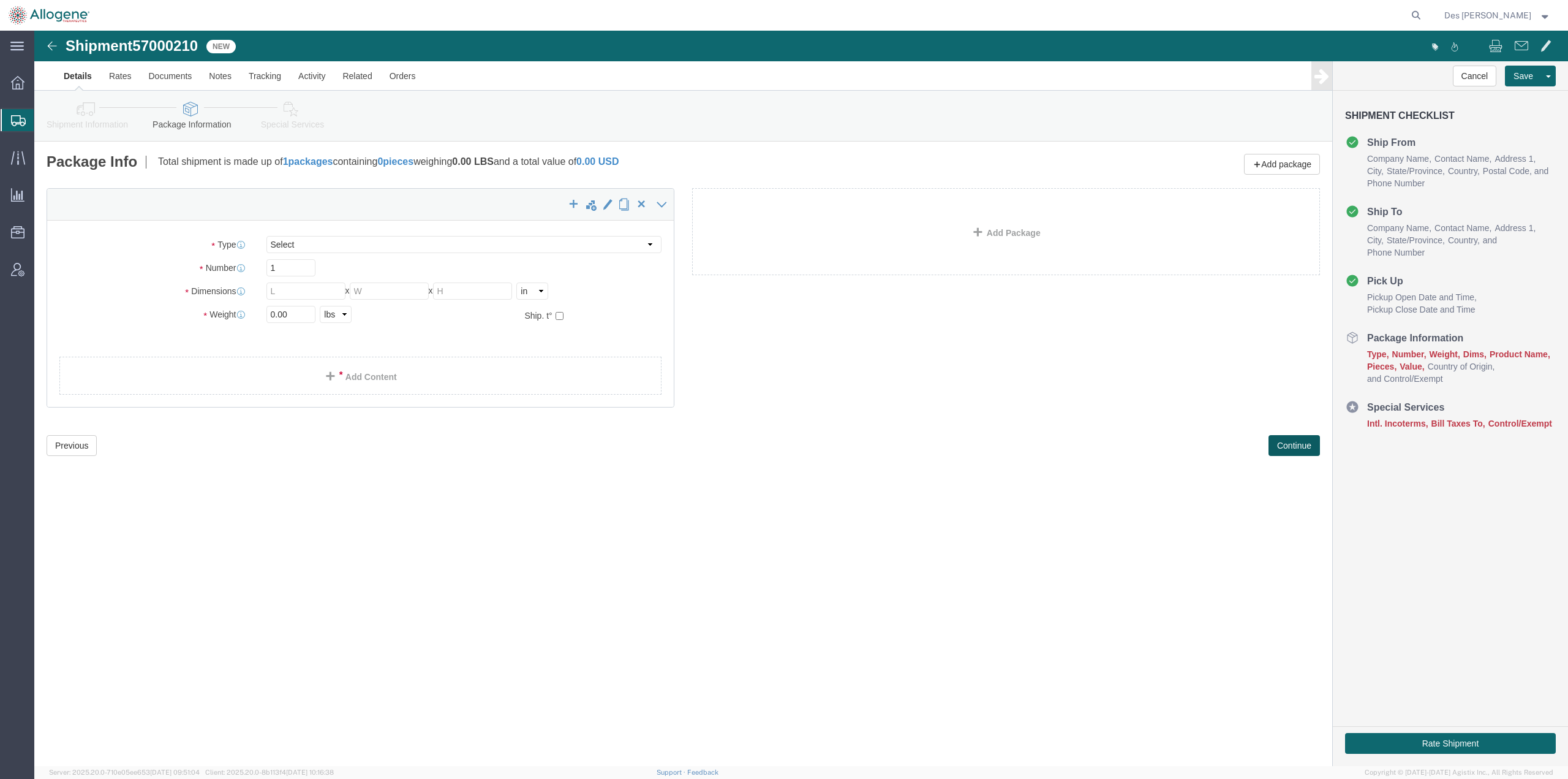
select select
click link "Add Content"
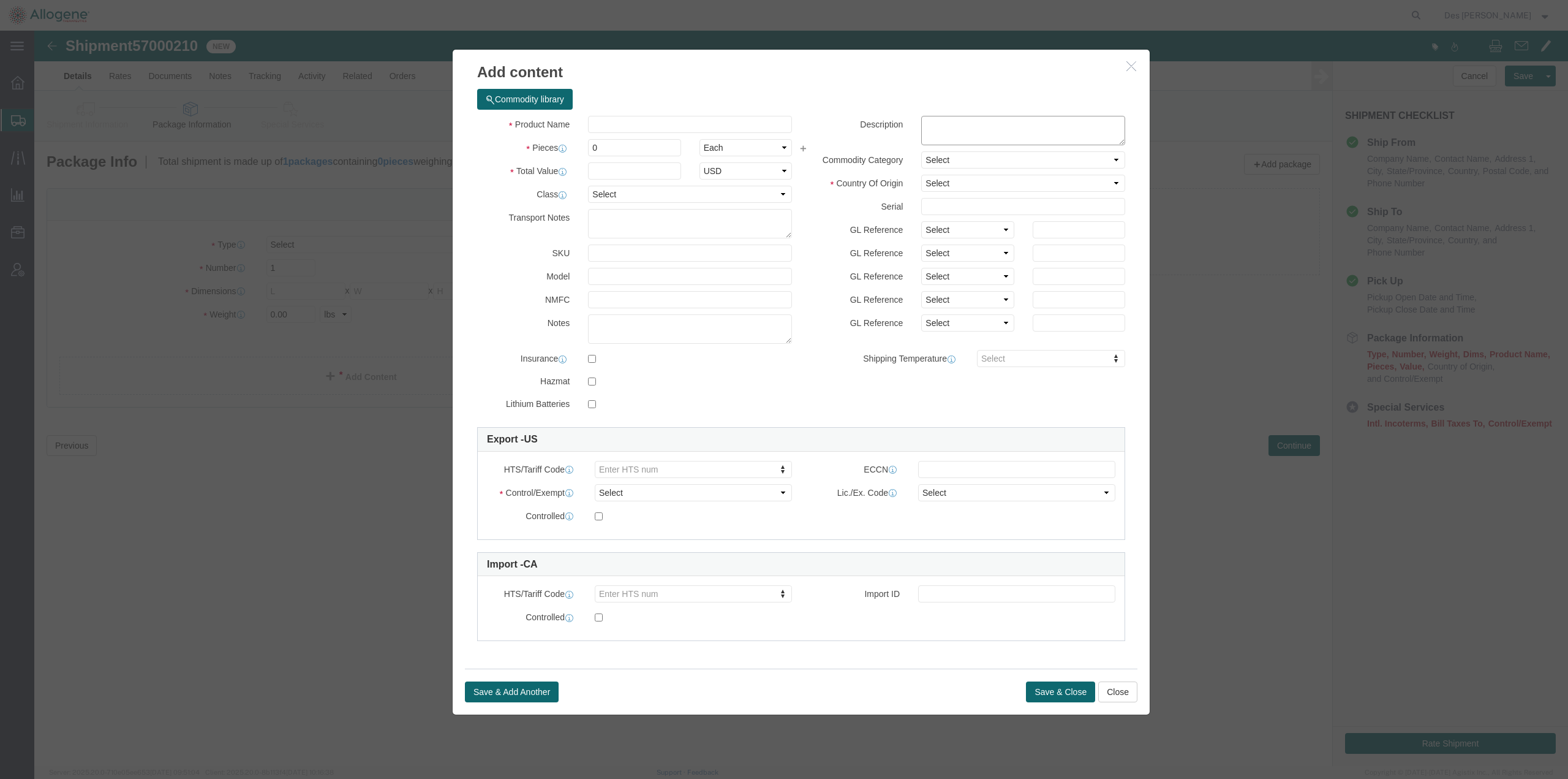
click textarea
paste textarea "ALLO-329 Mock Kit containing 3 x 2mL vials of Cryostor CSB DMSO ([MEDICAL_DATA]…"
click textarea "ALLO-329 Mock Kit containing 3 x 2mL vials of Cryostor CSB DMSO ([MEDICAL_DATA]…"
type textarea "ALLO-501A Mock Kit containing 3 x 2mL vials of Cryostor CSB DMSO ([MEDICAL_DATA…"
click input "text"
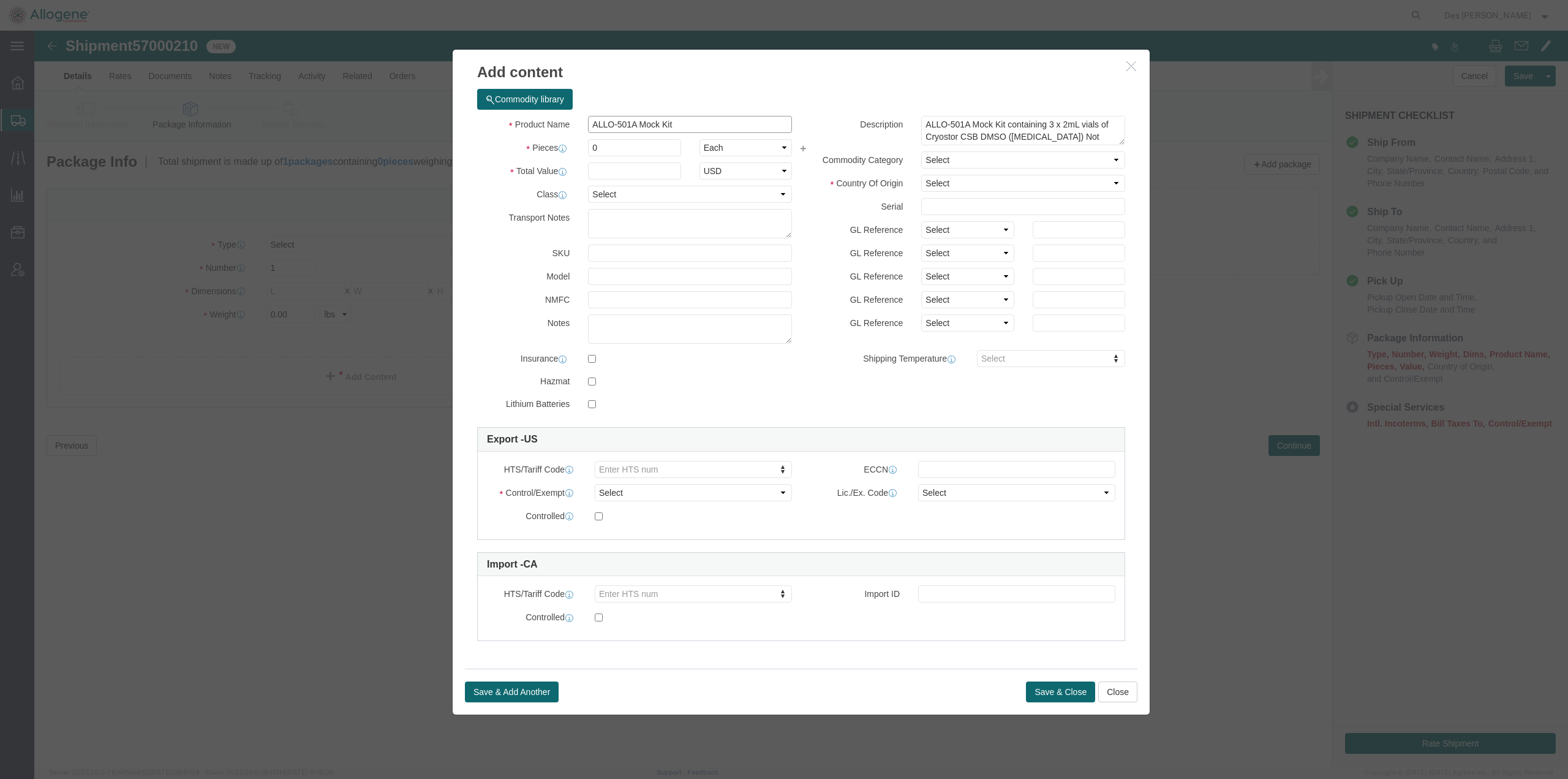
type input "ALLO-501A Mock Kit"
click h3 "Add content"
drag, startPoint x: 577, startPoint y: 116, endPoint x: 544, endPoint y: 114, distance: 33.1
click div "Pieces 0 Select Bag Barrels 100Board Feet Bottle Box Blister Pack Carats Can Ca…"
type input "1"
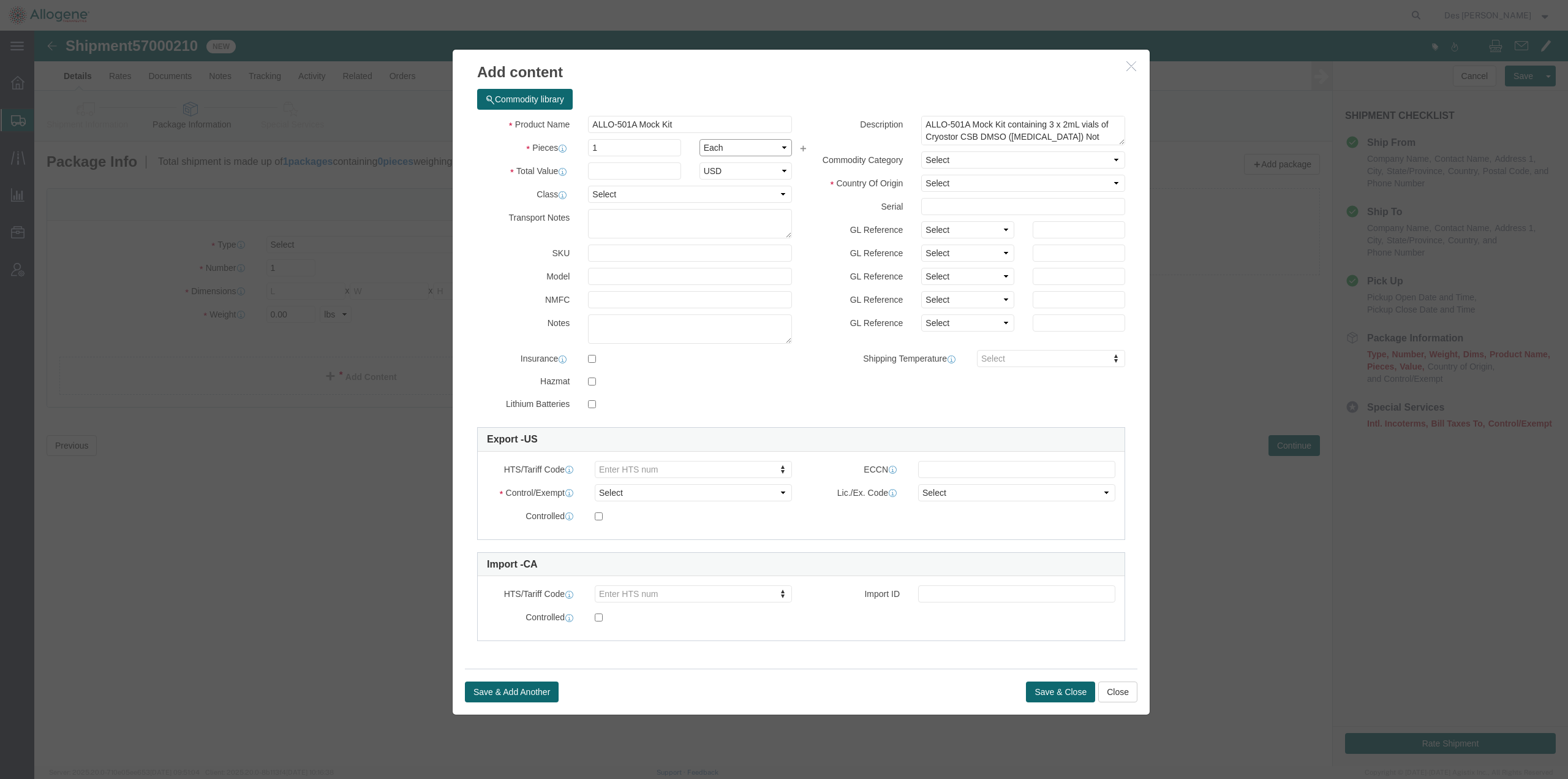
click select "Select Bag Barrels 100Board Feet Bottle Box Blister Pack Carats Can Capsule Car…"
select select "BOX"
click select "Select Bag Barrels 100Board Feet Bottle Box Blister Pack Carats Can Capsule Car…"
click input "text"
type input "1"
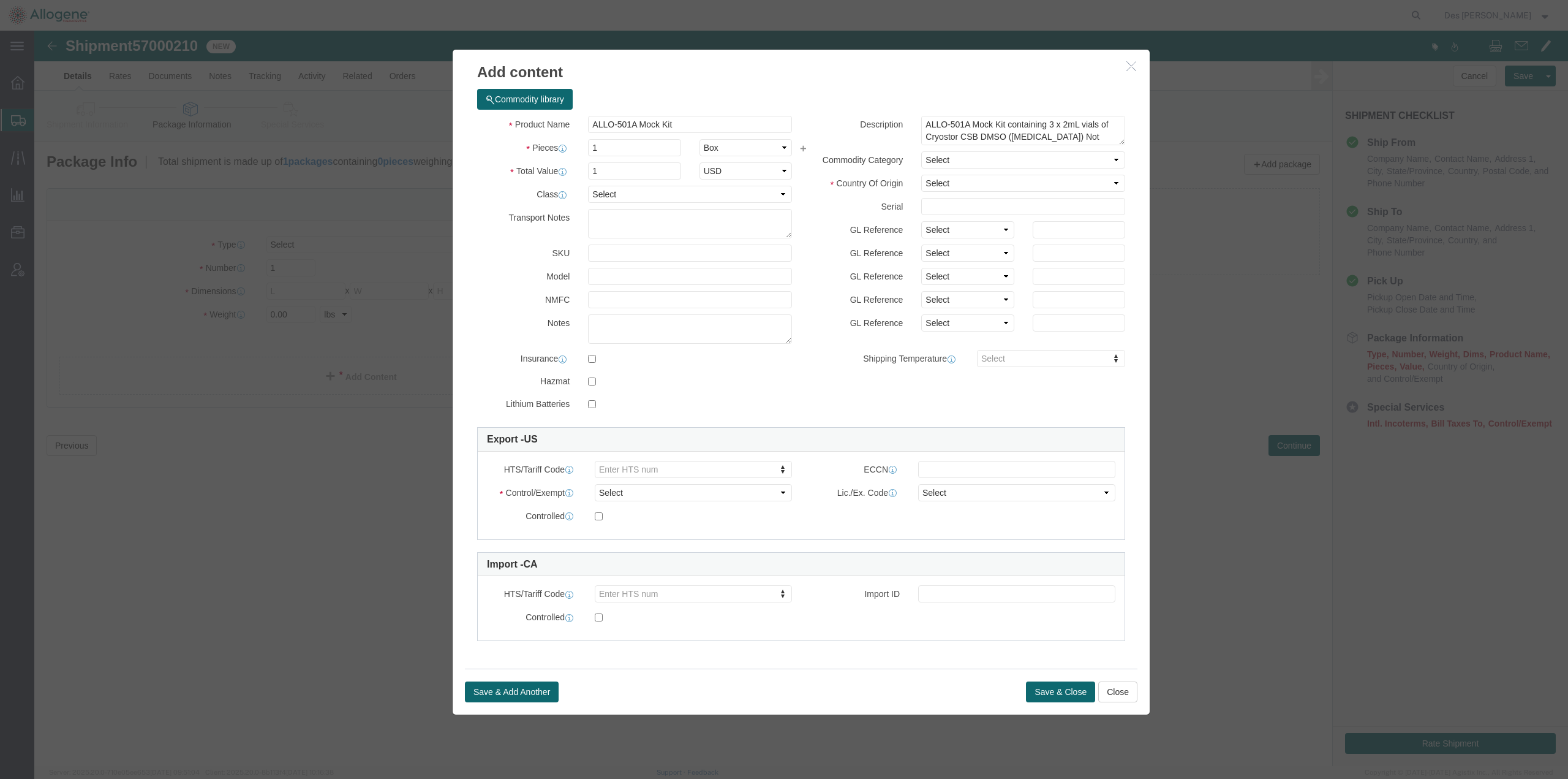
click div "Product Name ALLO-501A Mock Kit ALLO-501A Pieces 1 Select Bag Barrels 100Board …"
type input "[MEDICAL_DATA]"
click button "Save & Close"
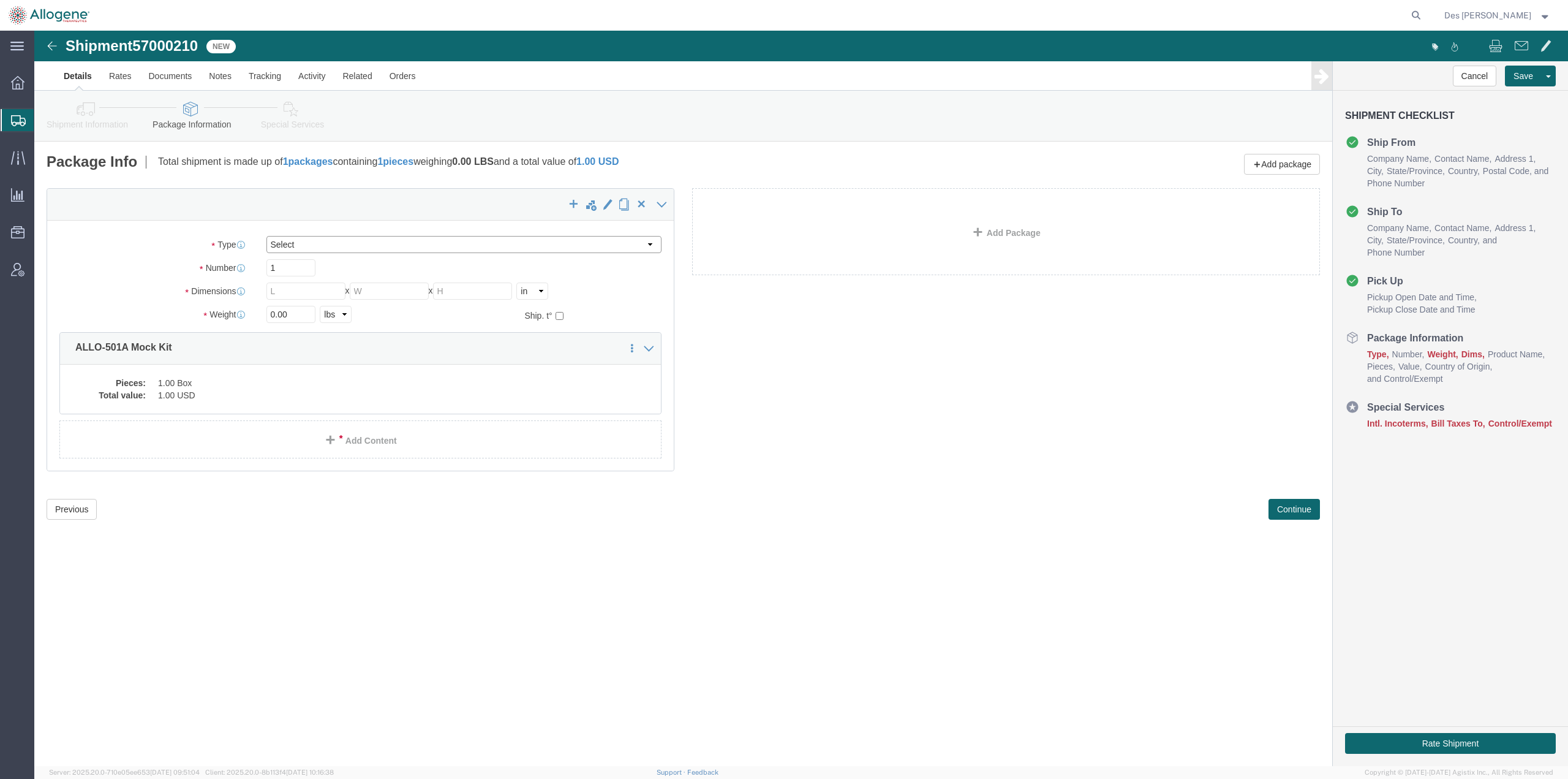
click select "Select [DATE] Ambient [DATE] Dry Ice BC30 BC30 Ambient BC42 BC42 Frozen BC61 (C…"
click div "Shipment 57000210 New Details Rates Documents Notes Tracking Activity Related O…"
click select "Select [DATE] Ambient [DATE] Dry Ice BC30 BC30 Ambient BC42 BC42 Frozen BC61 (C…"
select select "CP06"
click select "Select [DATE] Ambient [DATE] Dry Ice BC30 BC30 Ambient BC42 BC42 Frozen BC61 (C…"
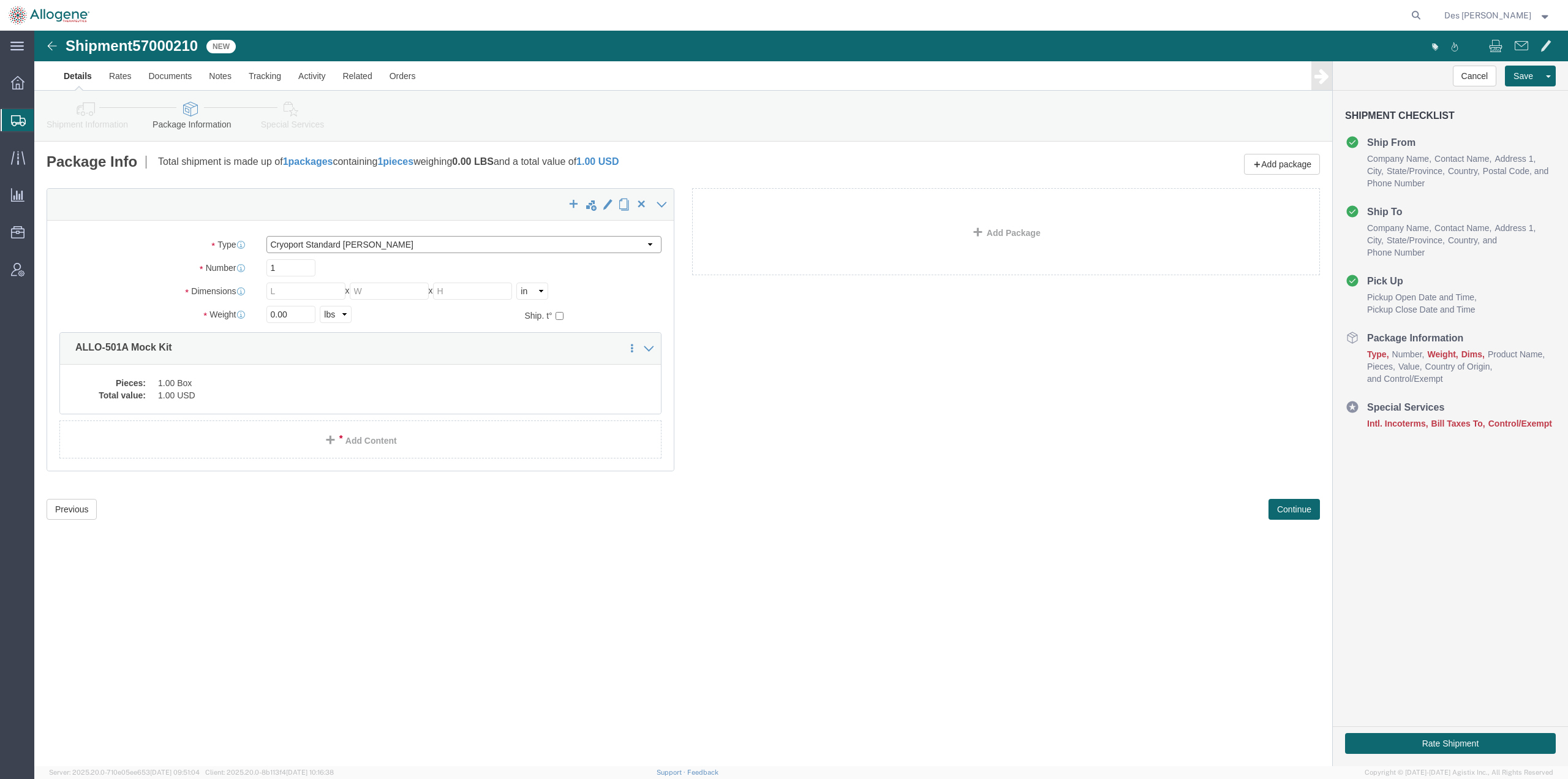
type input "12.20"
type input "24.00"
type input "19.8"
type input "[MEDICAL_DATA]"
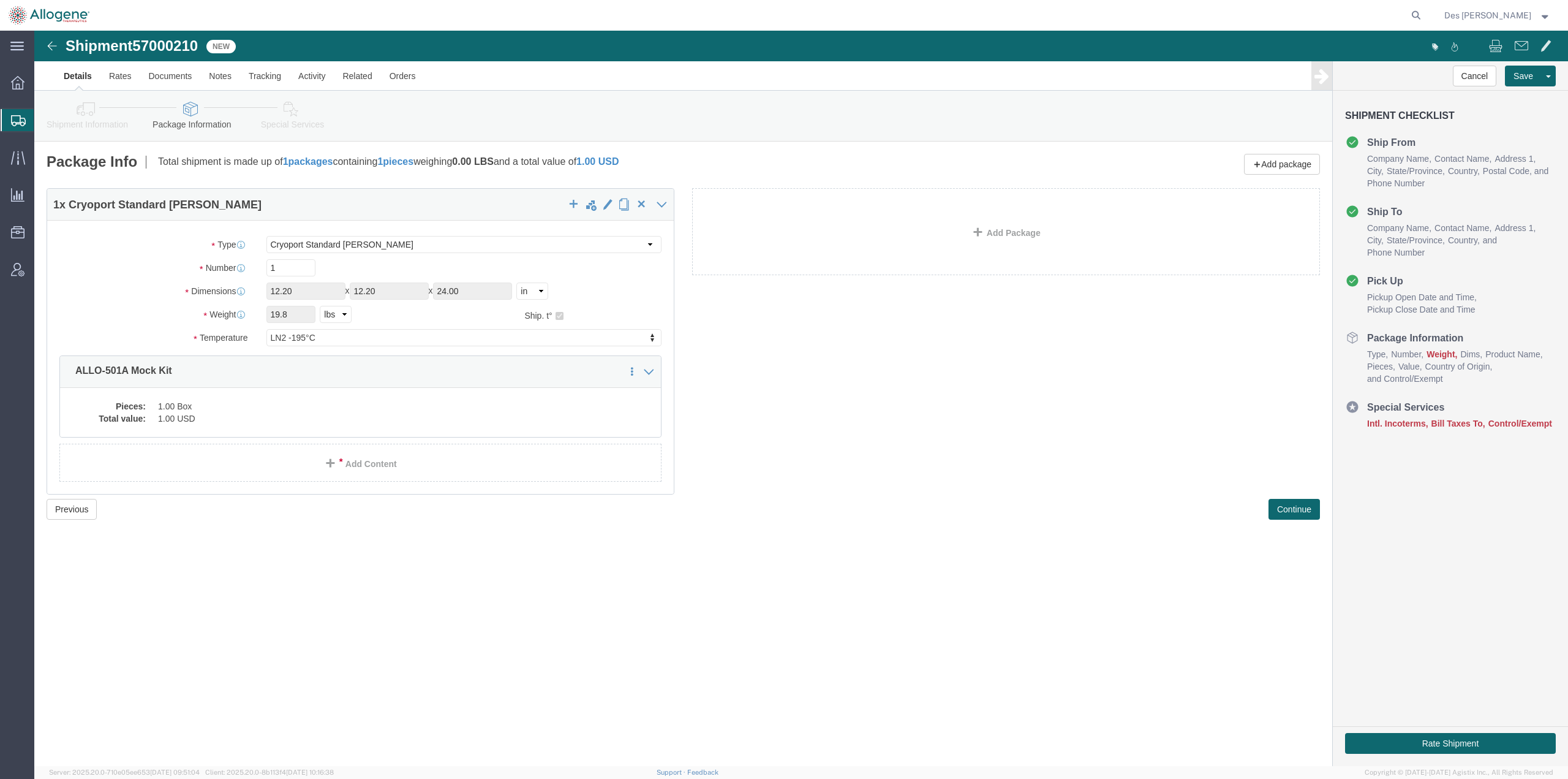
click div "1 x Cryoport Standard [PERSON_NAME] Package Type Select [DATE] Ambient [DATE] D…"
click dd "1.00 Box"
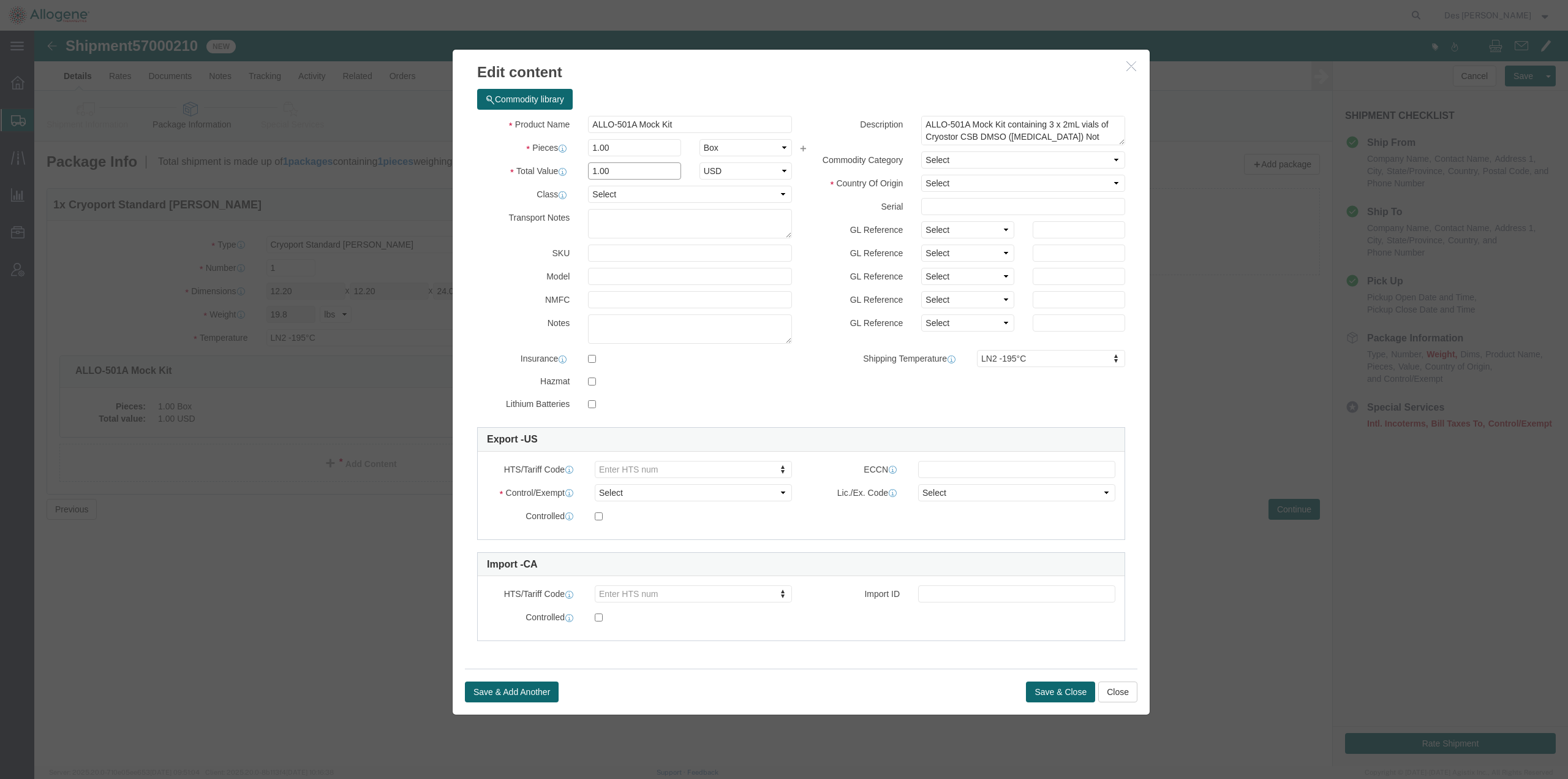
drag, startPoint x: 578, startPoint y: 138, endPoint x: 547, endPoint y: 142, distance: 31.3
click div "1.00"
type input "10"
click div "Product Name ALLO-501A Mock Kit Pieces 1.00 Select Bag Barrels 100Board Feet Bo…"
click select "Select Pharma Information"
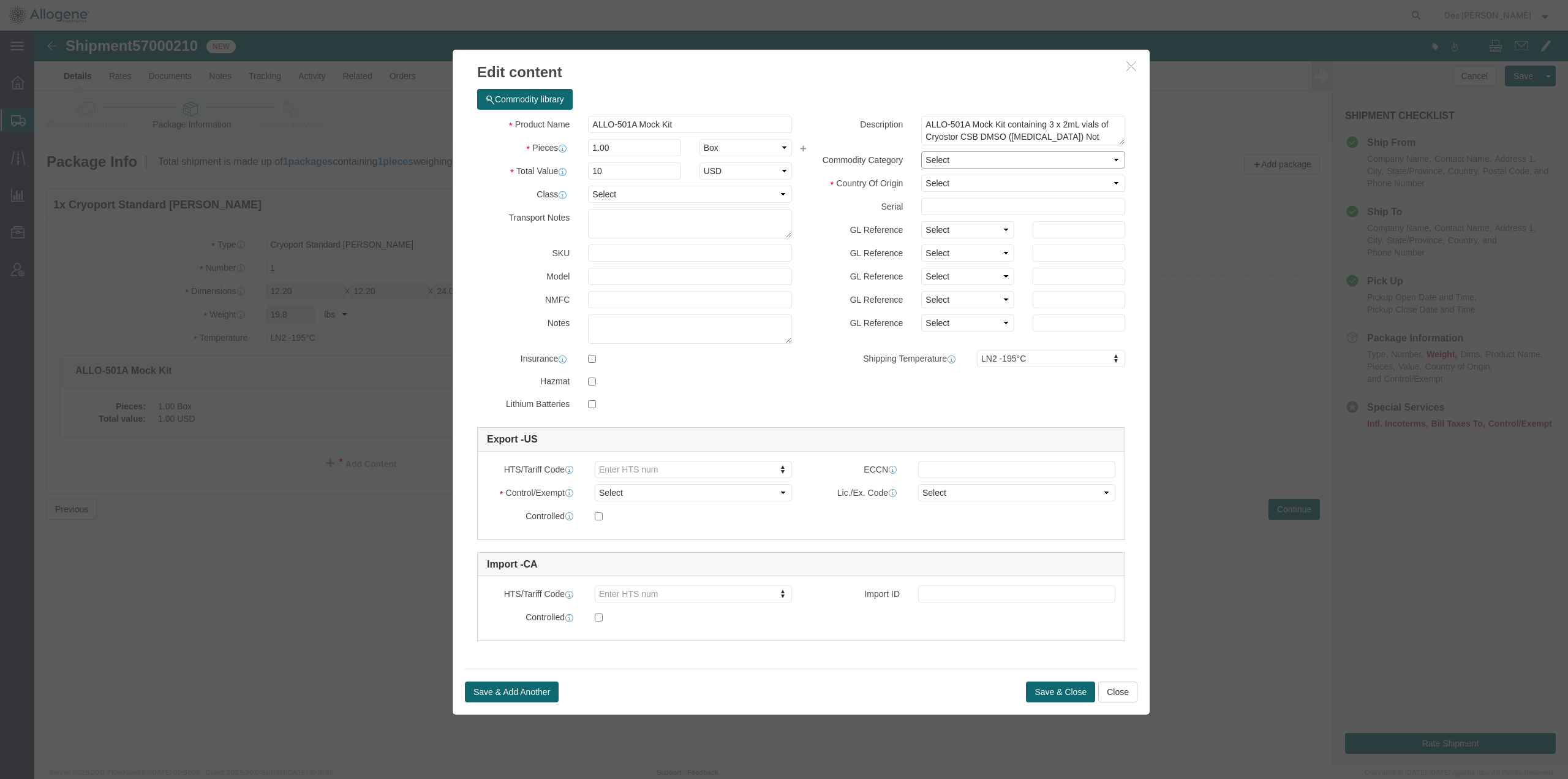
select select "PHARMA"
click select "Select Pharma Information"
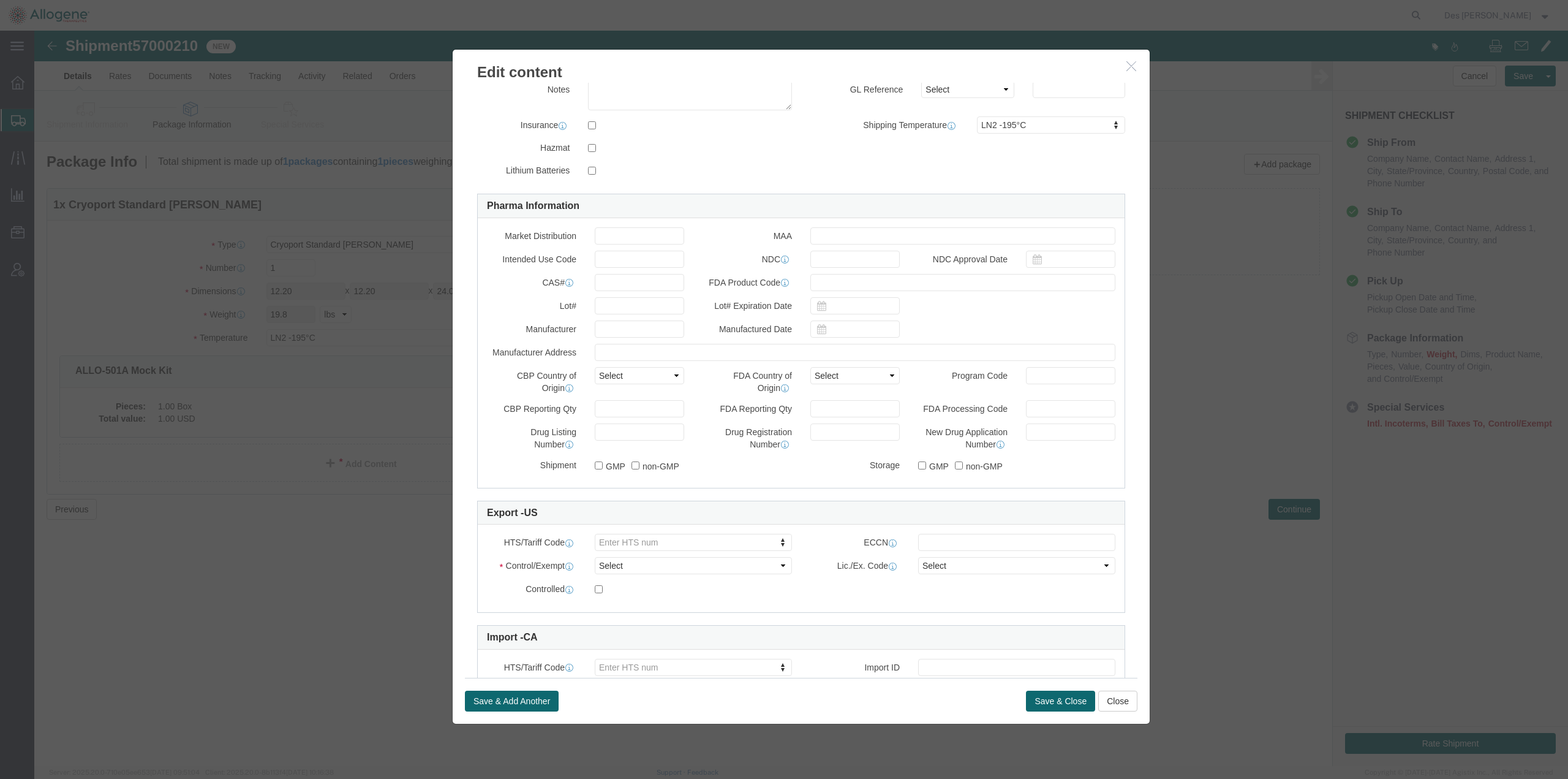
scroll to position [237, 0]
type input "30049099"
drag, startPoint x: 744, startPoint y: 529, endPoint x: 741, endPoint y: 538, distance: 9.5
click select "Select ATF BIS DEA EPA FDA FTR ITAR OFAC Other (OPA)"
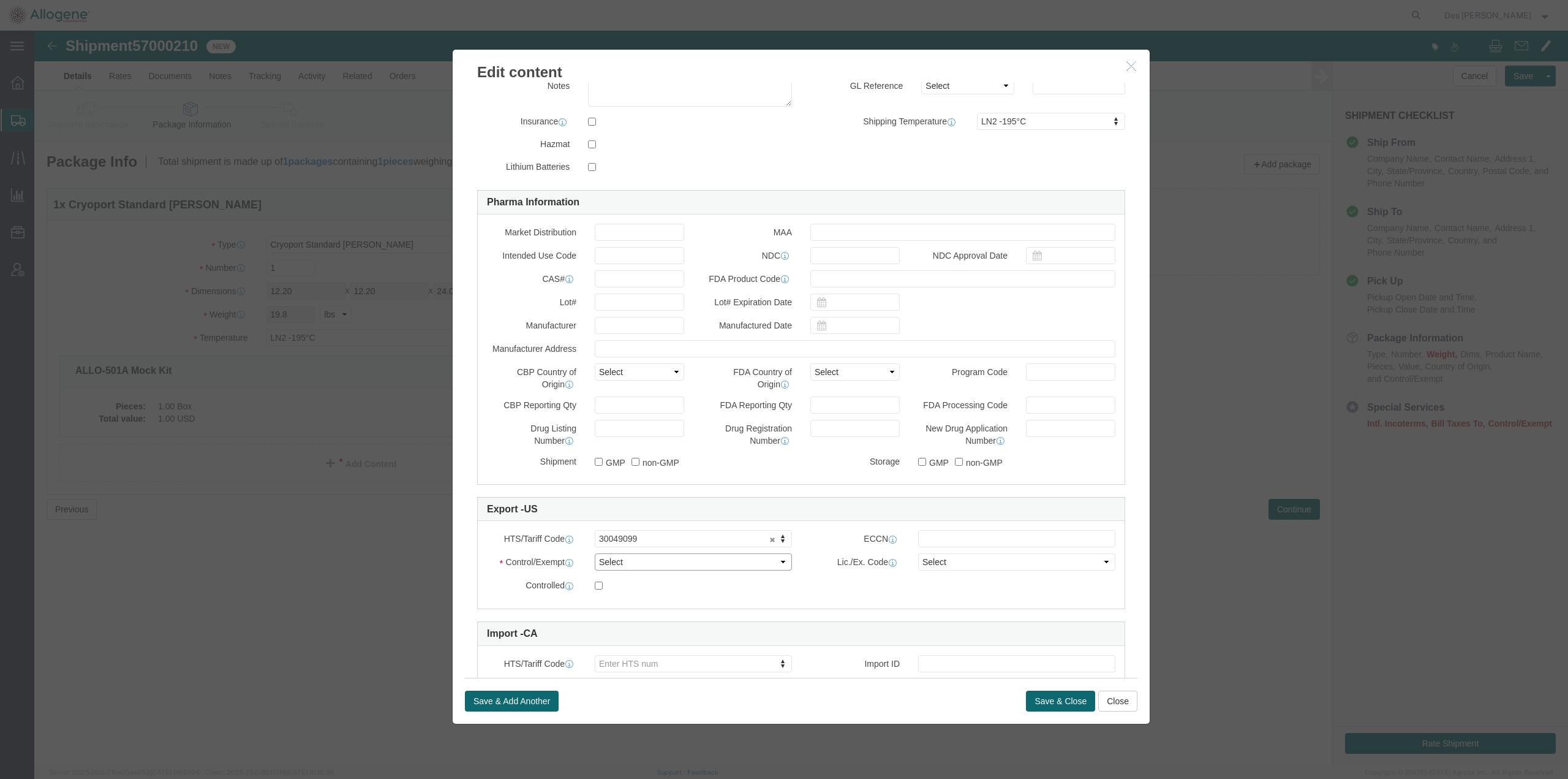
select select "OPA"
click select "Select ATF BIS DEA EPA FDA FTR ITAR OFAC Other (OPA)"
click button "Save & Close"
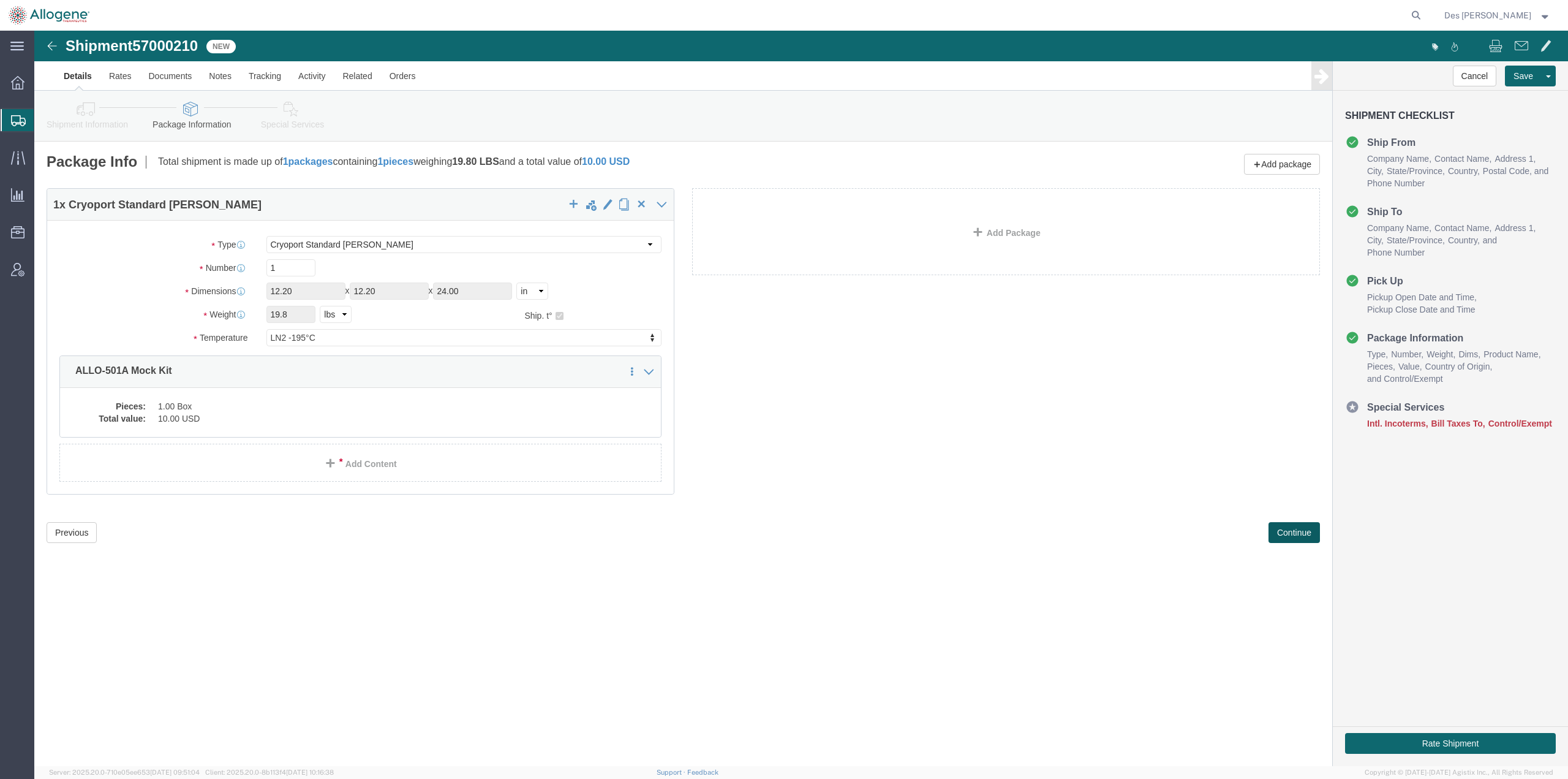
click button "Continue"
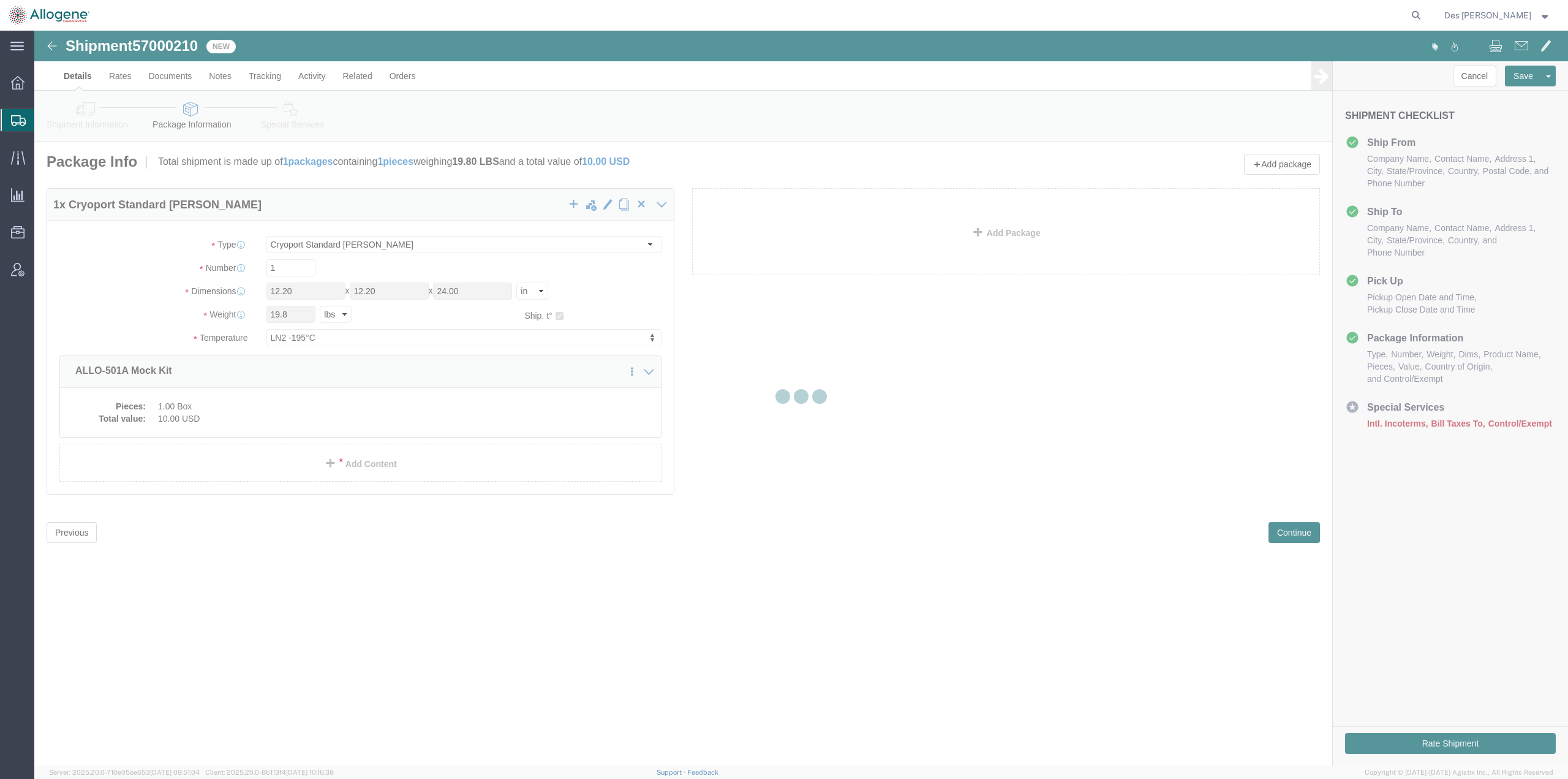
select select
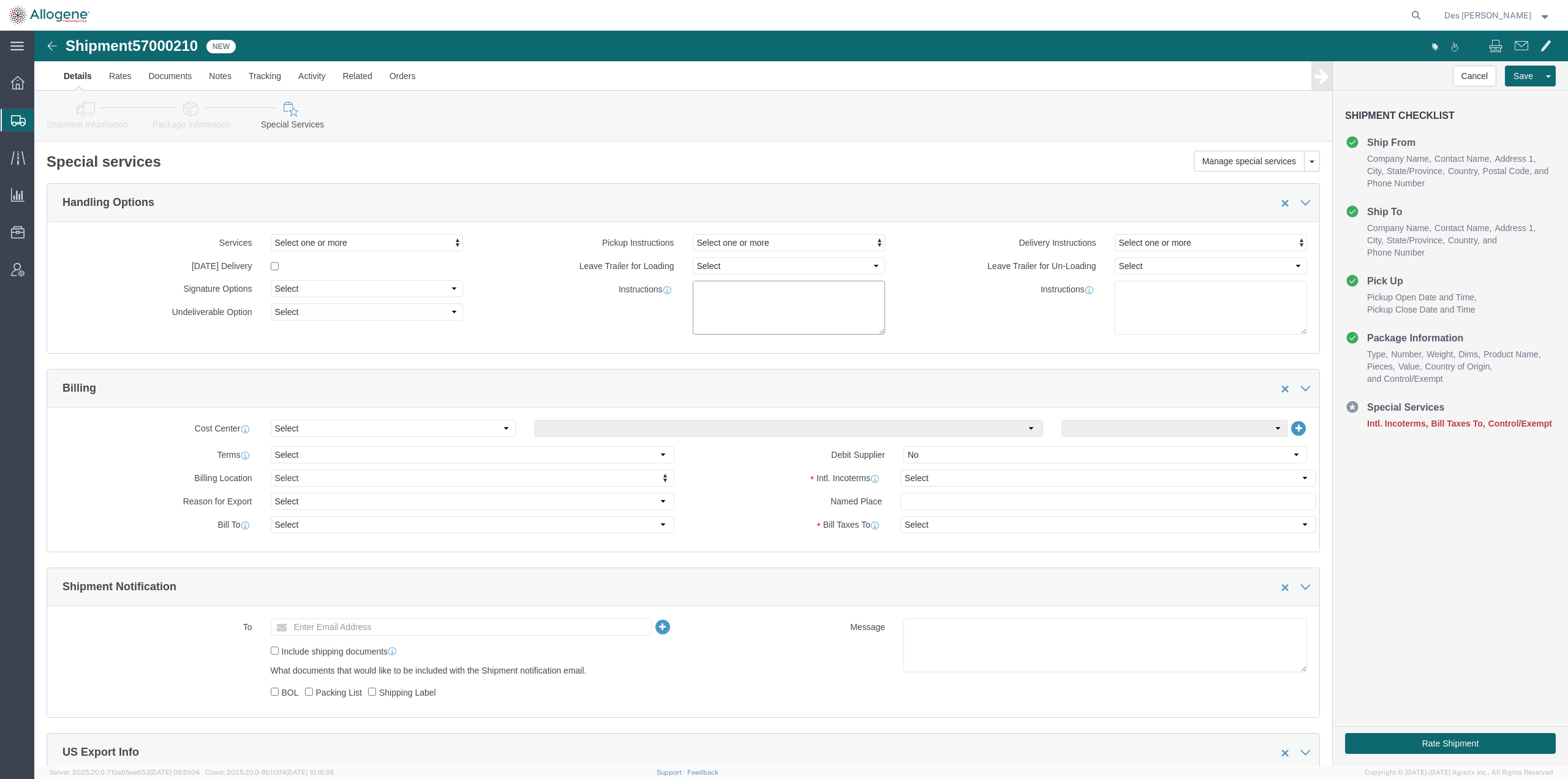
click textarea
click textarea "Please provide 1 x Cryoport standard [PERSON_NAME] on"
click textarea "Please provide 1 x Cryoport standard [PERSON_NAME] [DATE][DATE] to FBS. Shipmen…"
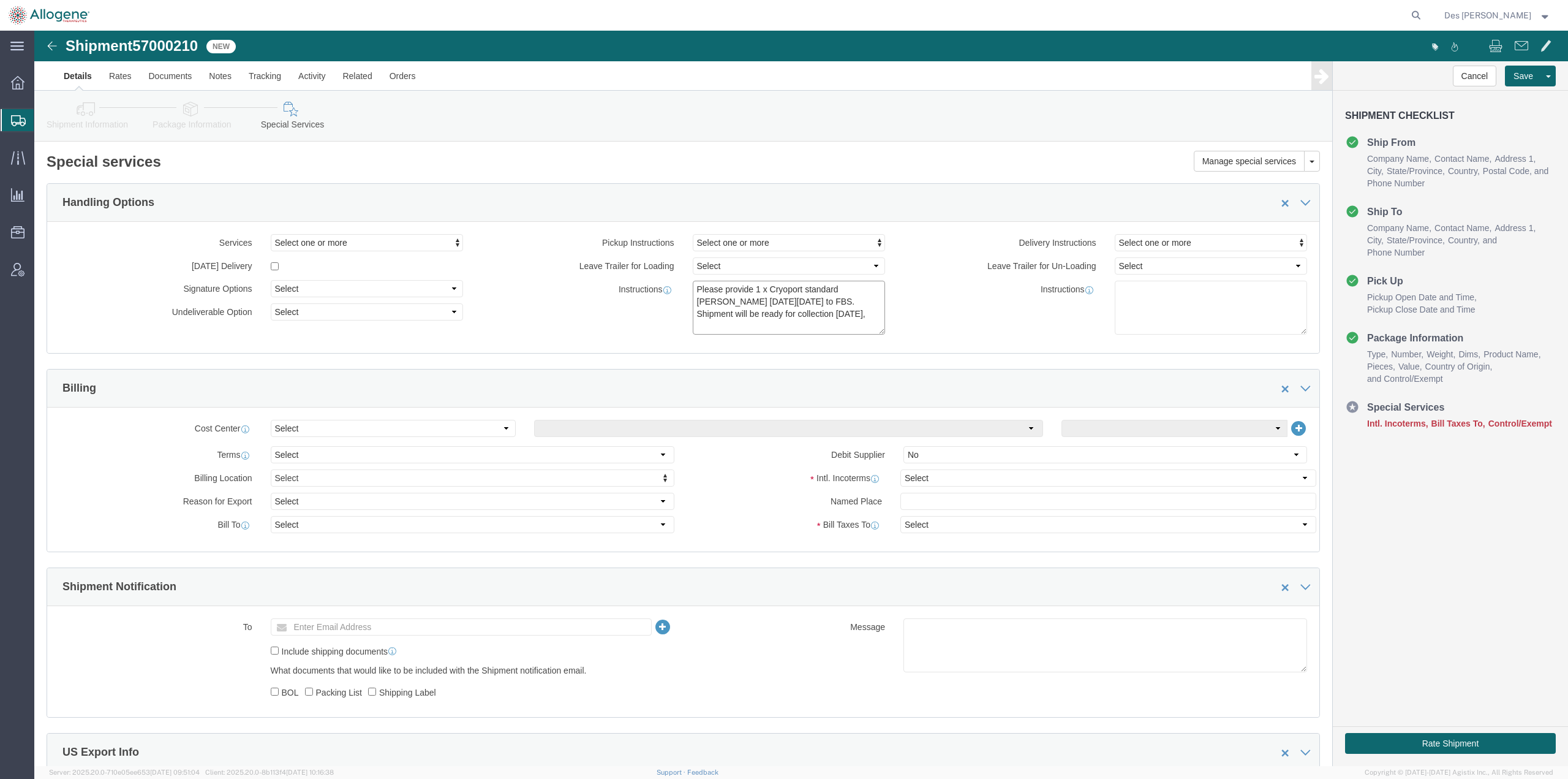
click textarea "Please provide 1 x Cryoport standard [PERSON_NAME] [DATE][DATE] to FBS. Shipmen…"
type textarea "Please provide 1 x Cryoport standard [PERSON_NAME] [DATE][DATE] to FBS. Shipmen…"
click input "text"
type input "[DOMAIN_NAME][EMAIL_ADDRESS][DOMAIN_NAME]"
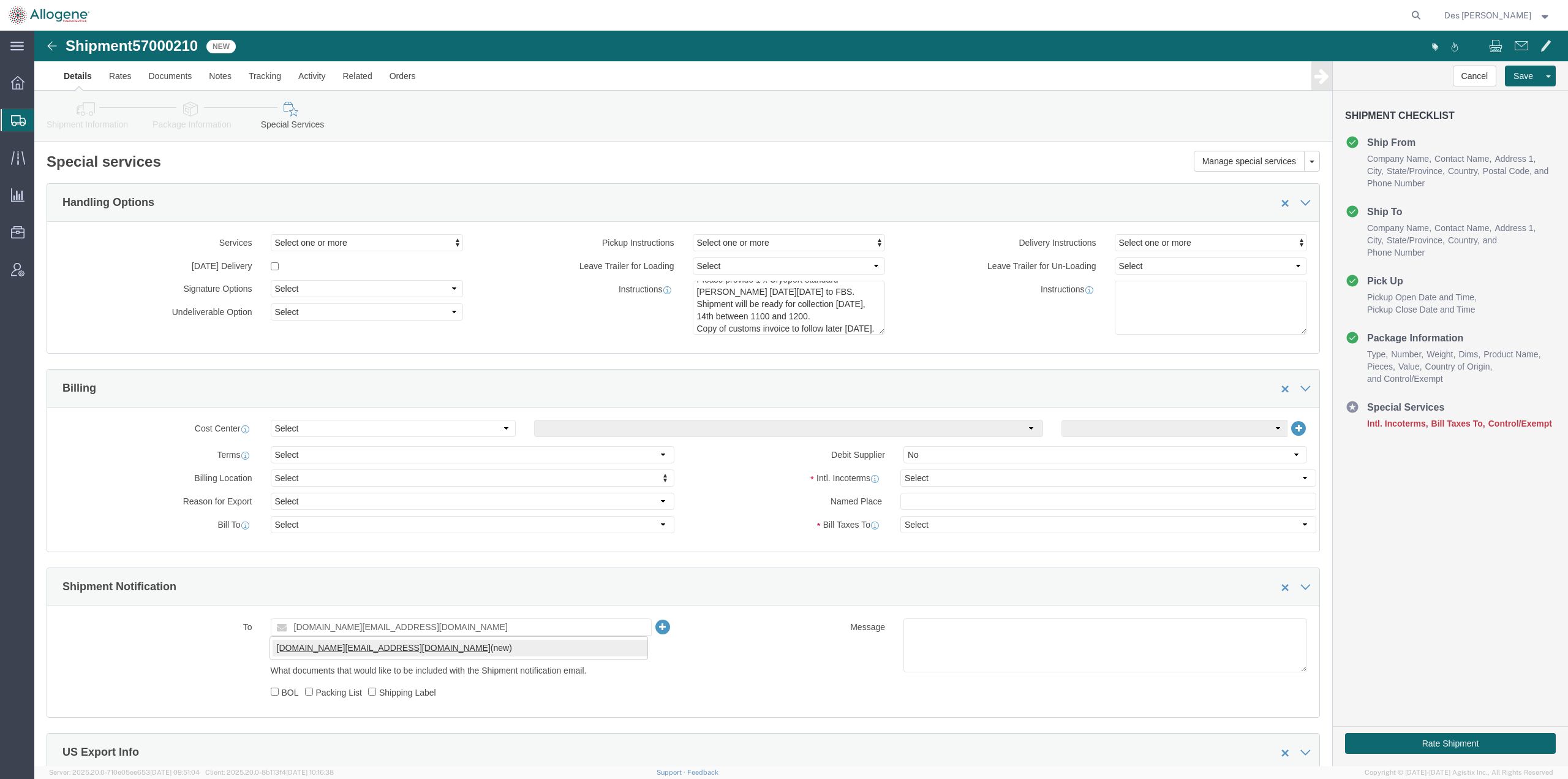
type input "[DOMAIN_NAME][EMAIL_ADDRESS][DOMAIN_NAME]"
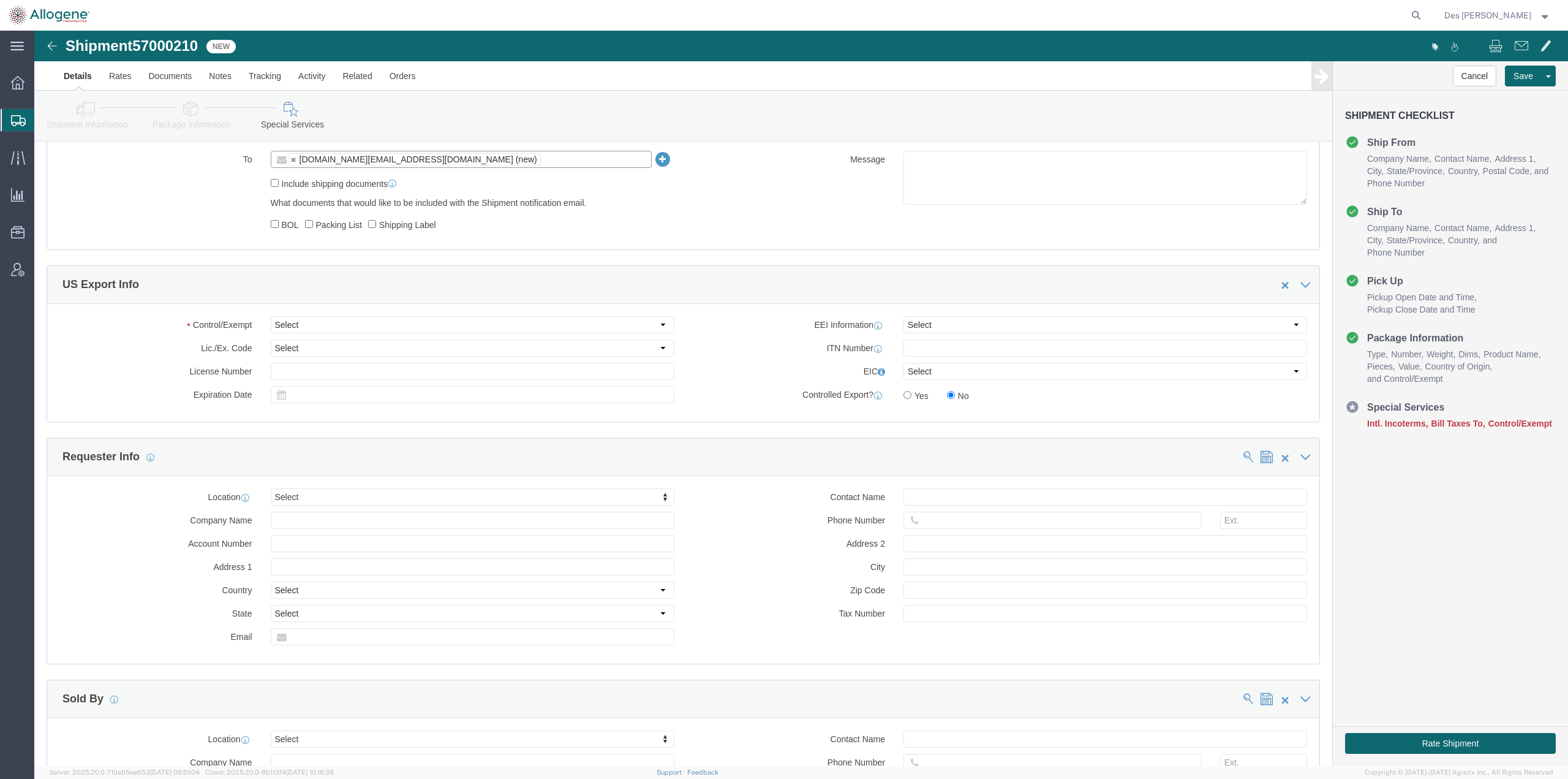
scroll to position [464, 0]
drag, startPoint x: 624, startPoint y: 295, endPoint x: 615, endPoint y: 304, distance: 12.7
click select "Select ATF BIS DEA EPA FDA FTR ITAR OFAC Other (OPA)"
select select "OPA"
click select "Select ATF BIS DEA EPA FDA FTR ITAR OFAC Other (OPA)"
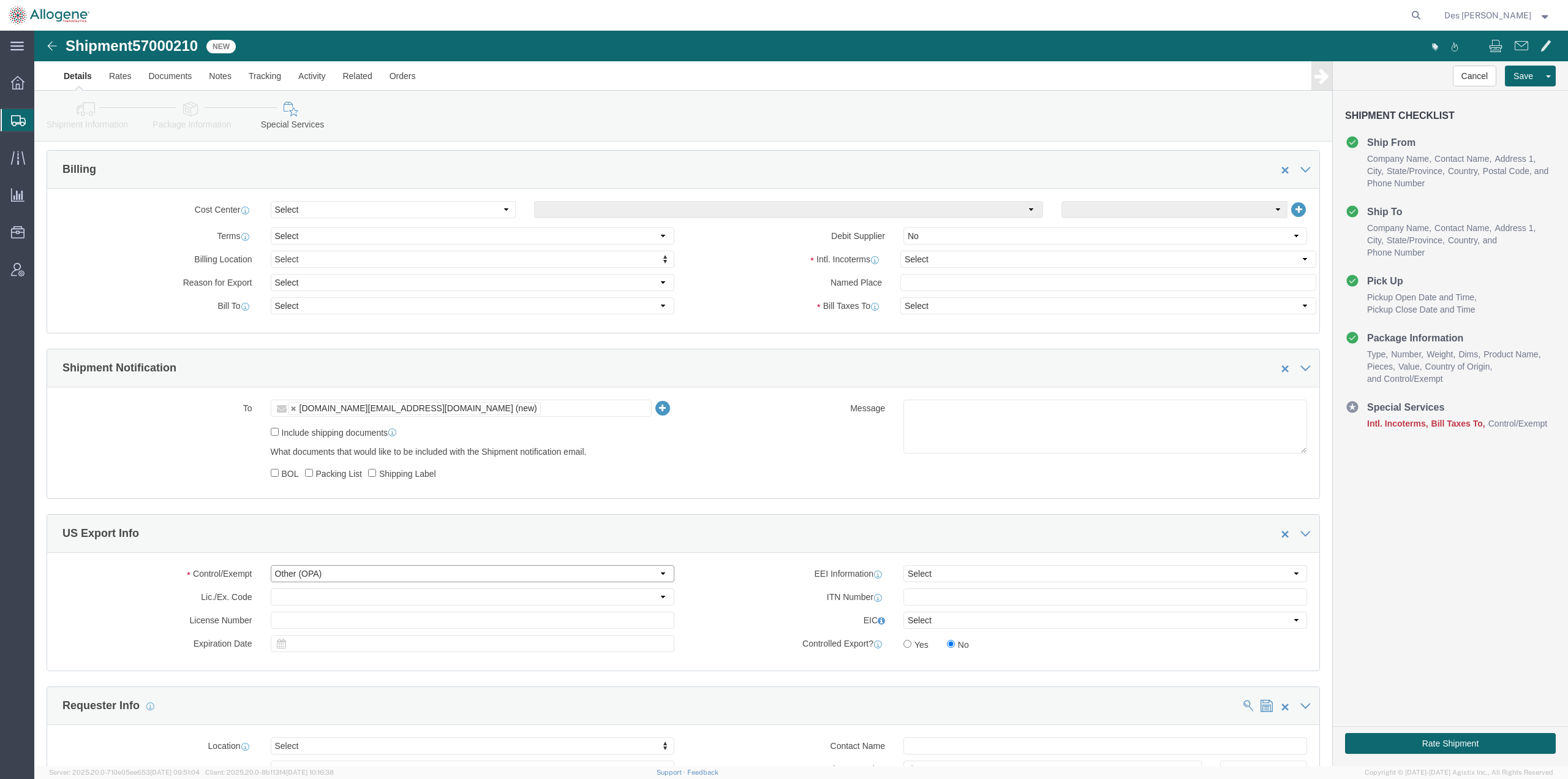
scroll to position [209, 0]
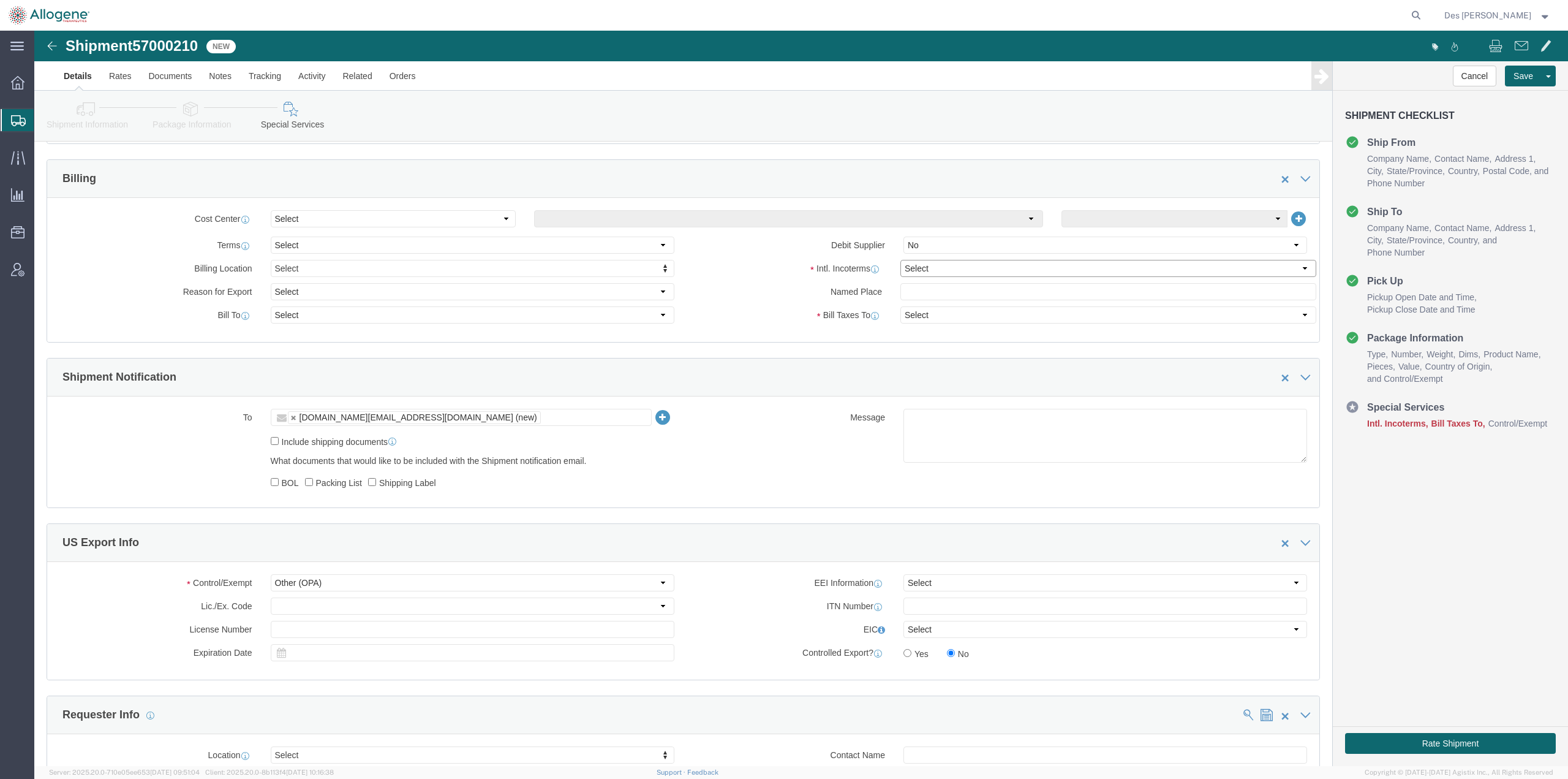
click select "Select Carriage Insurance Paid Carriage Paid To Cost and Freight Cost Insurance…"
select select "DDP"
click select "Select Carriage Insurance Paid Carriage Paid To Cost and Freight Cost Insurance…"
select select "SHIP"
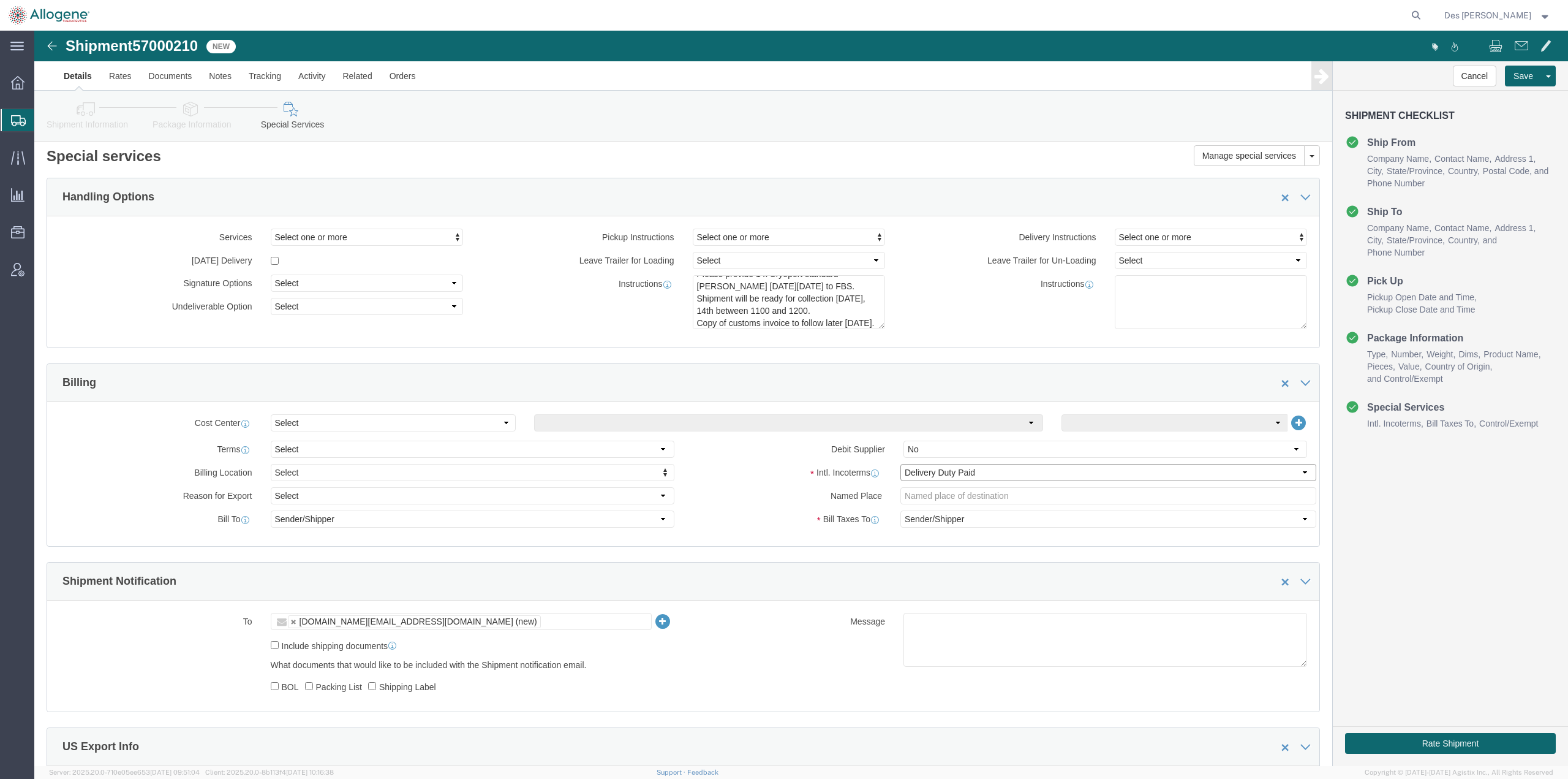
scroll to position [0, 0]
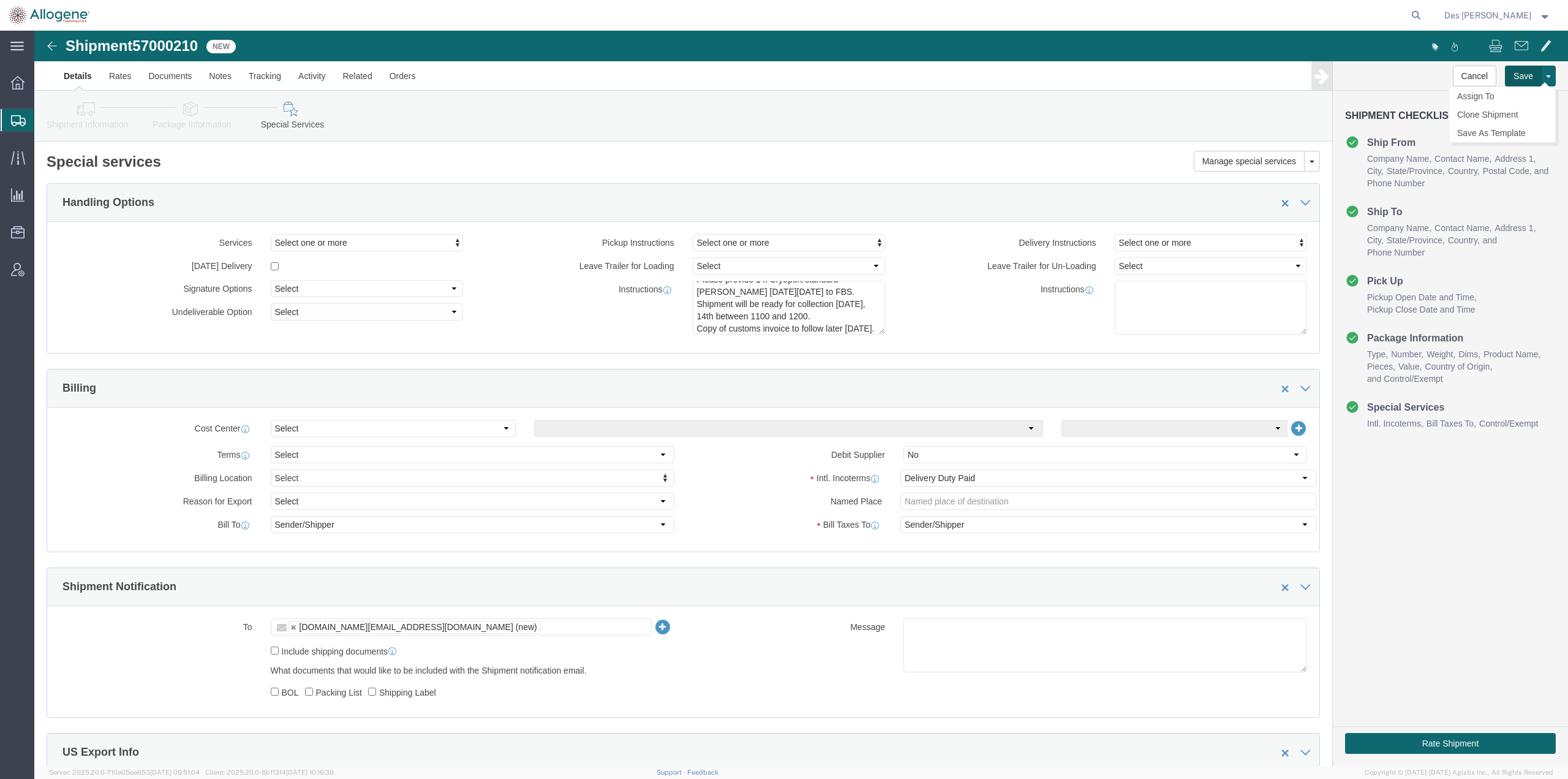
click button "Save"
click button "Rate Shipment"
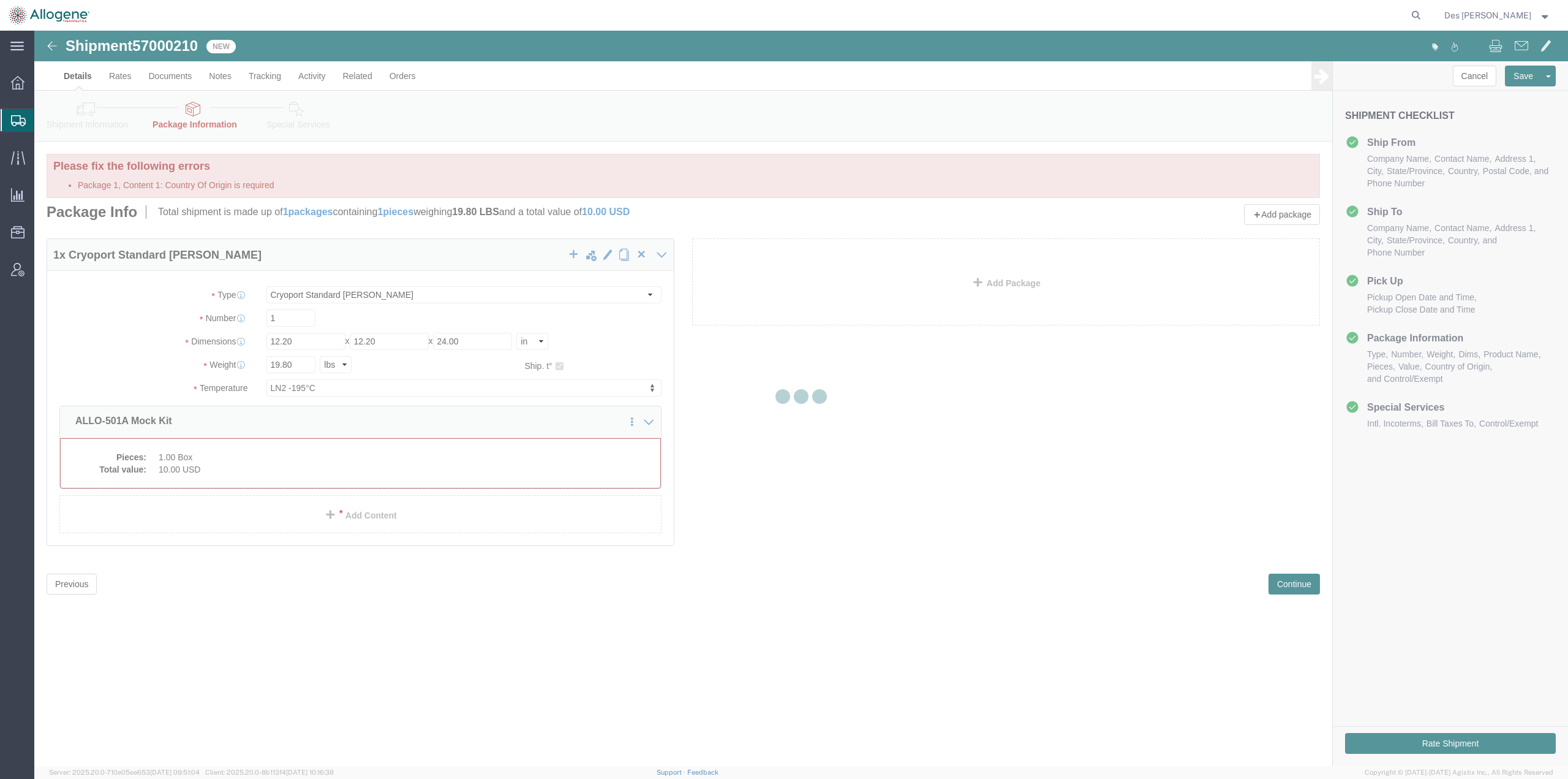
select select "CP06"
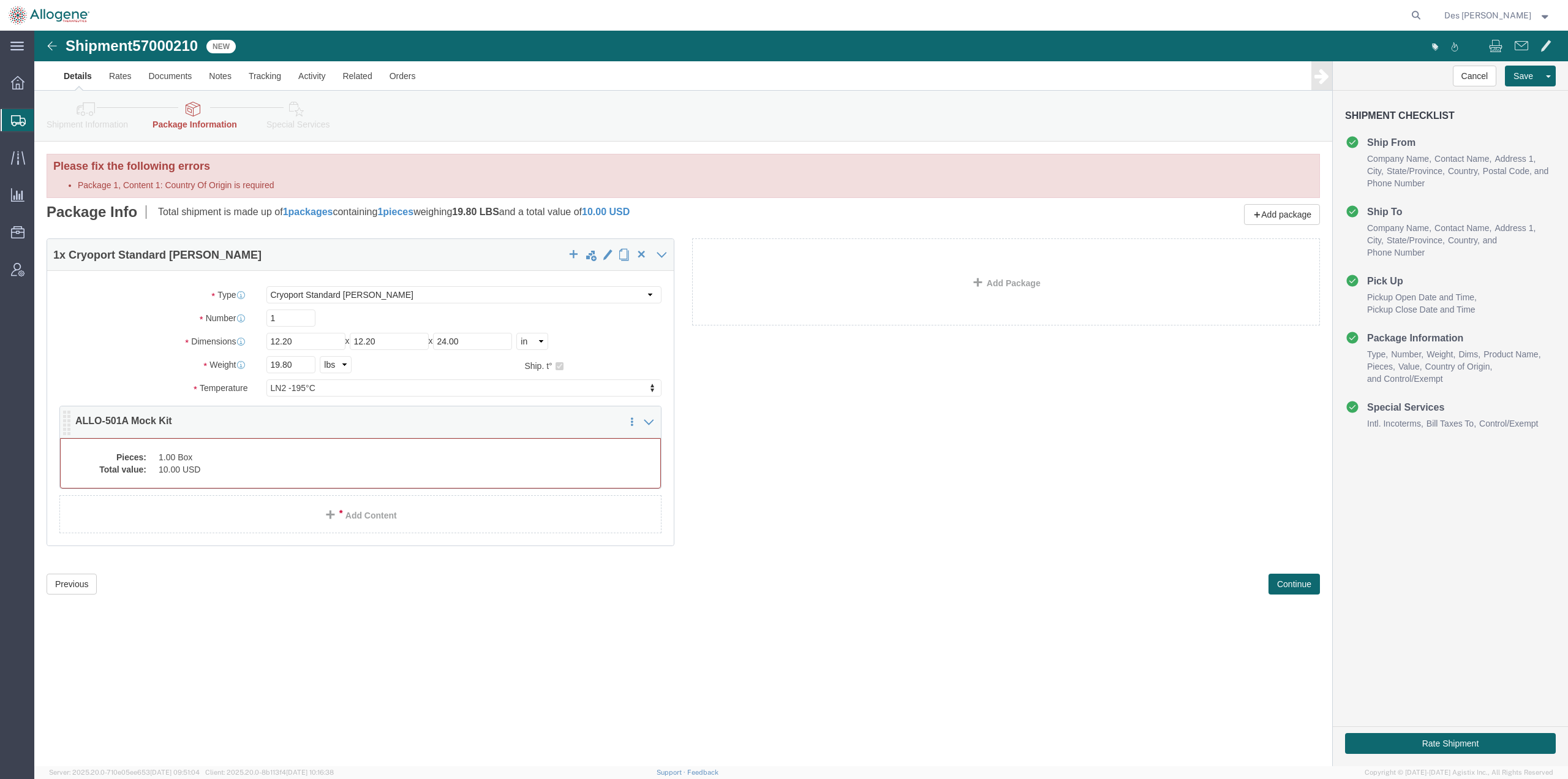
click dd "10.00 USD"
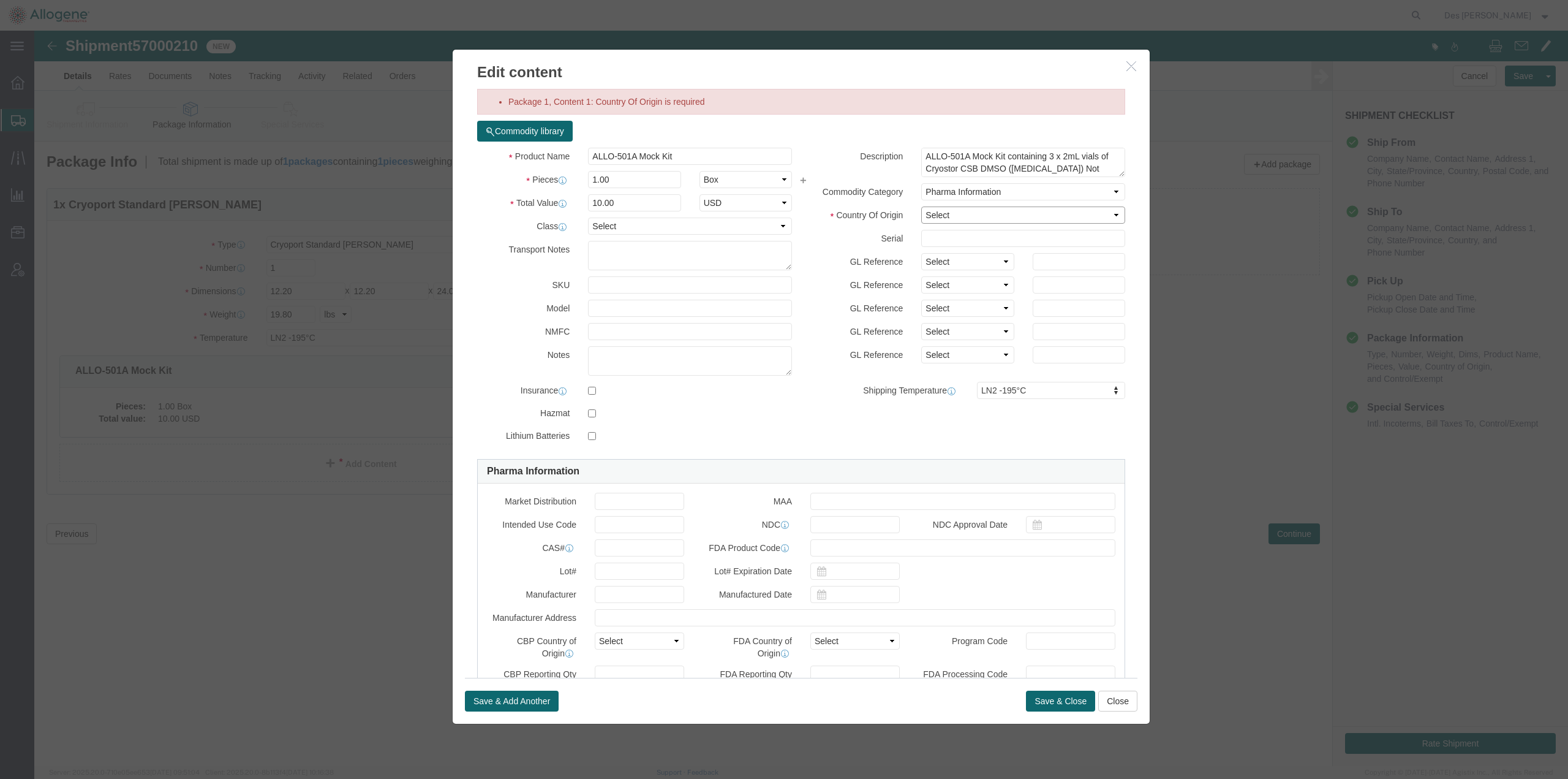
click select "Select [GEOGRAPHIC_DATA] [GEOGRAPHIC_DATA] [GEOGRAPHIC_DATA] [GEOGRAPHIC_DATA] …"
select select "US"
click select "Select [GEOGRAPHIC_DATA] [GEOGRAPHIC_DATA] [GEOGRAPHIC_DATA] [GEOGRAPHIC_DATA] …"
click div "Product Name ALLO-501A Mock Kit Pieces 1.00 Select Bag Barrels 100Board Feet Bo…"
click button "Save & Close"
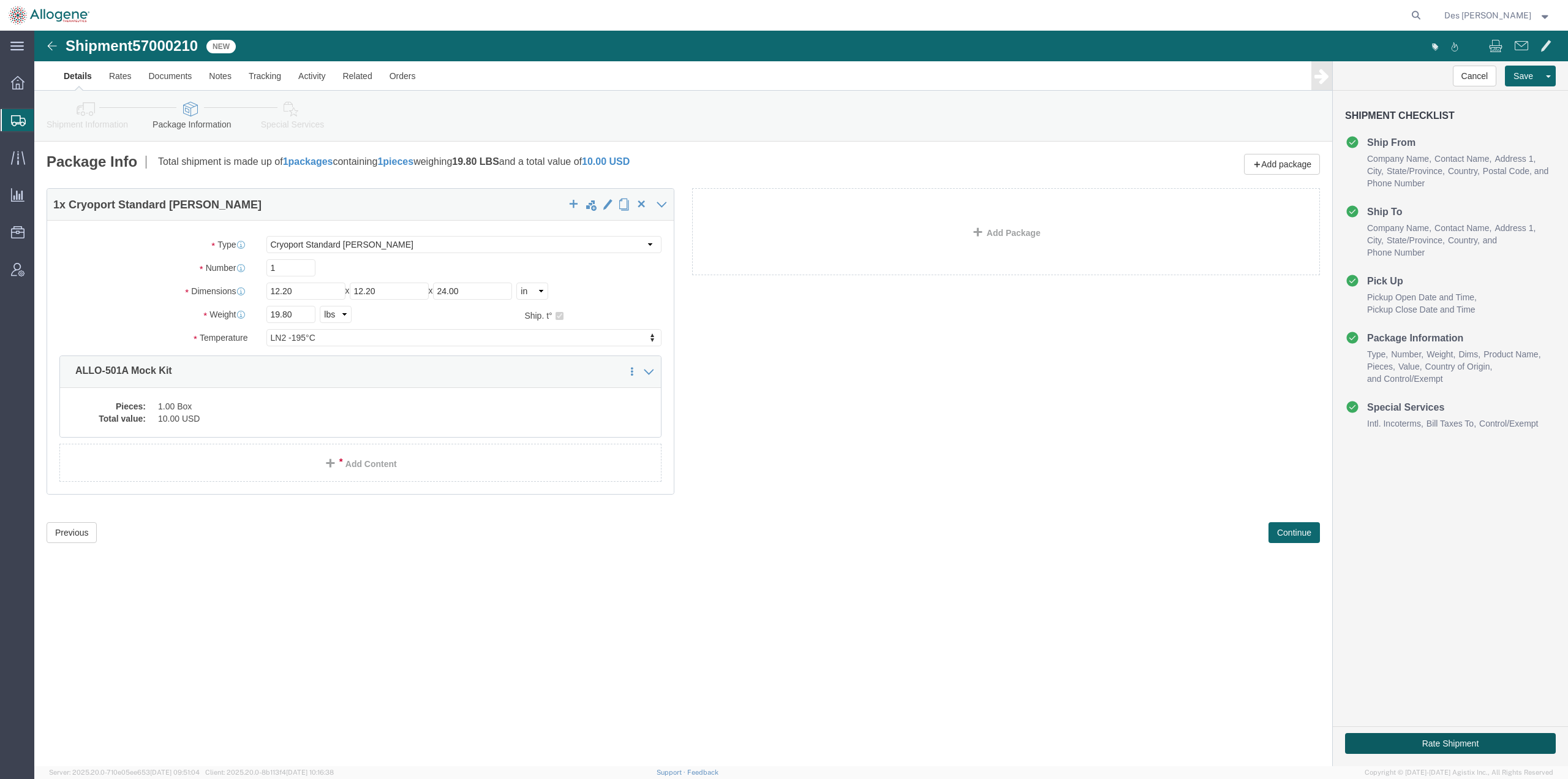
click button "Rate Shipment"
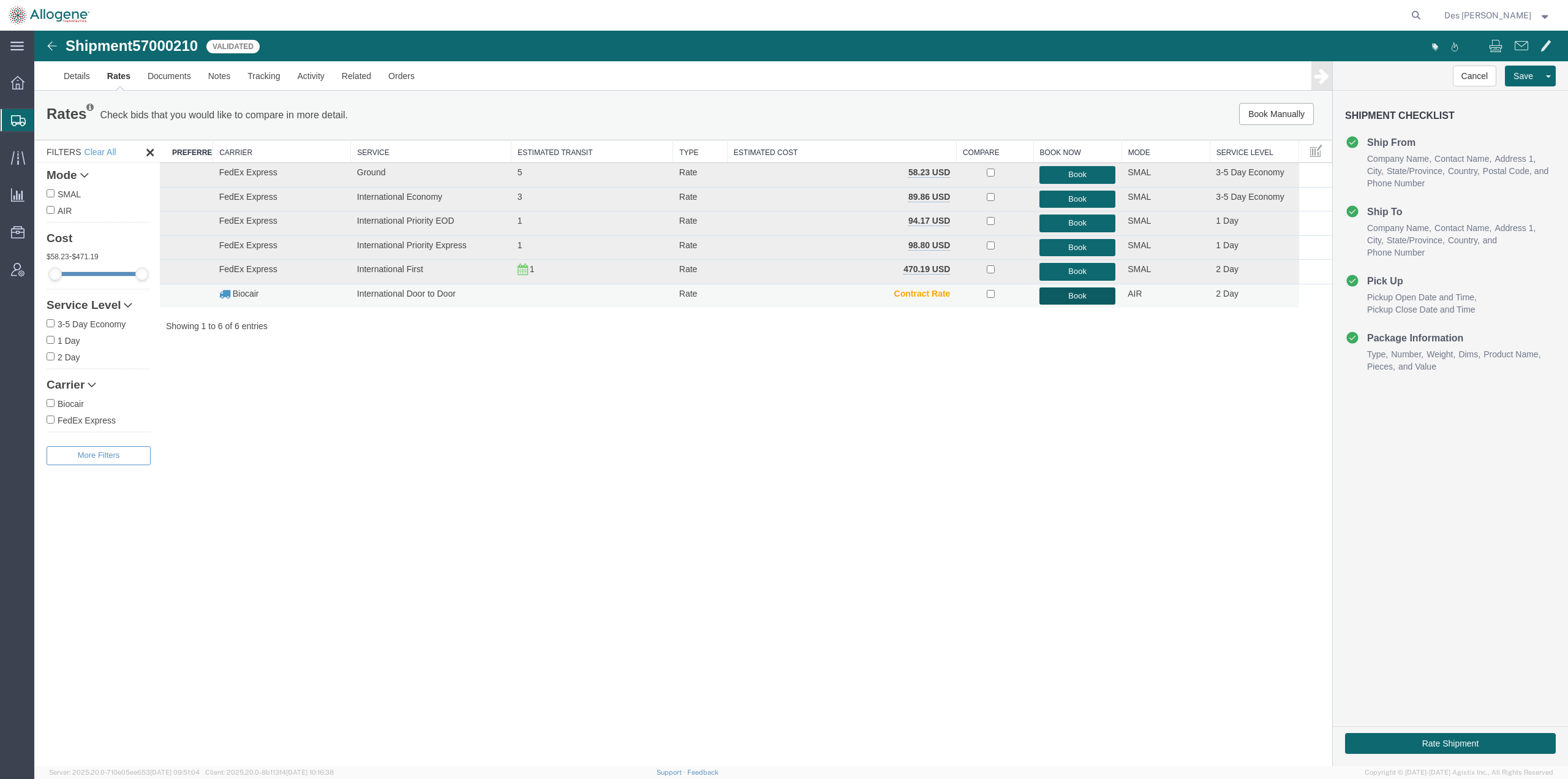
click at [1057, 296] on button "Book" at bounding box center [1077, 296] width 76 height 18
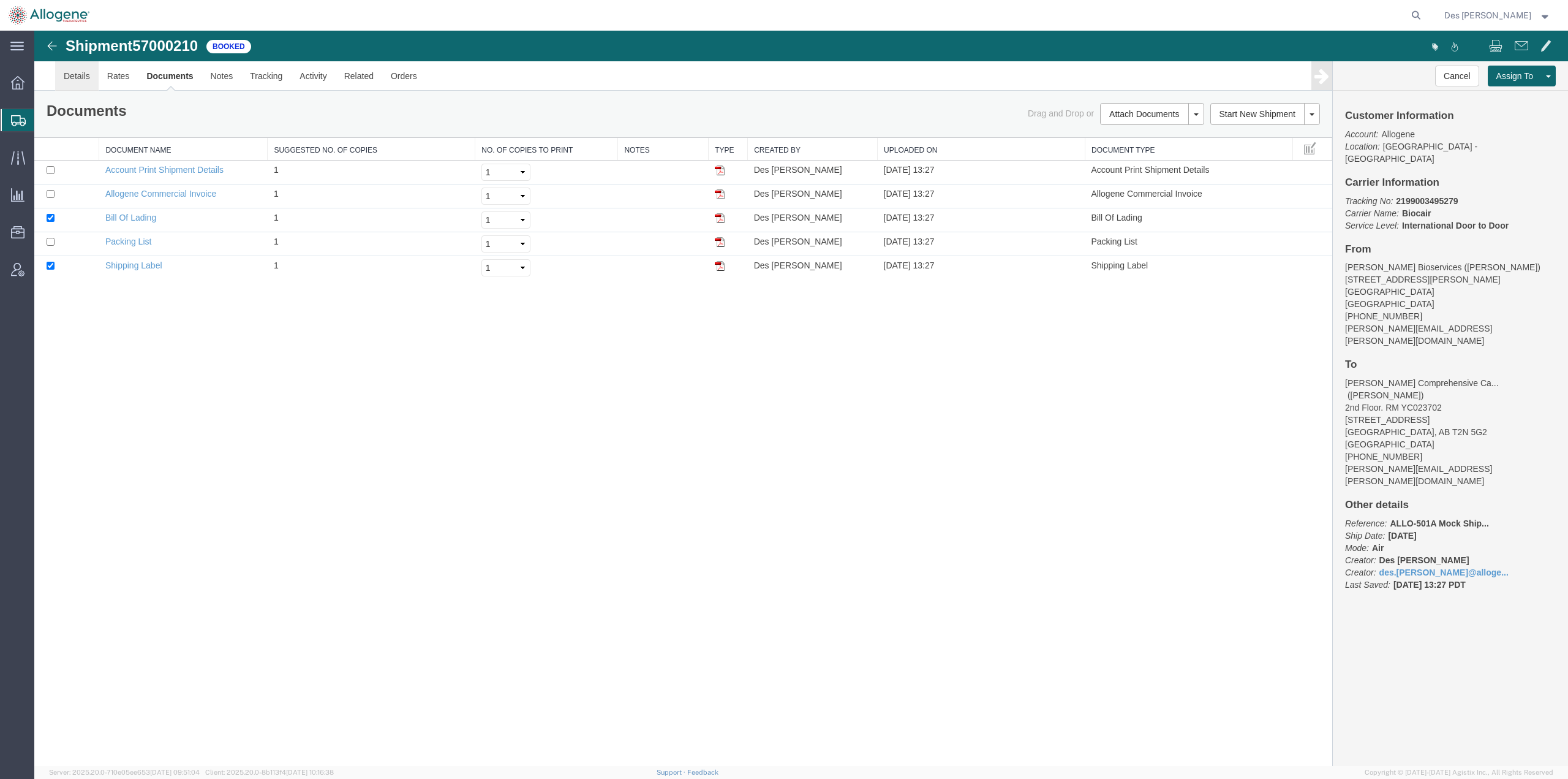
click at [78, 75] on link "Details" at bounding box center [77, 75] width 43 height 29
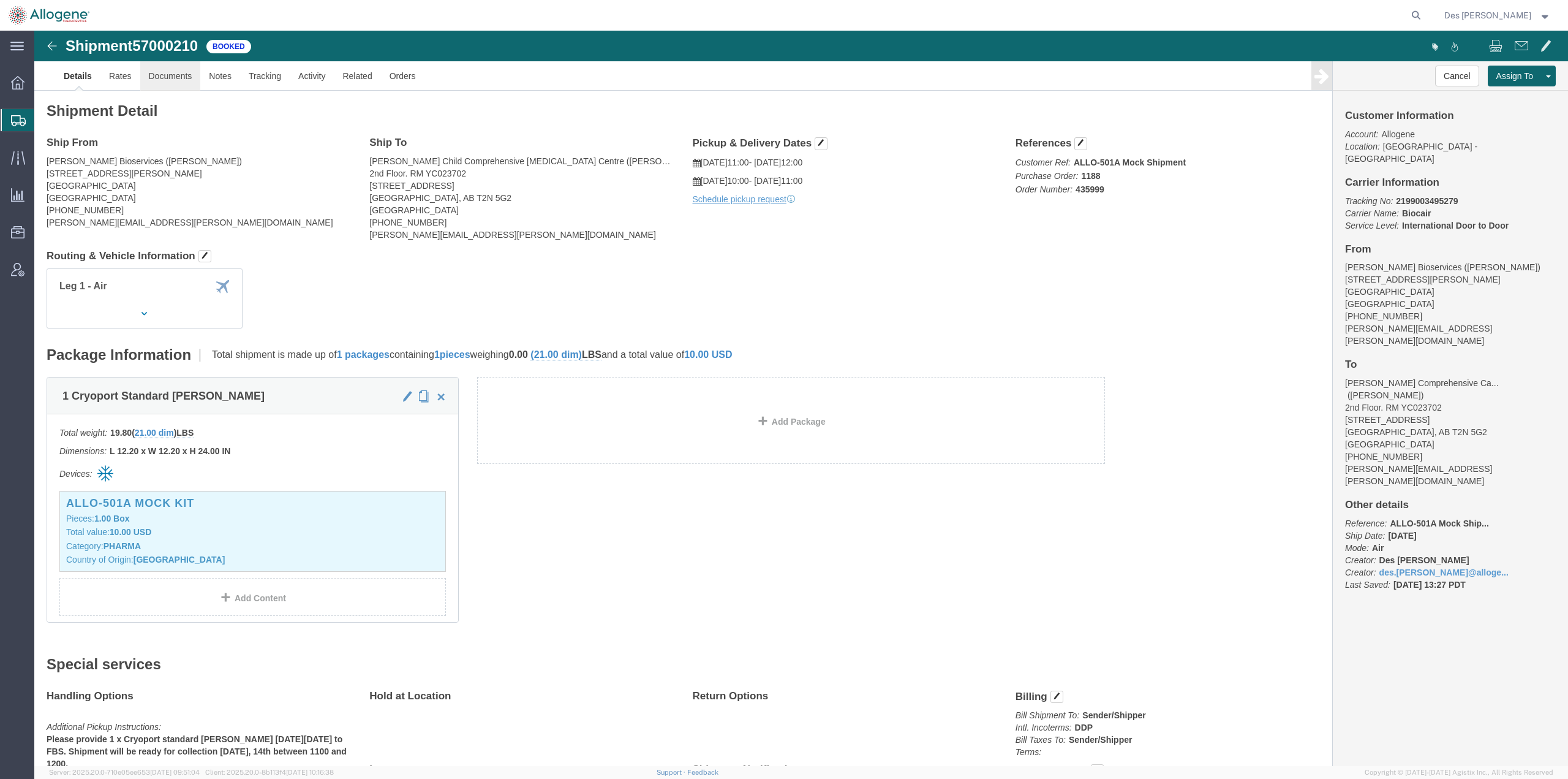
click link "Documents"
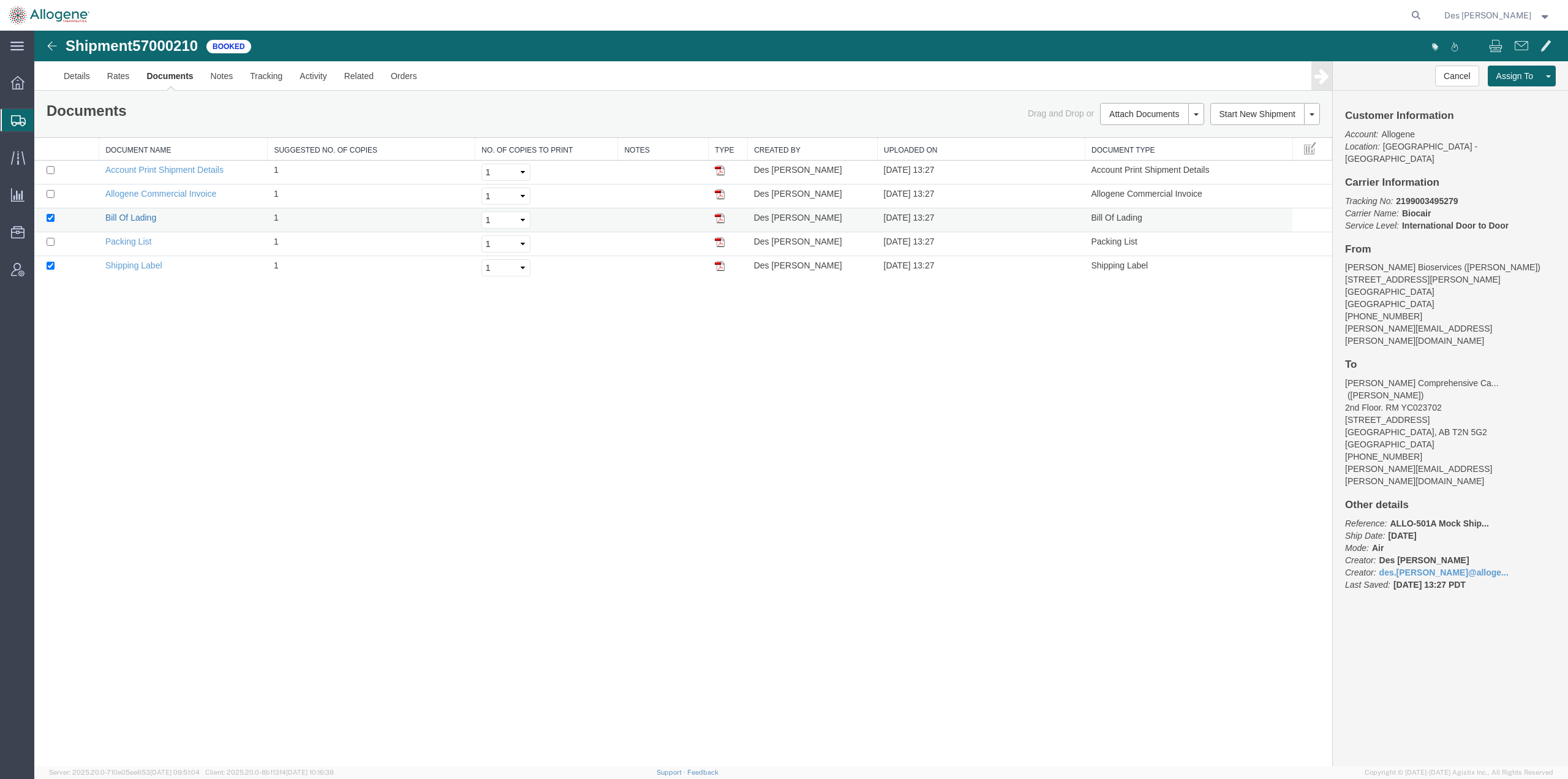
click at [120, 219] on link "Bill Of Lading" at bounding box center [130, 218] width 51 height 10
drag, startPoint x: 1435, startPoint y: 43, endPoint x: 140, endPoint y: 193, distance: 1303.7
click at [140, 193] on link "Allogene Commercial Invoice" at bounding box center [160, 193] width 111 height 10
